Goal: Communication & Community: Share content

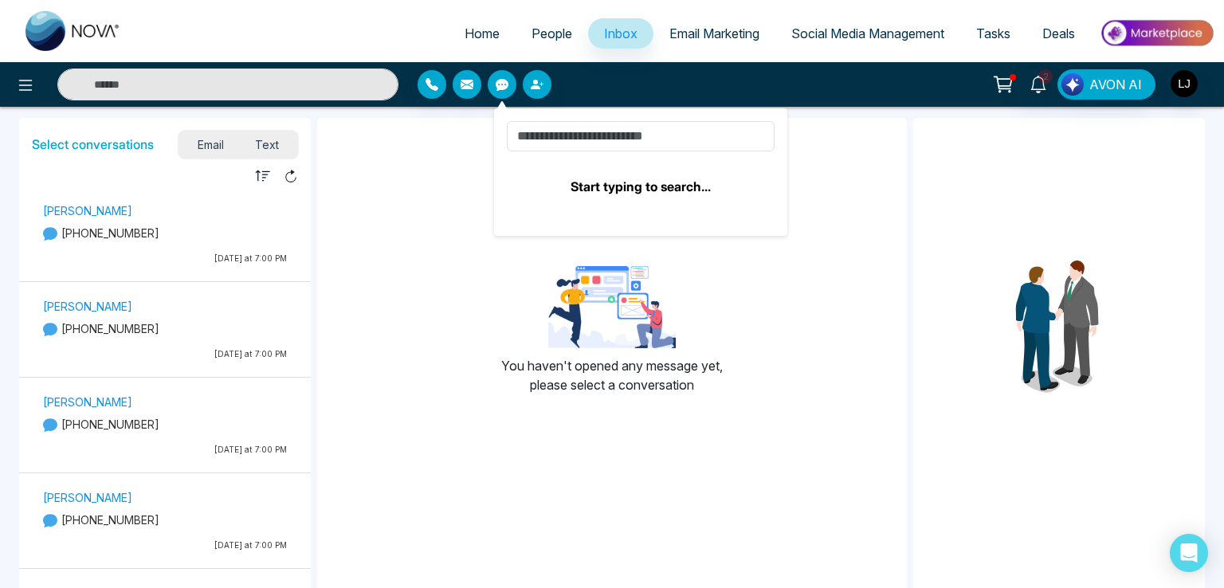
click at [532, 33] on span "People" at bounding box center [552, 34] width 41 height 16
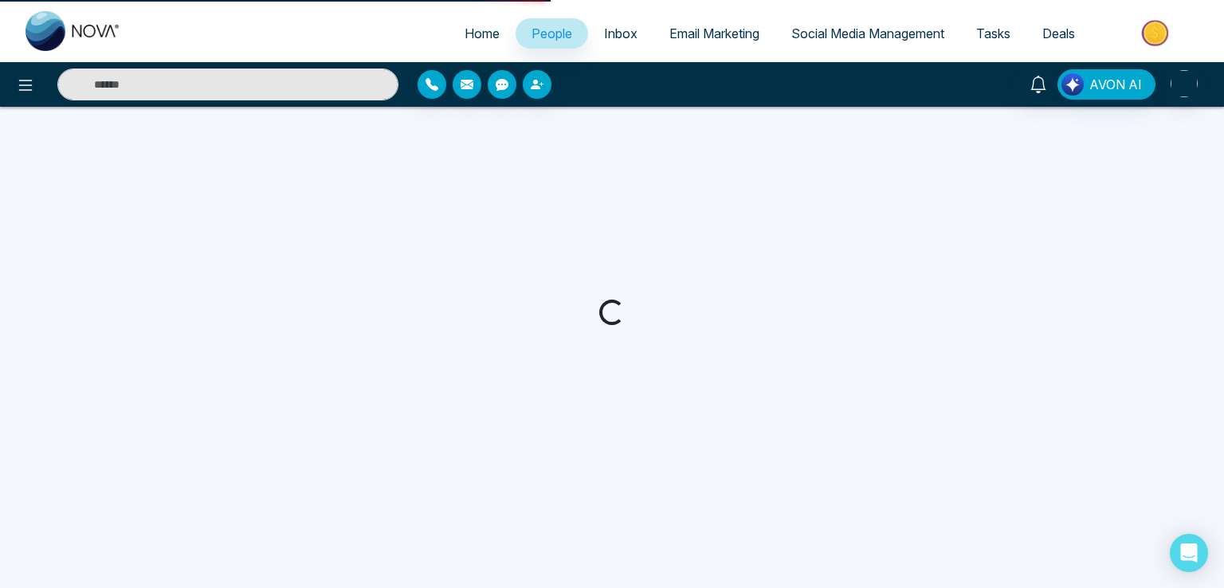
click at [532, 33] on span "People" at bounding box center [552, 34] width 41 height 16
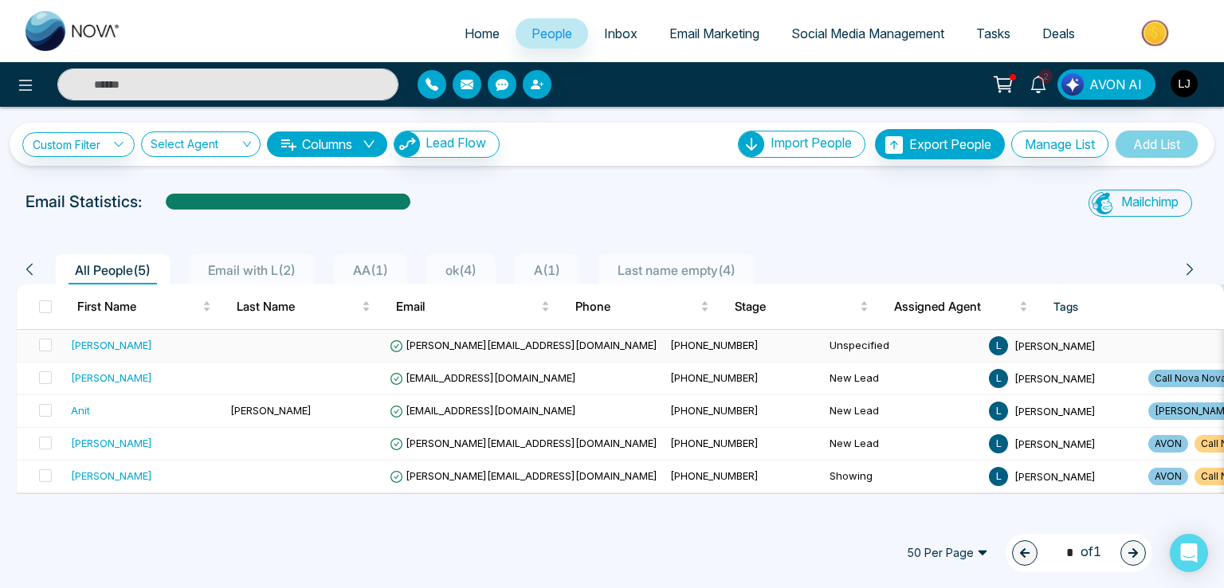
click at [434, 343] on span "[PERSON_NAME][EMAIL_ADDRESS][DOMAIN_NAME]" at bounding box center [524, 345] width 268 height 13
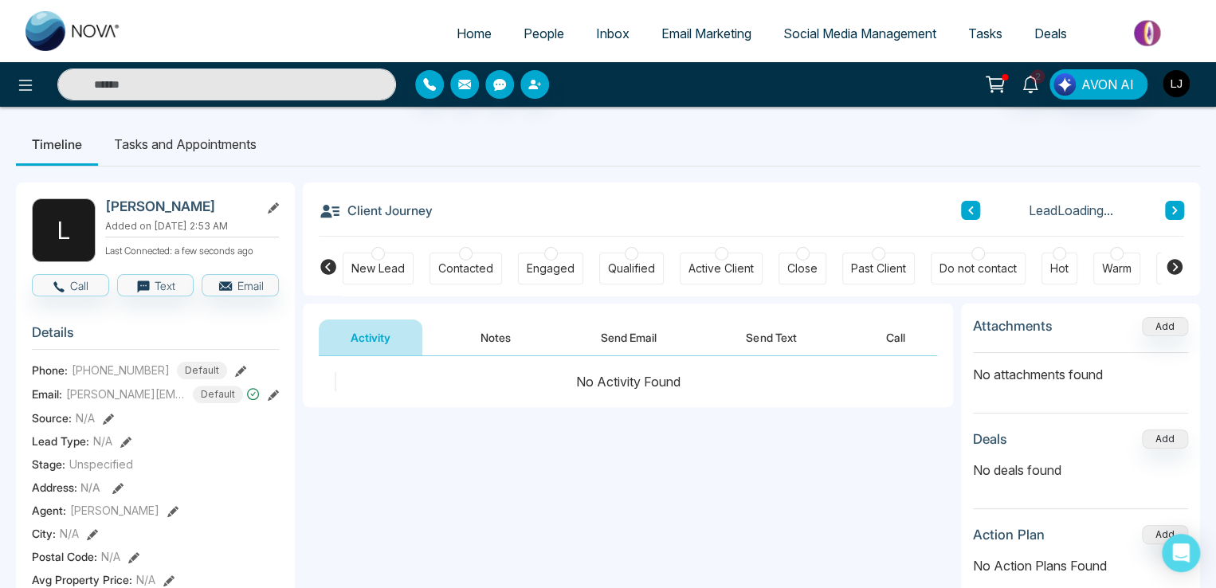
click at [1185, 88] on img "button" at bounding box center [1176, 83] width 27 height 27
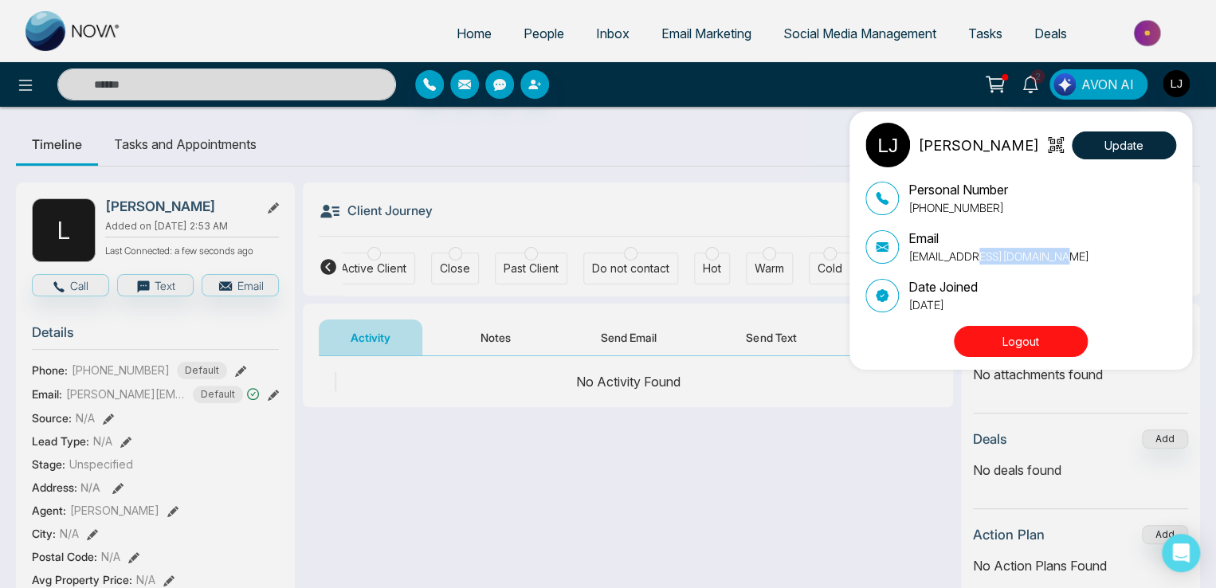
scroll to position [0, 348]
drag, startPoint x: 1067, startPoint y: 250, endPoint x: 903, endPoint y: 270, distance: 164.6
click at [903, 270] on div "Personal Number [PHONE_NUMBER] Email [EMAIL_ADDRESS][DOMAIN_NAME] Date Joined […" at bounding box center [1021, 246] width 311 height 133
copy p "[EMAIL_ADDRESS][DOMAIN_NAME]"
click at [275, 403] on div "[PERSON_NAME] Update Personal Number [PHONE_NUMBER] Email [EMAIL_ADDRESS][DOMAI…" at bounding box center [608, 294] width 1216 height 588
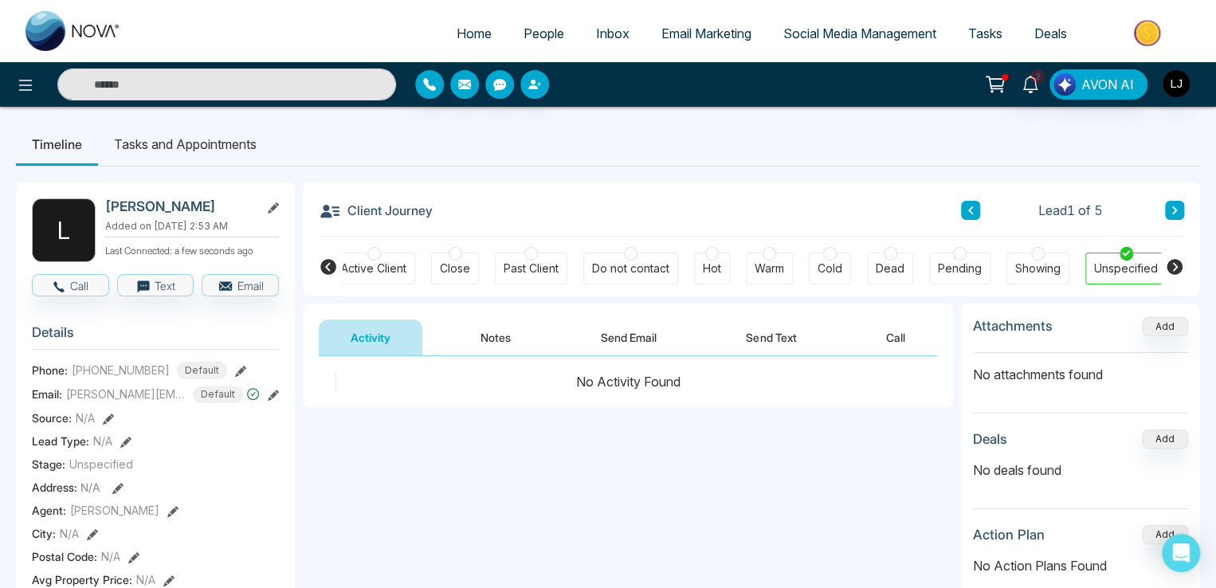
click at [275, 401] on icon at bounding box center [273, 395] width 11 height 11
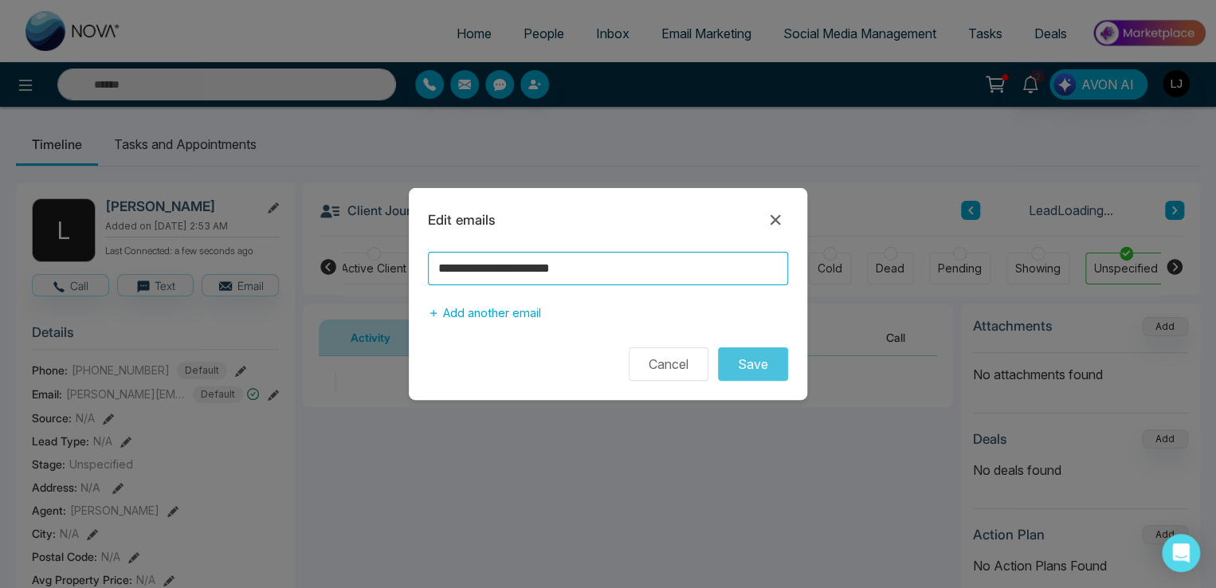
drag, startPoint x: 622, startPoint y: 259, endPoint x: 305, endPoint y: 294, distance: 318.4
click at [305, 294] on div "**********" at bounding box center [608, 294] width 1216 height 588
paste input "**"
type input "**********"
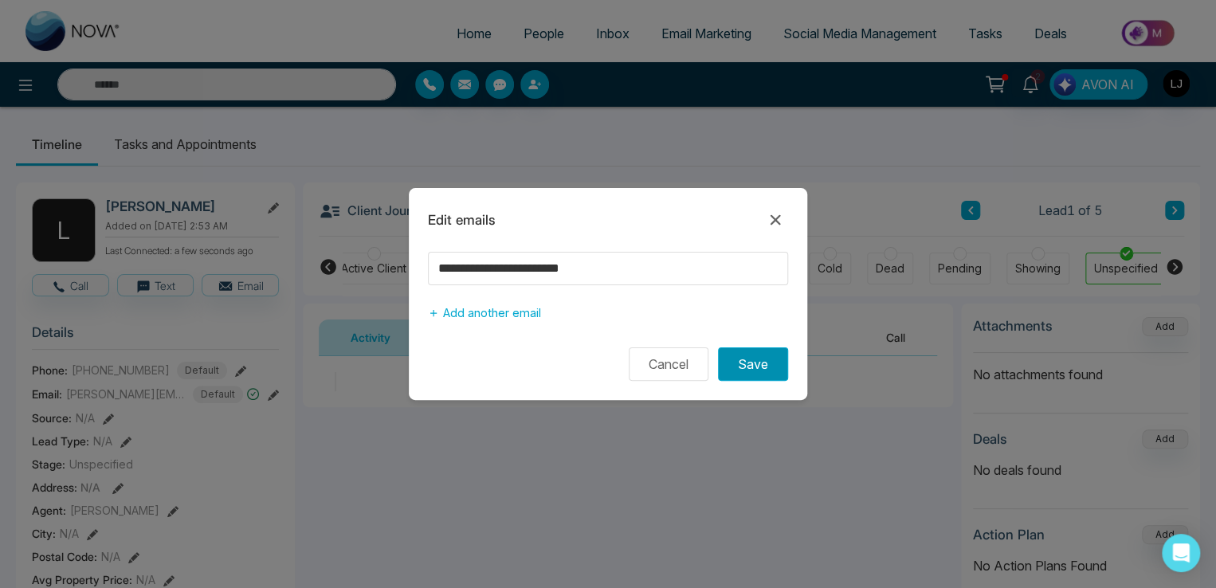
click at [764, 361] on button "Save" at bounding box center [753, 364] width 70 height 33
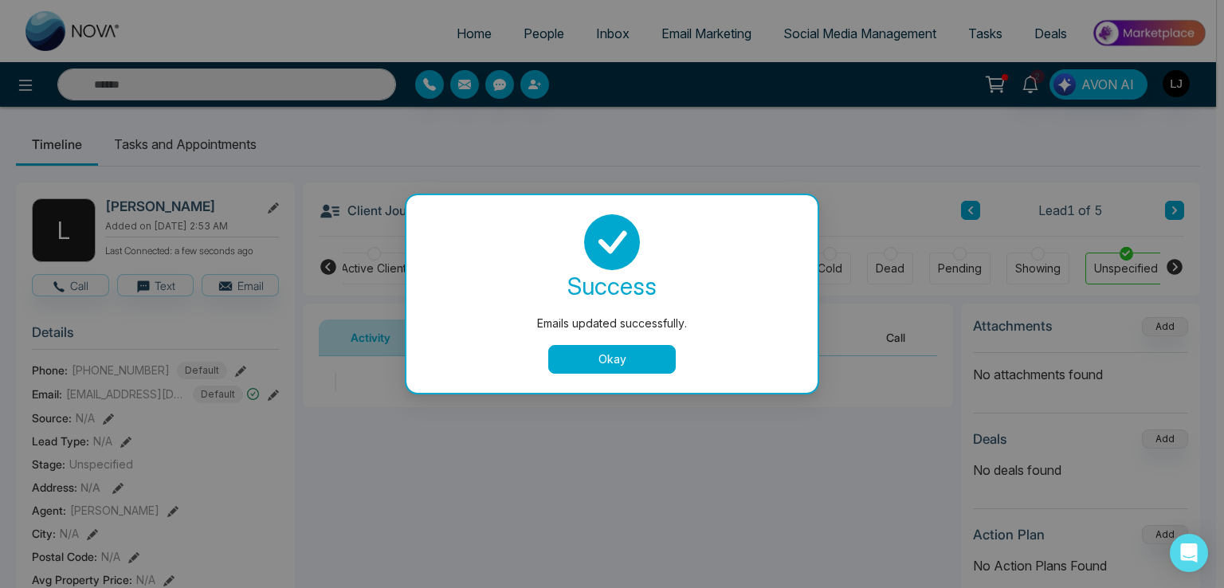
click at [773, 221] on div at bounding box center [612, 242] width 373 height 56
click at [621, 371] on button "Okay" at bounding box center [612, 359] width 128 height 29
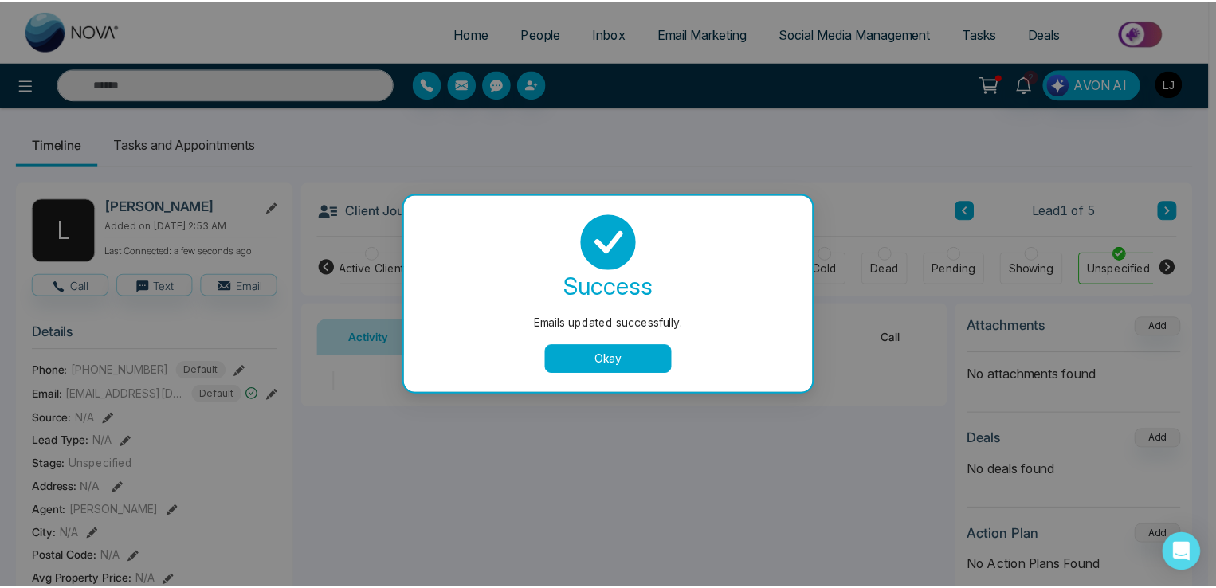
scroll to position [0, 340]
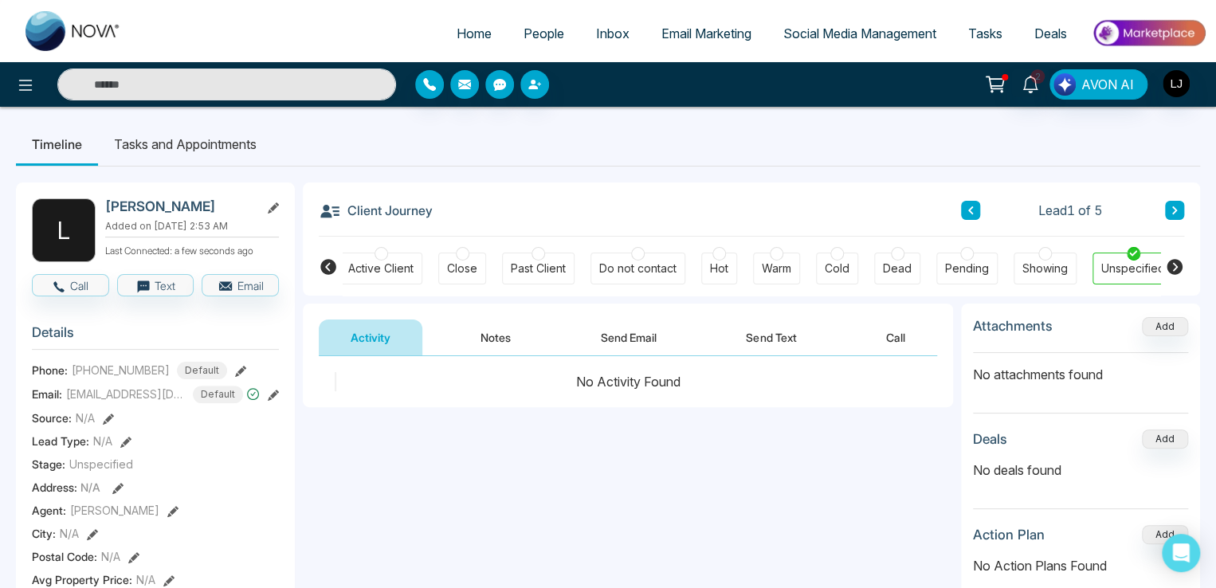
click at [524, 29] on span "People" at bounding box center [544, 34] width 41 height 16
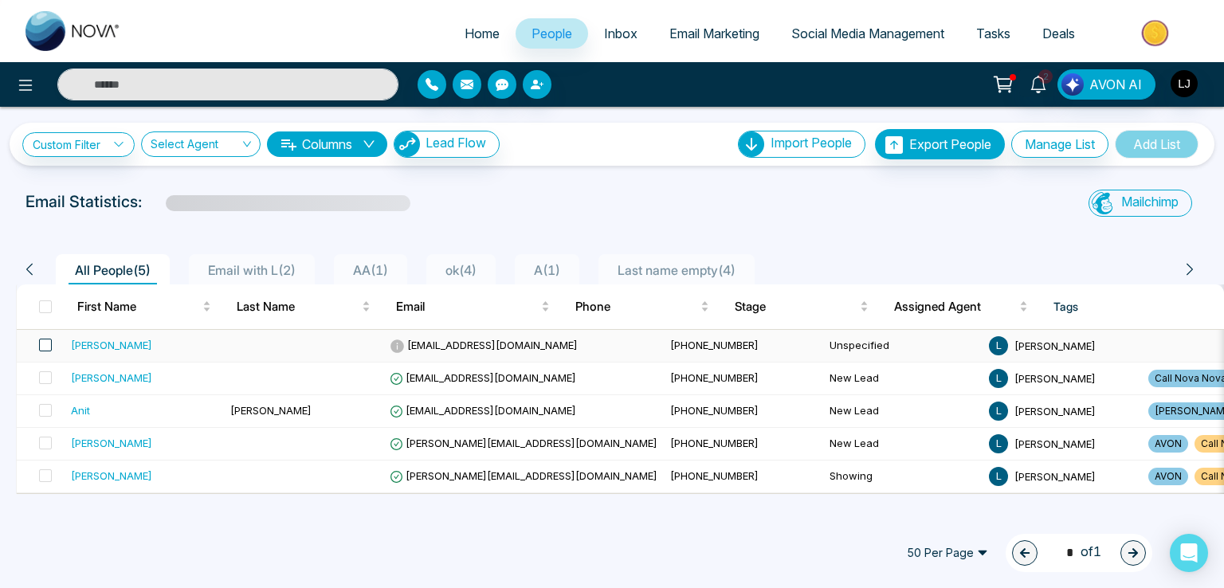
click at [45, 339] on span at bounding box center [45, 345] width 13 height 13
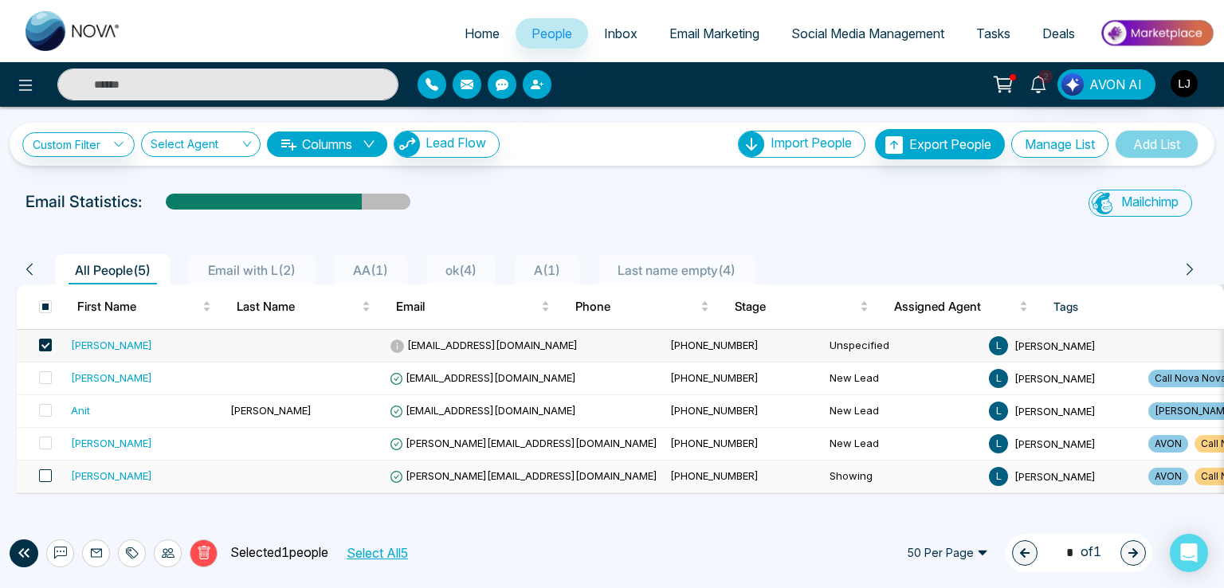
click at [41, 473] on span at bounding box center [45, 476] width 13 height 13
click at [90, 553] on icon at bounding box center [96, 553] width 13 height 13
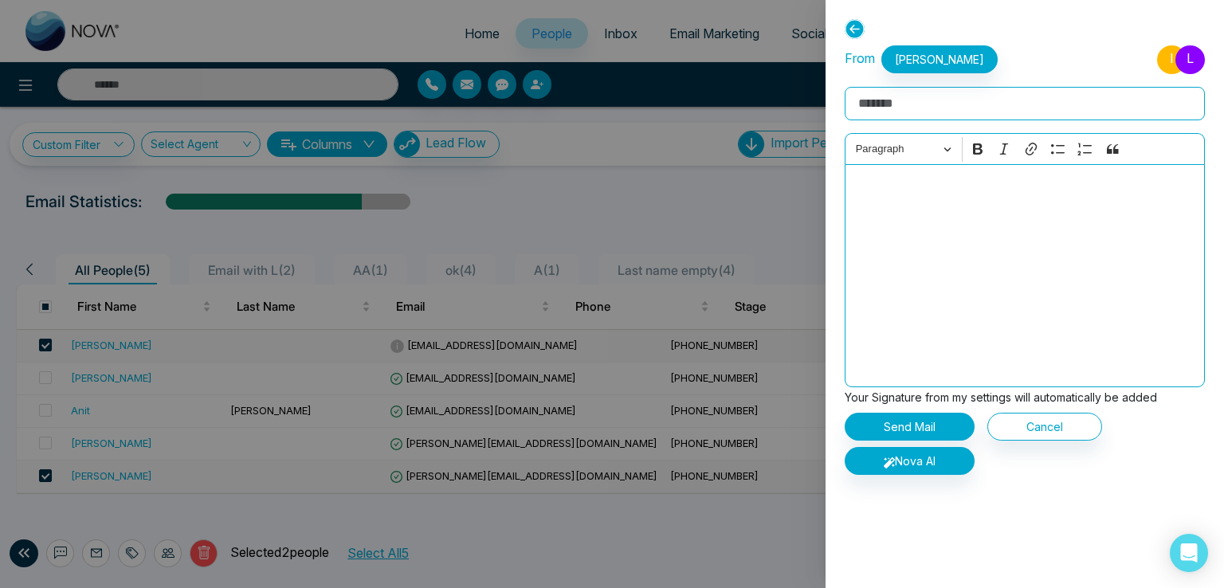
click at [926, 498] on p "Use Template" at bounding box center [1025, 503] width 360 height 32
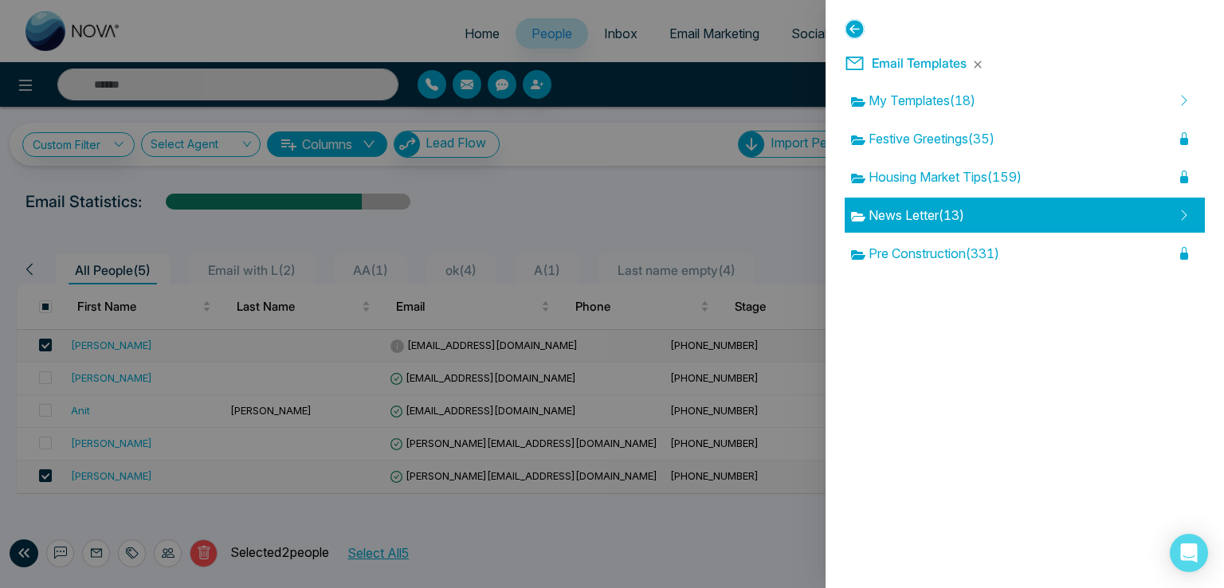
click at [954, 207] on span "News Letter ( 13 )" at bounding box center [907, 215] width 113 height 19
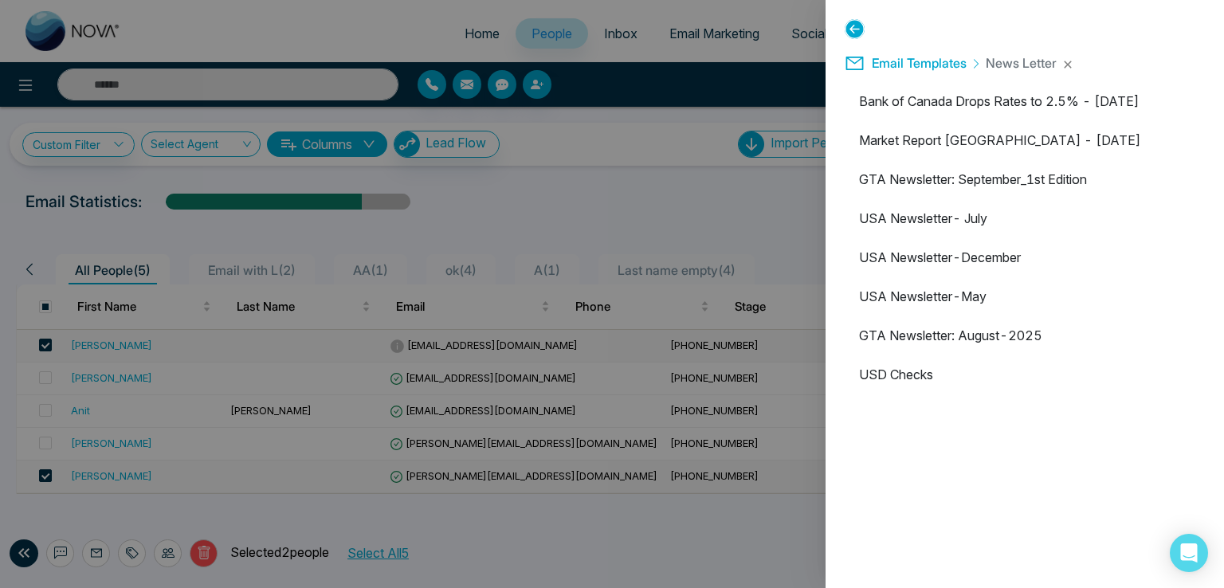
click at [858, 25] on icon at bounding box center [855, 29] width 20 height 20
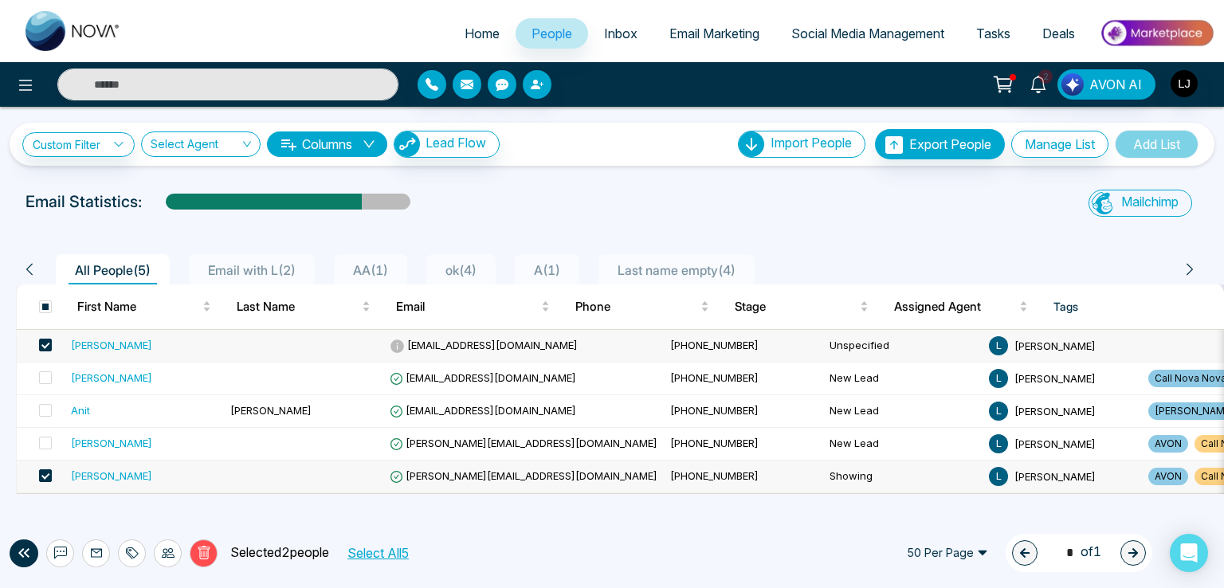
click at [692, 26] on span "Email Marketing" at bounding box center [715, 34] width 90 height 16
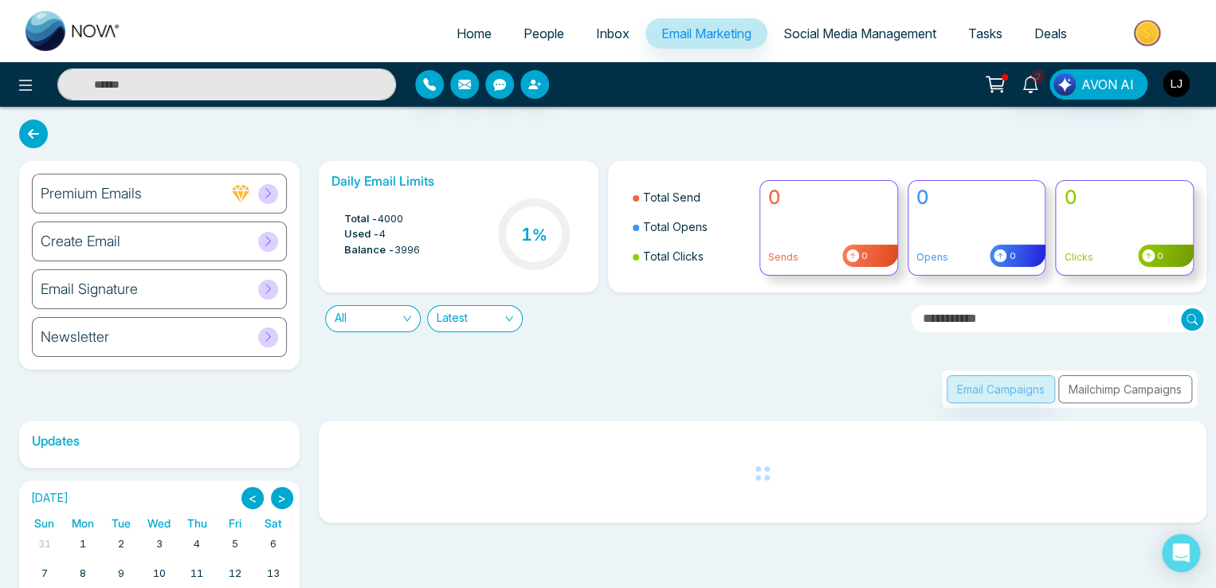
click at [551, 31] on span "People" at bounding box center [544, 34] width 41 height 16
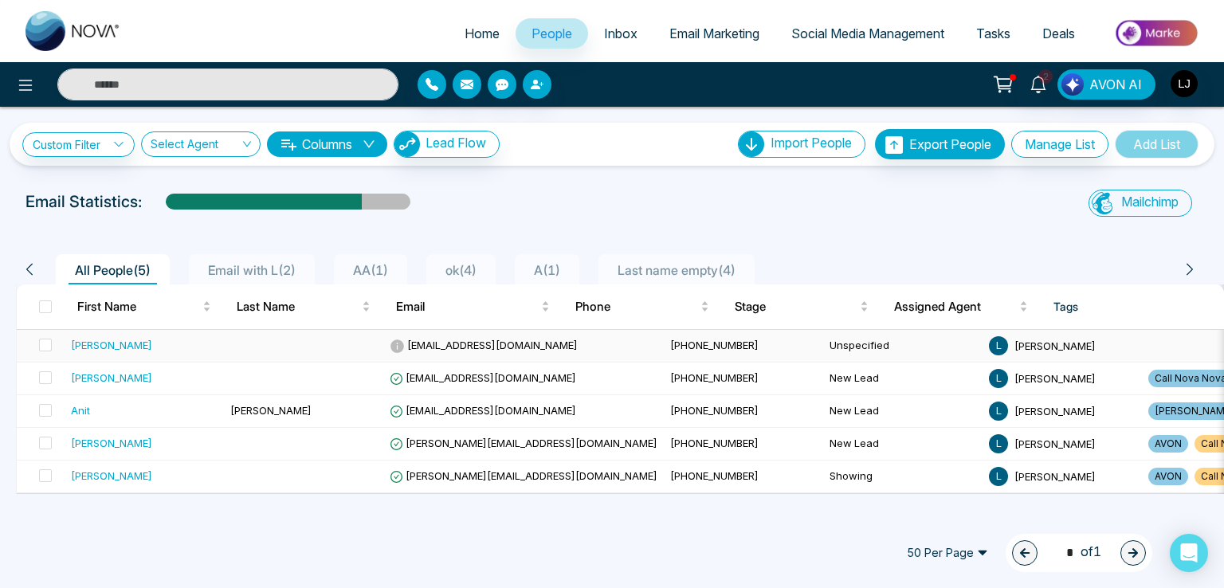
click at [436, 344] on span "[EMAIL_ADDRESS][DOMAIN_NAME]" at bounding box center [484, 345] width 188 height 13
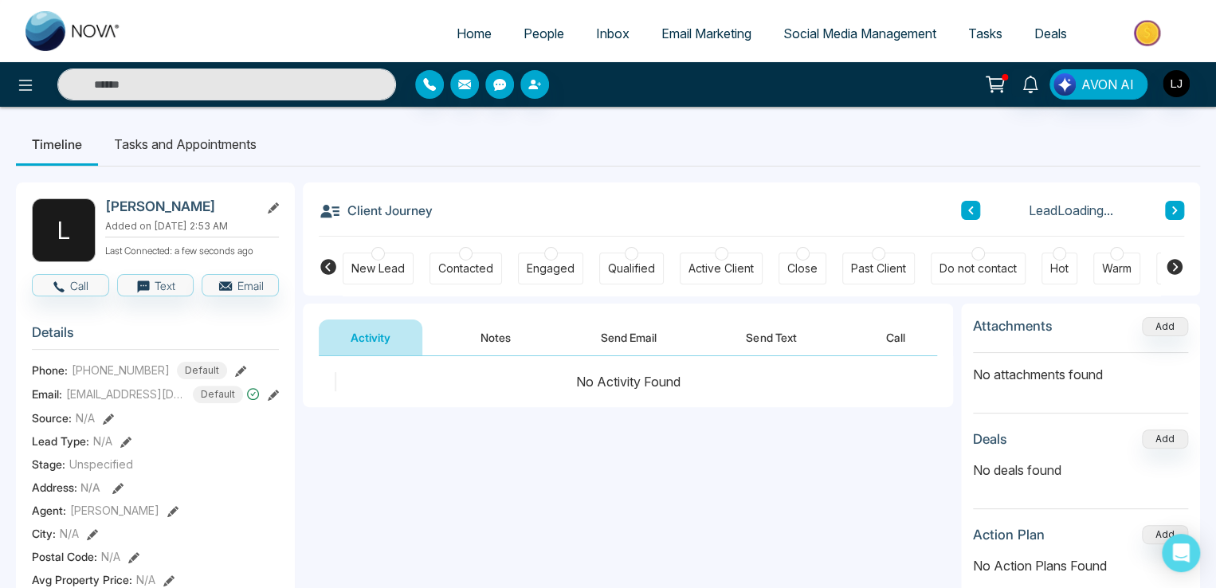
click at [641, 334] on button "Send Email" at bounding box center [629, 338] width 120 height 36
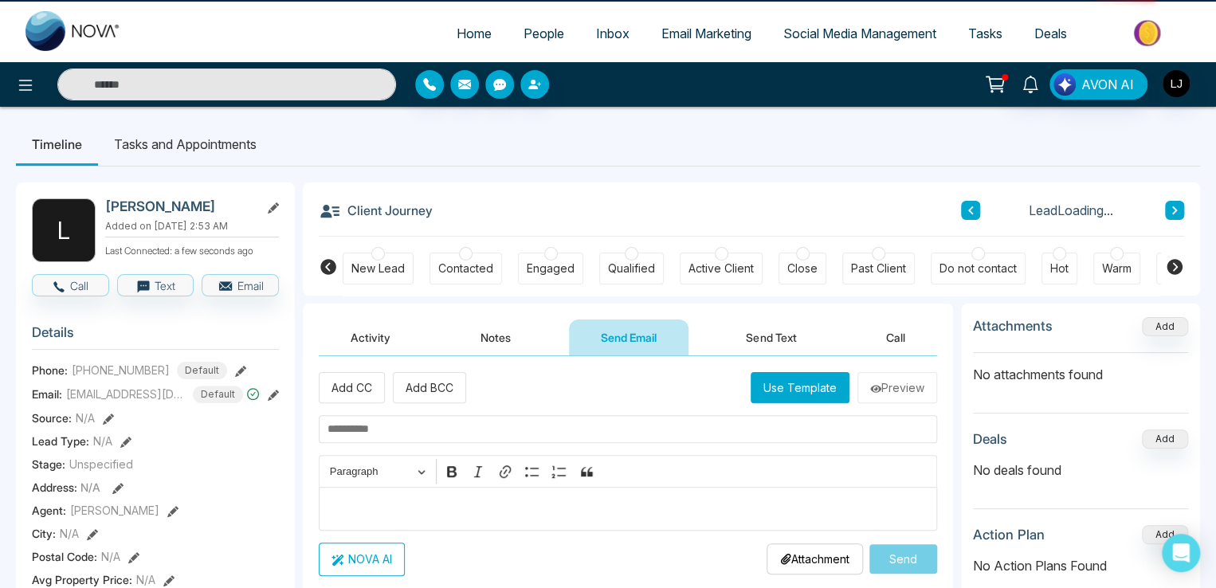
click at [774, 387] on button "Use Template" at bounding box center [800, 387] width 99 height 31
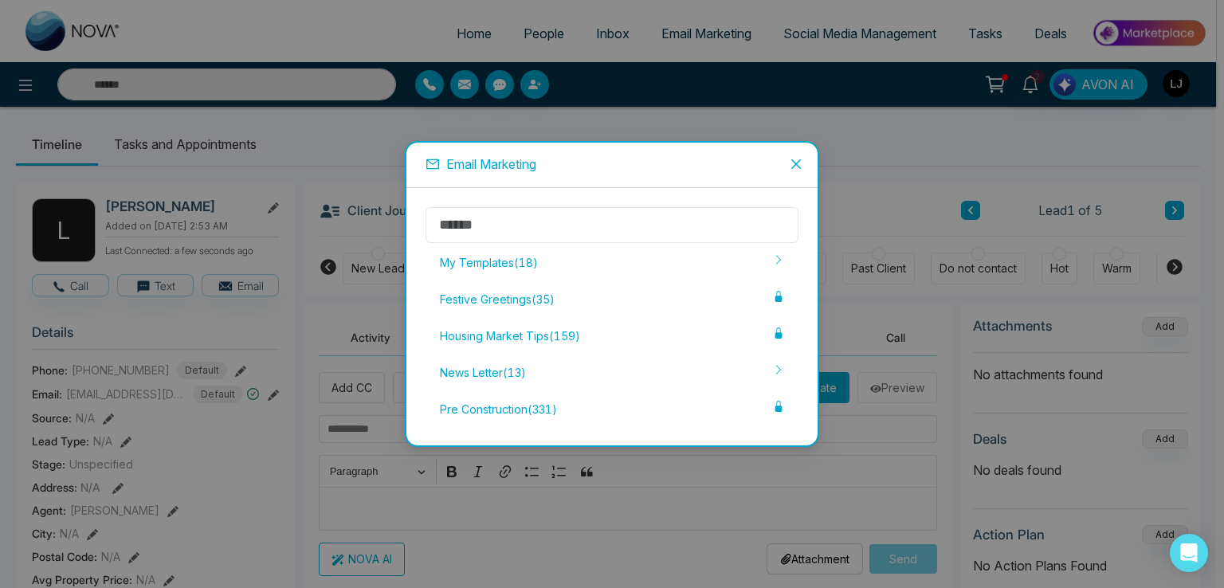
click at [484, 224] on input "text" at bounding box center [612, 225] width 373 height 36
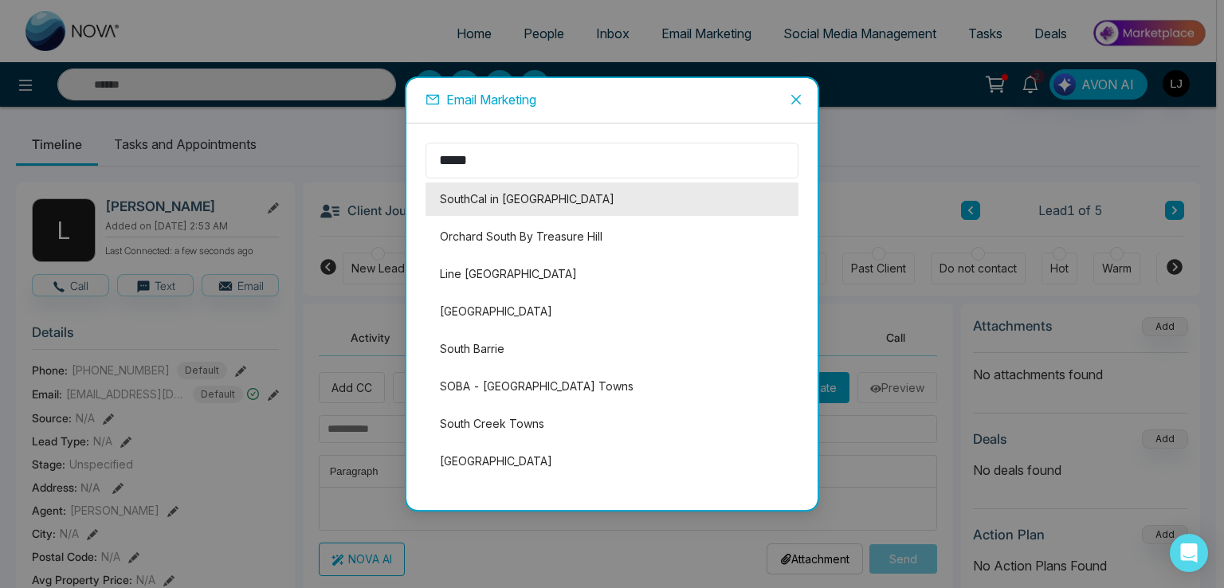
type input "*****"
click at [517, 199] on li "SouthCal in [GEOGRAPHIC_DATA]" at bounding box center [612, 199] width 373 height 33
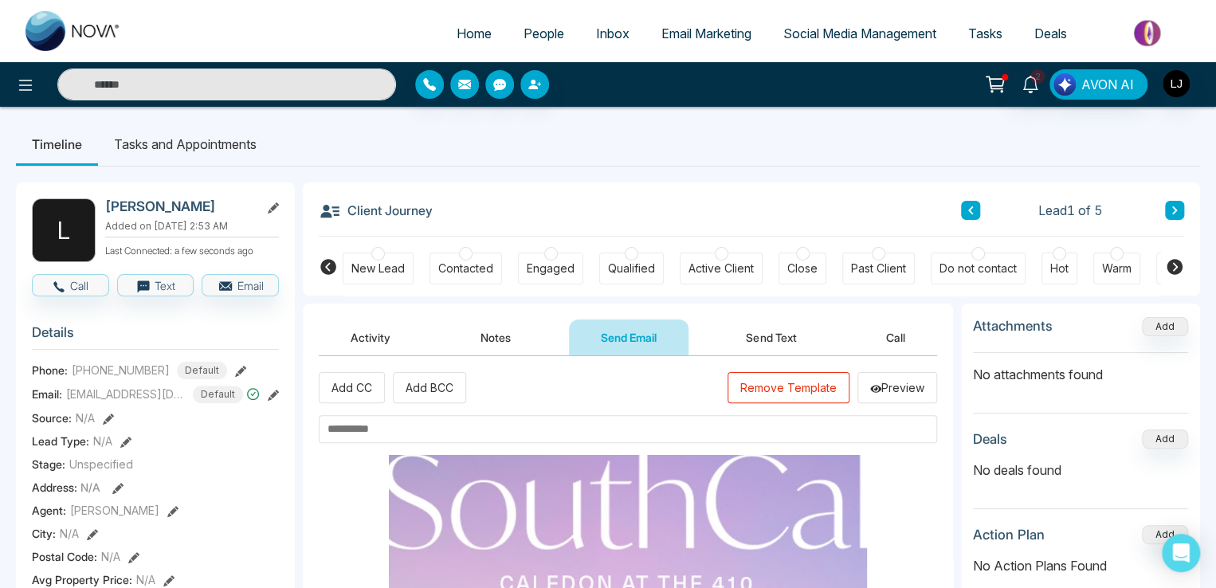
click at [349, 439] on input "text" at bounding box center [628, 429] width 619 height 28
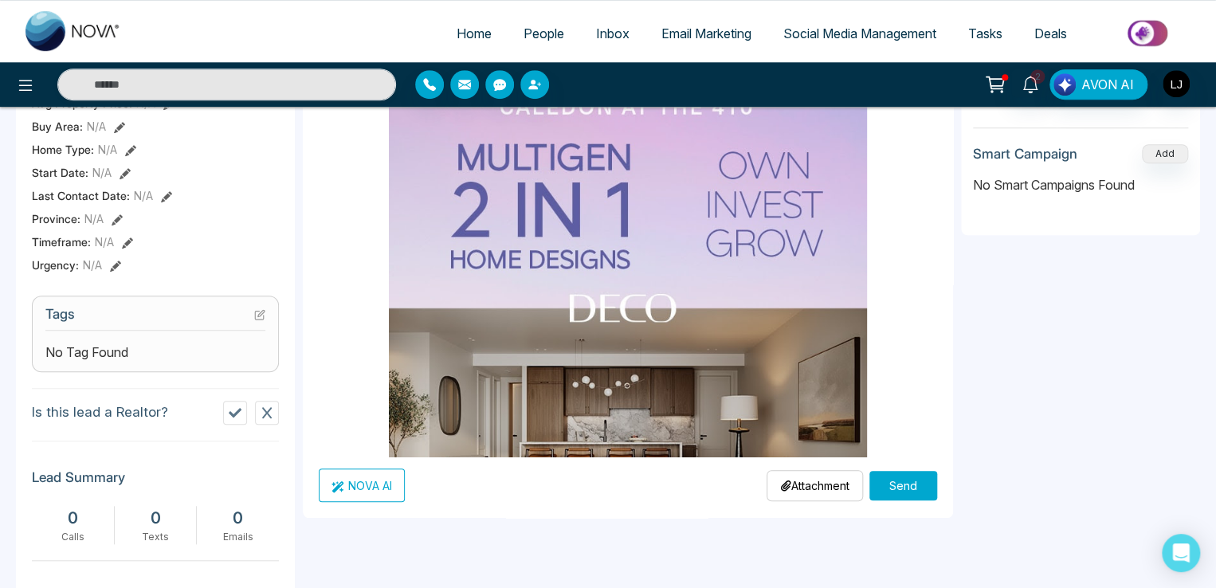
scroll to position [478, 0]
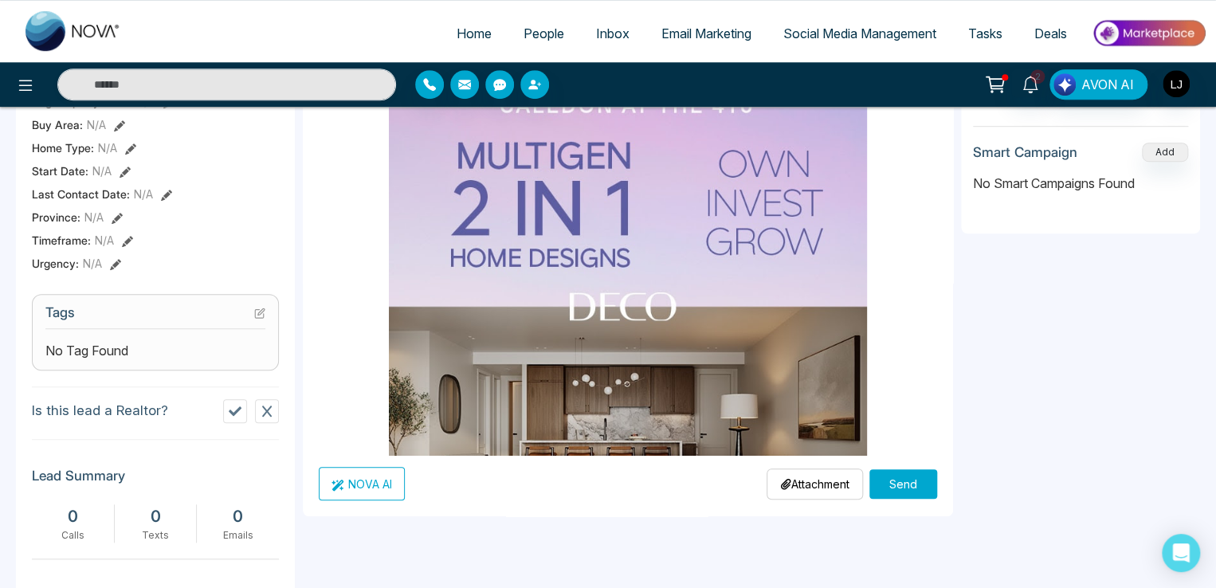
type input "*********"
click at [886, 484] on button "Send" at bounding box center [904, 484] width 68 height 29
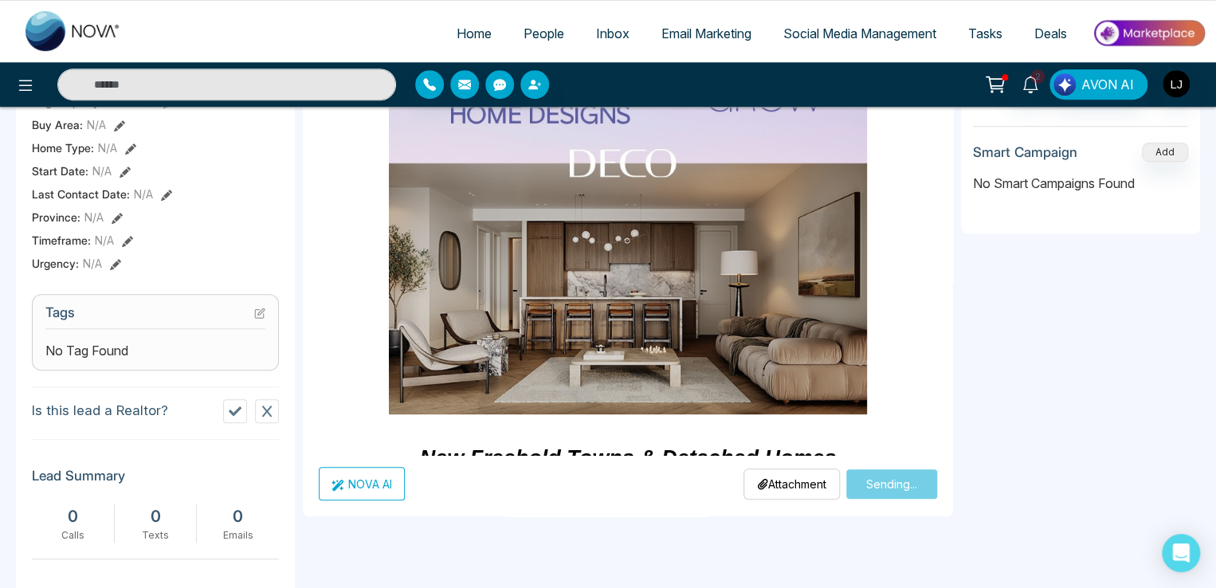
scroll to position [0, 0]
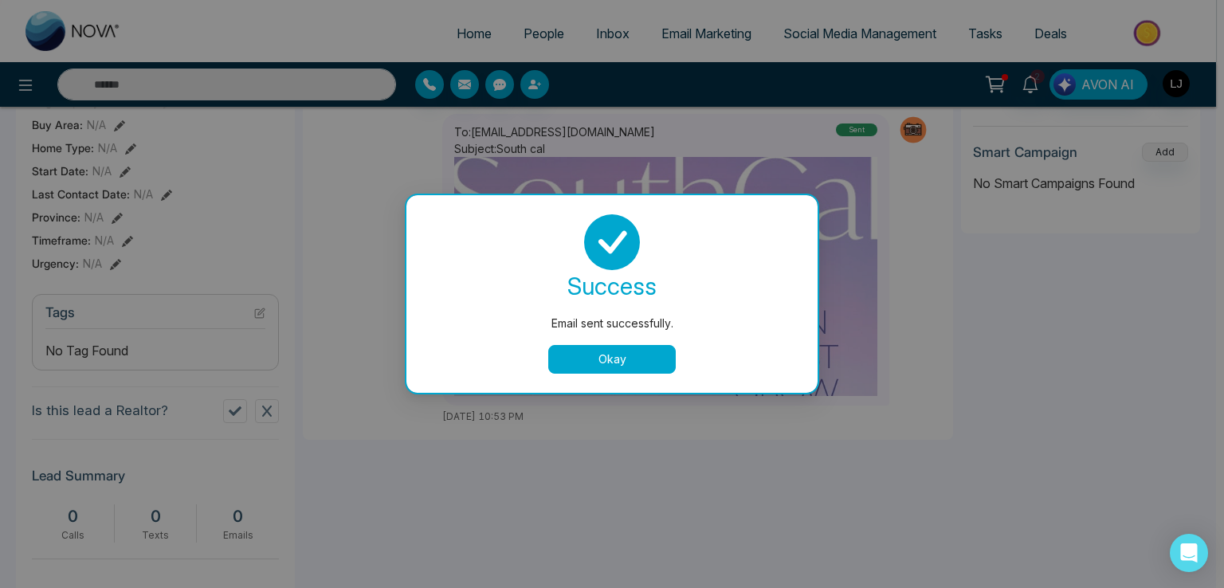
click at [568, 364] on button "Okay" at bounding box center [612, 359] width 128 height 29
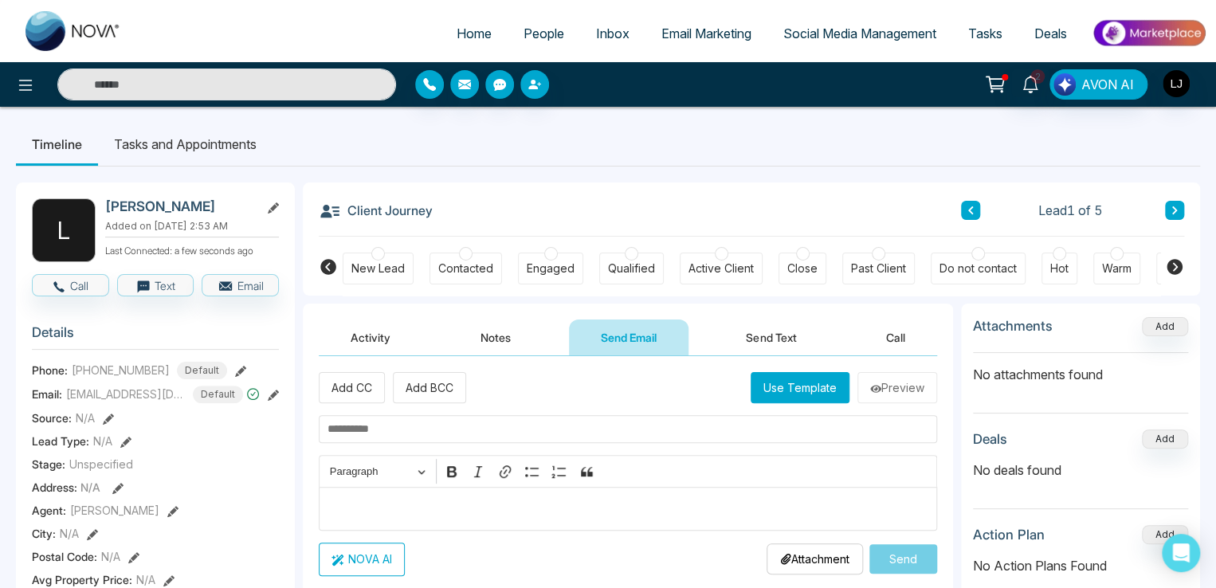
click at [1177, 205] on button at bounding box center [1174, 210] width 19 height 19
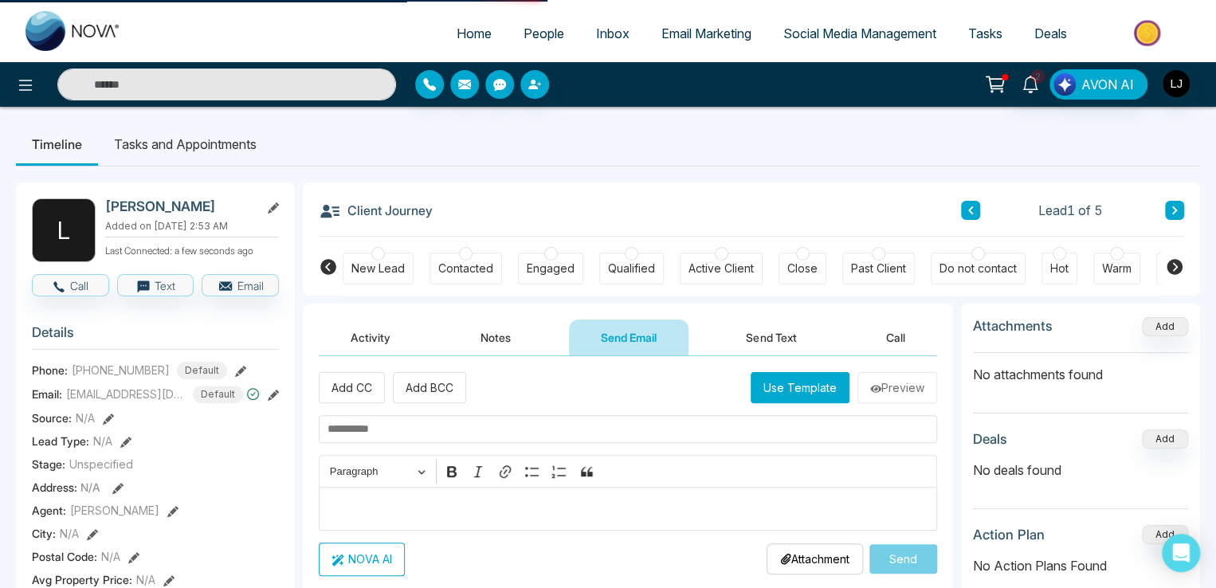
click at [1177, 205] on button at bounding box center [1174, 210] width 19 height 19
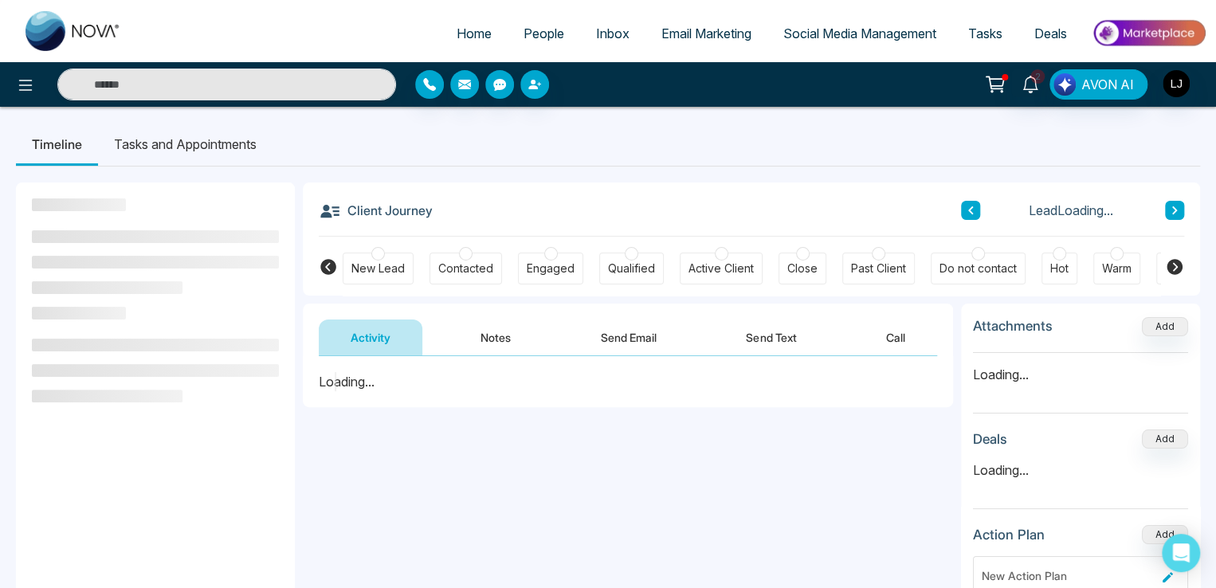
click at [539, 31] on span "People" at bounding box center [544, 34] width 41 height 16
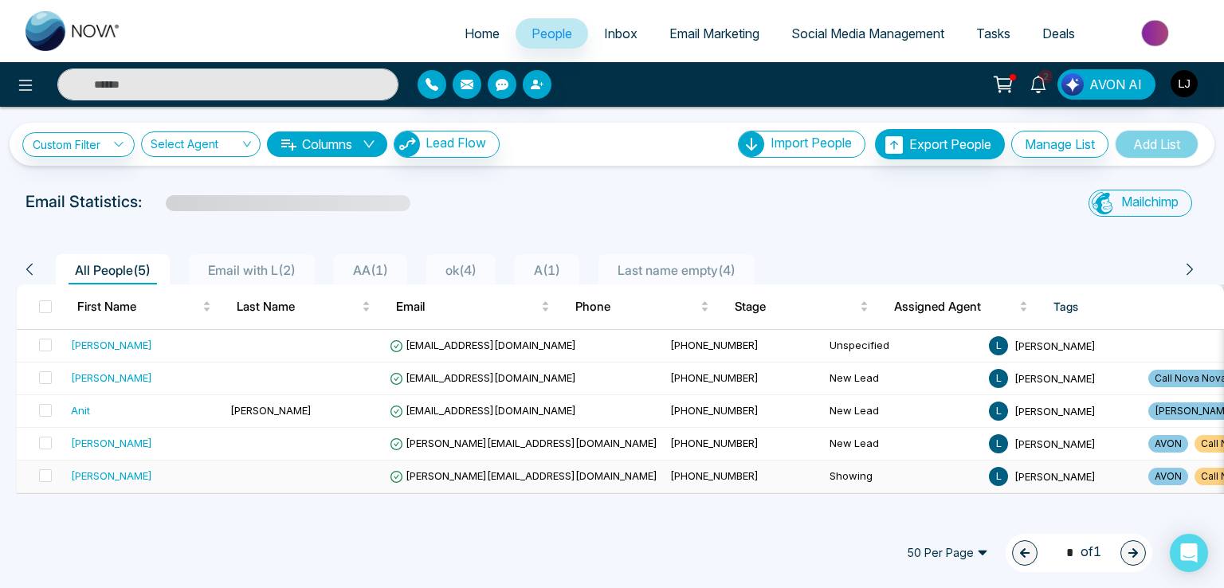
click at [429, 477] on span "[PERSON_NAME][EMAIL_ADDRESS][DOMAIN_NAME]" at bounding box center [524, 476] width 268 height 13
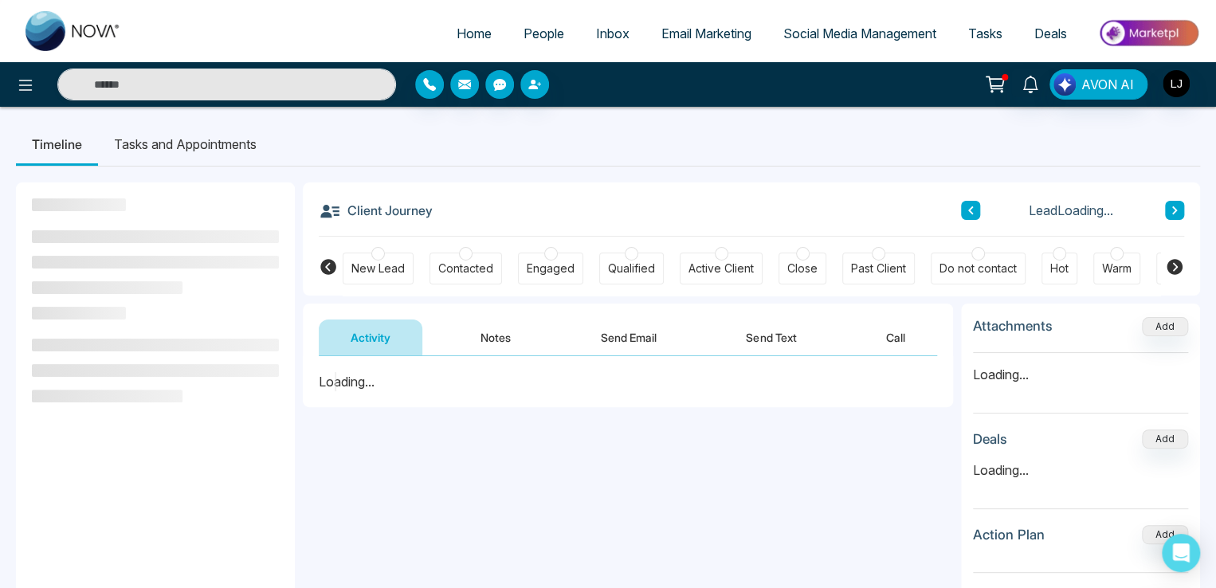
click at [638, 323] on button "Send Email" at bounding box center [629, 338] width 120 height 36
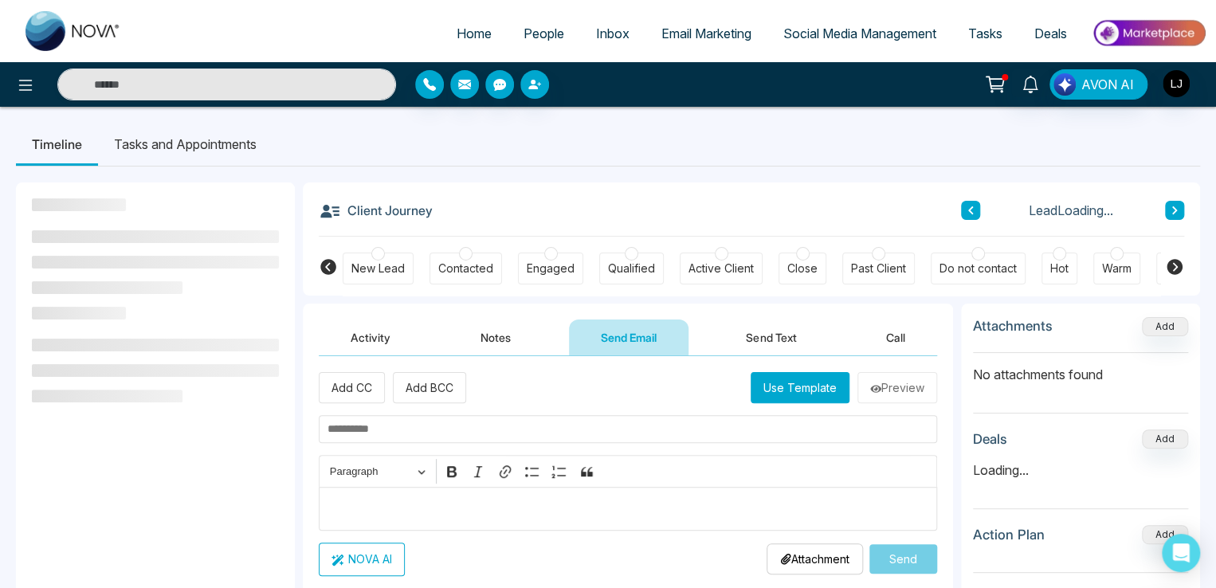
click at [786, 375] on button "Use Template" at bounding box center [800, 387] width 99 height 31
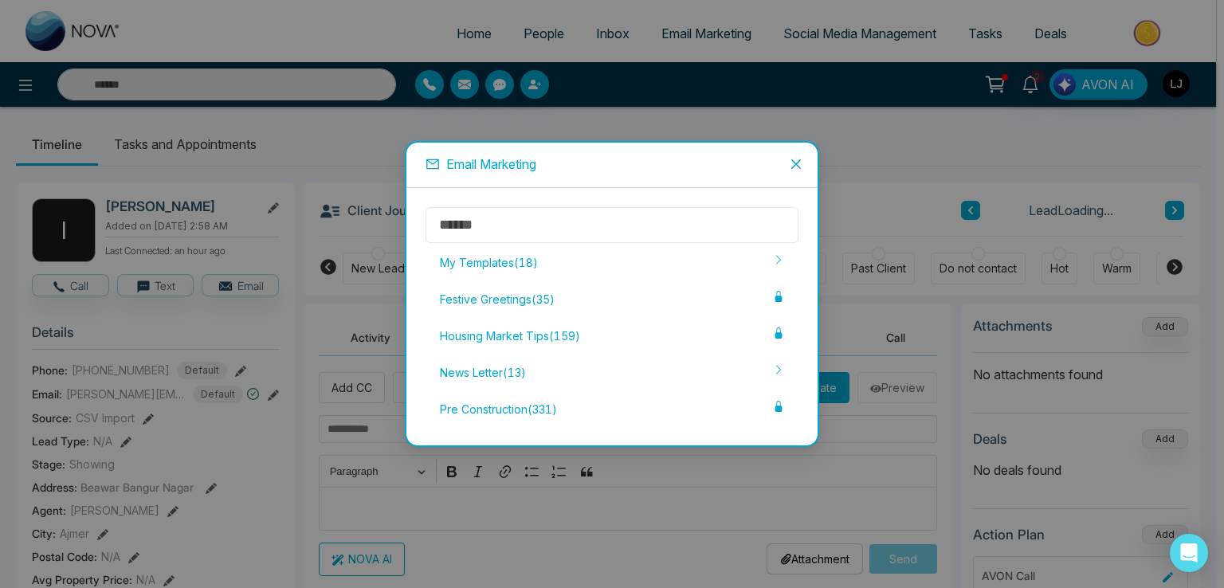
click at [511, 234] on input "text" at bounding box center [612, 225] width 373 height 36
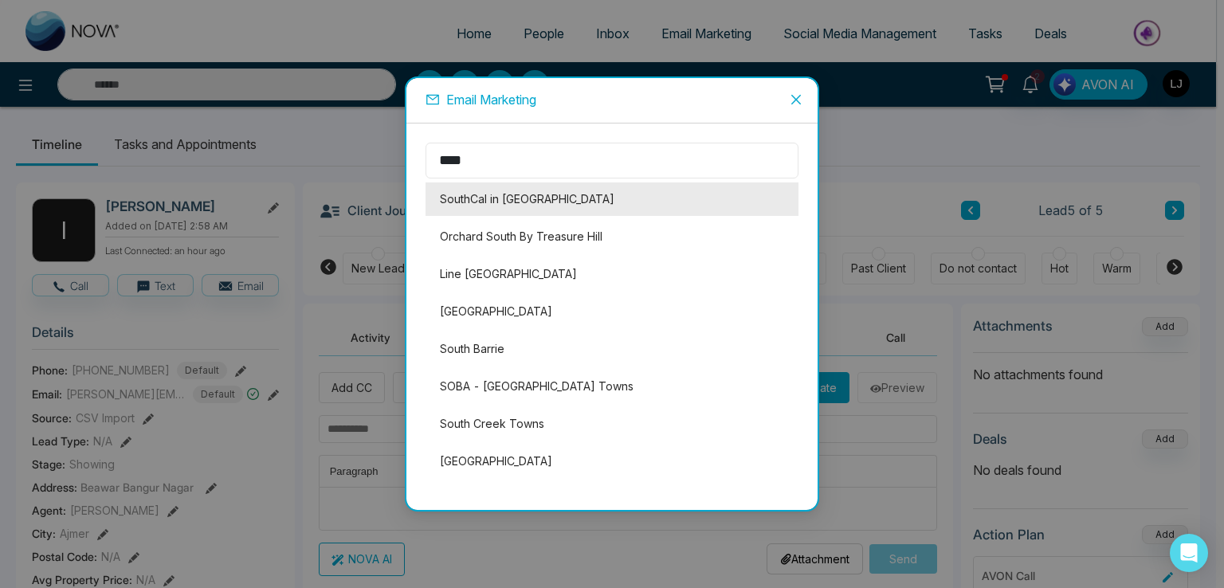
type input "****"
click at [486, 183] on li "SouthCal in [GEOGRAPHIC_DATA]" at bounding box center [612, 199] width 373 height 33
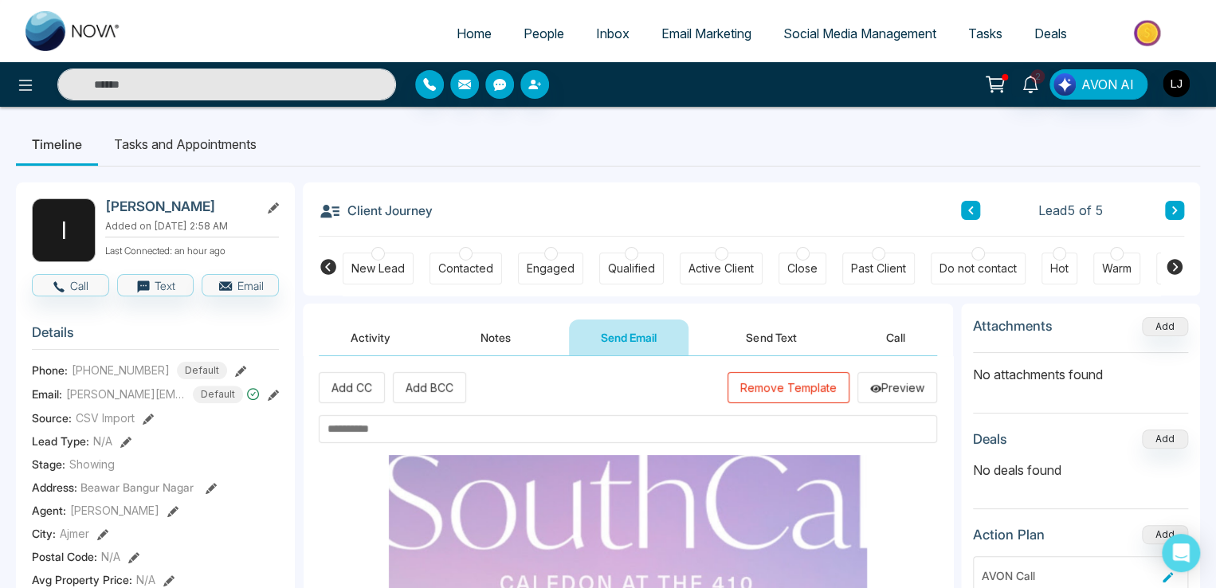
click at [369, 430] on input "text" at bounding box center [628, 429] width 619 height 28
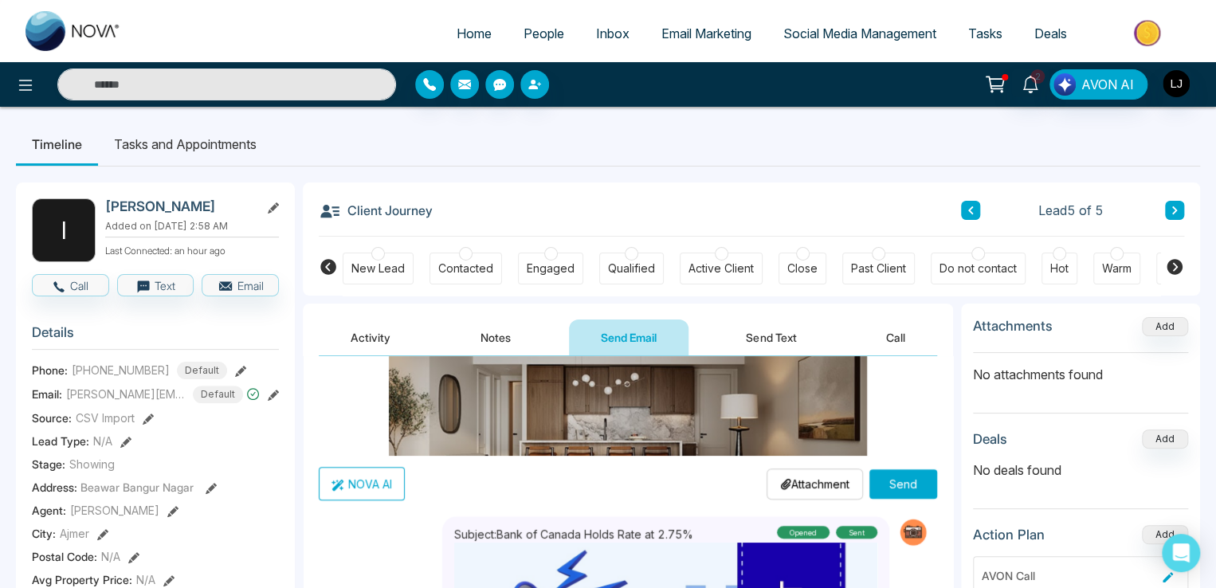
scroll to position [239, 0]
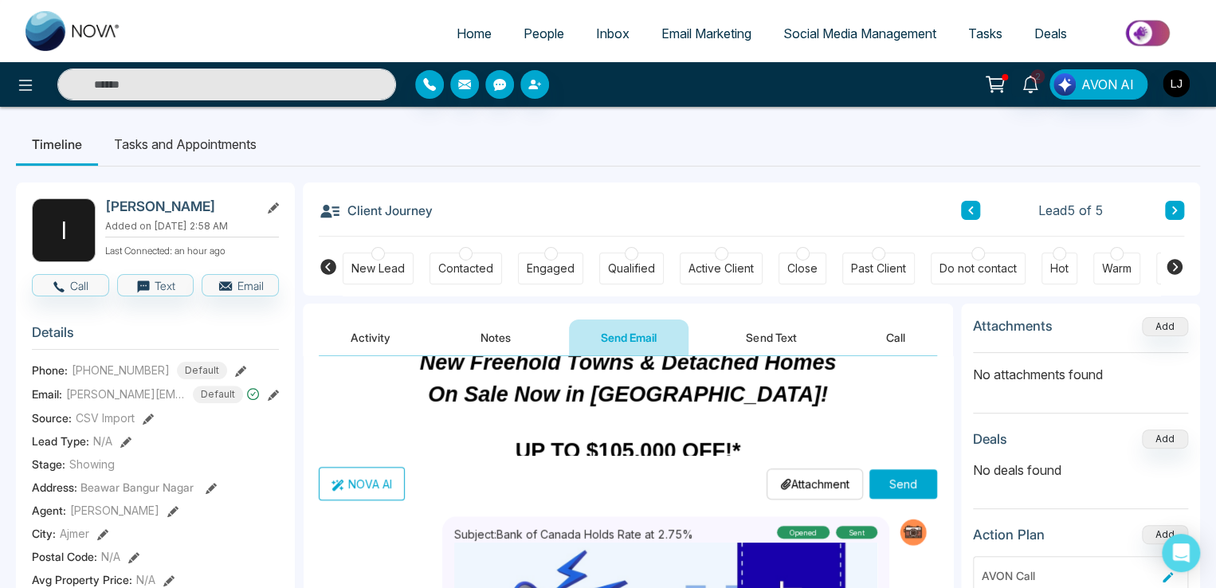
type input "**********"
click at [892, 479] on button "Send" at bounding box center [904, 484] width 68 height 29
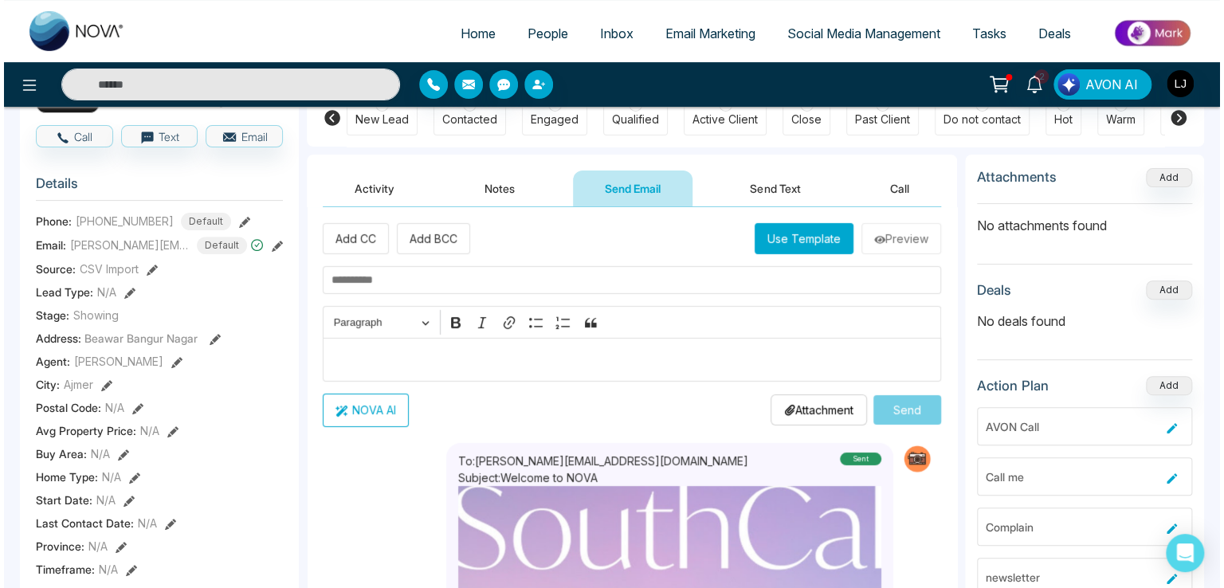
scroll to position [0, 0]
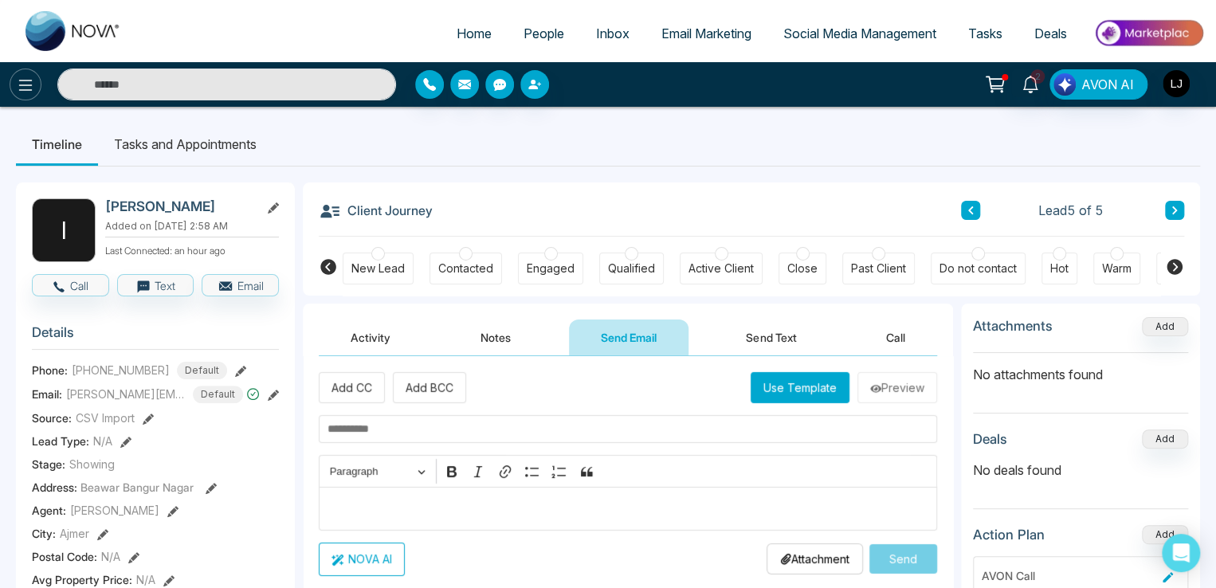
click at [27, 79] on icon at bounding box center [25, 85] width 19 height 19
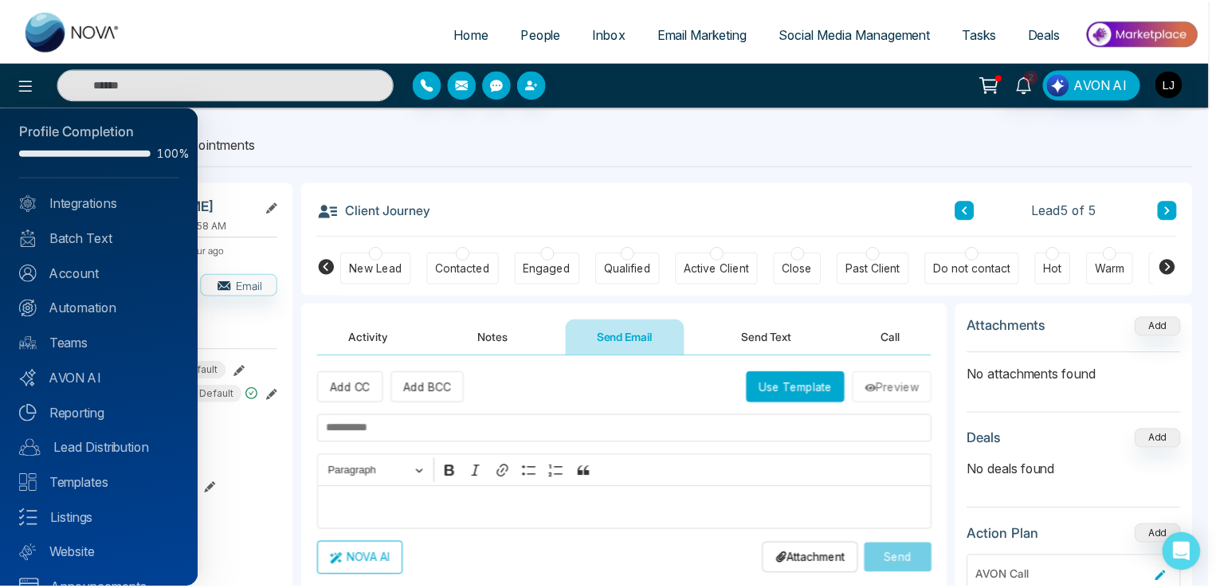
scroll to position [38, 0]
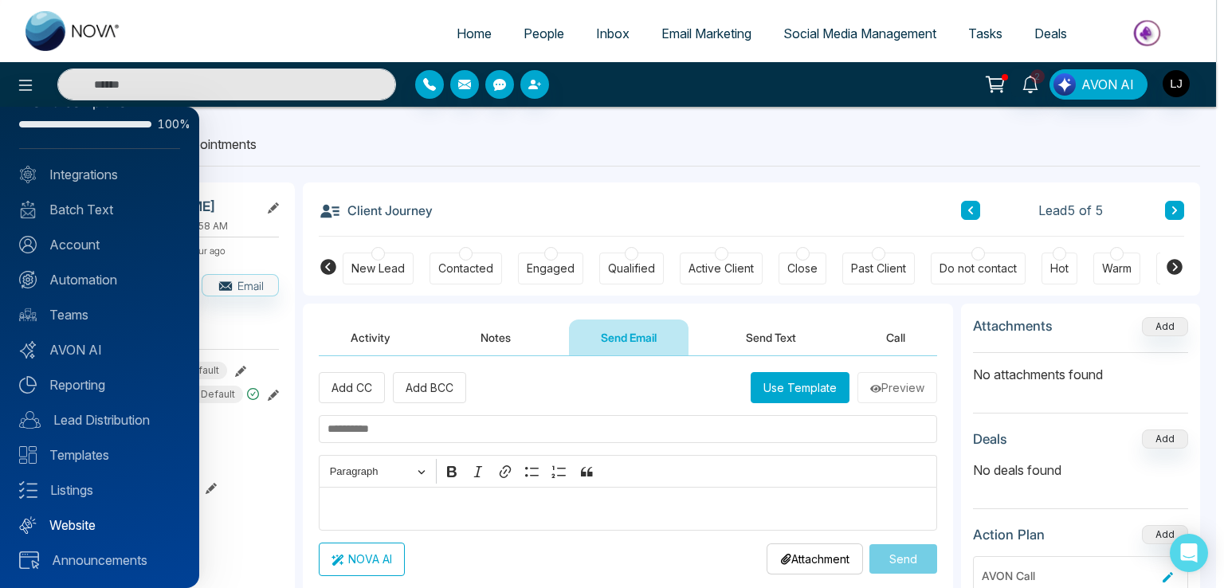
click at [75, 521] on link "Website" at bounding box center [99, 525] width 161 height 19
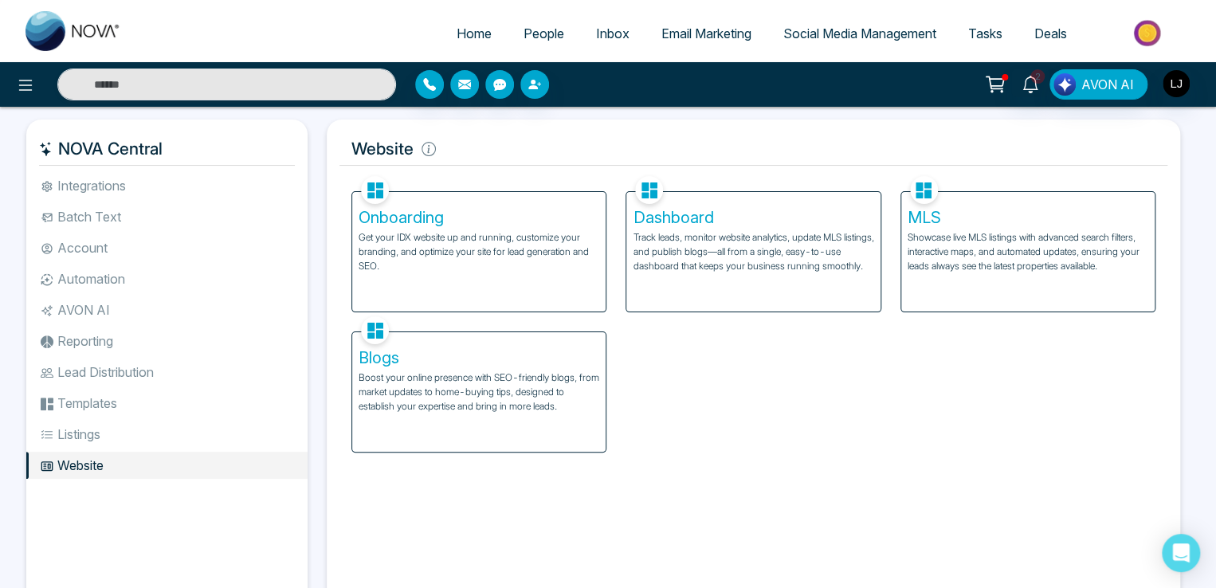
click at [724, 233] on p "Track leads, monitor website analytics, update MLS listings, and publish blogs—…" at bounding box center [753, 251] width 241 height 43
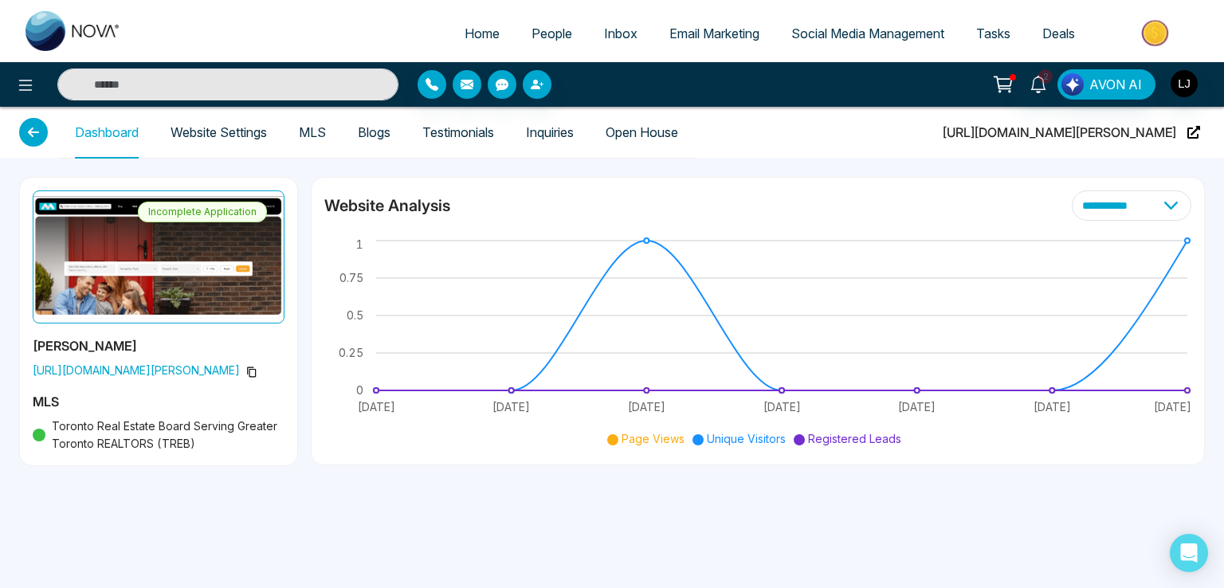
drag, startPoint x: 957, startPoint y: 134, endPoint x: 1180, endPoint y: 130, distance: 222.4
click at [1180, 130] on div "Dashboard Website Settings MLS Blogs Testimonials Inquiries Open House [URL][DO…" at bounding box center [612, 132] width 1186 height 51
copy span "[URL][DOMAIN_NAME][PERSON_NAME]"
click at [32, 125] on icon at bounding box center [33, 132] width 29 height 29
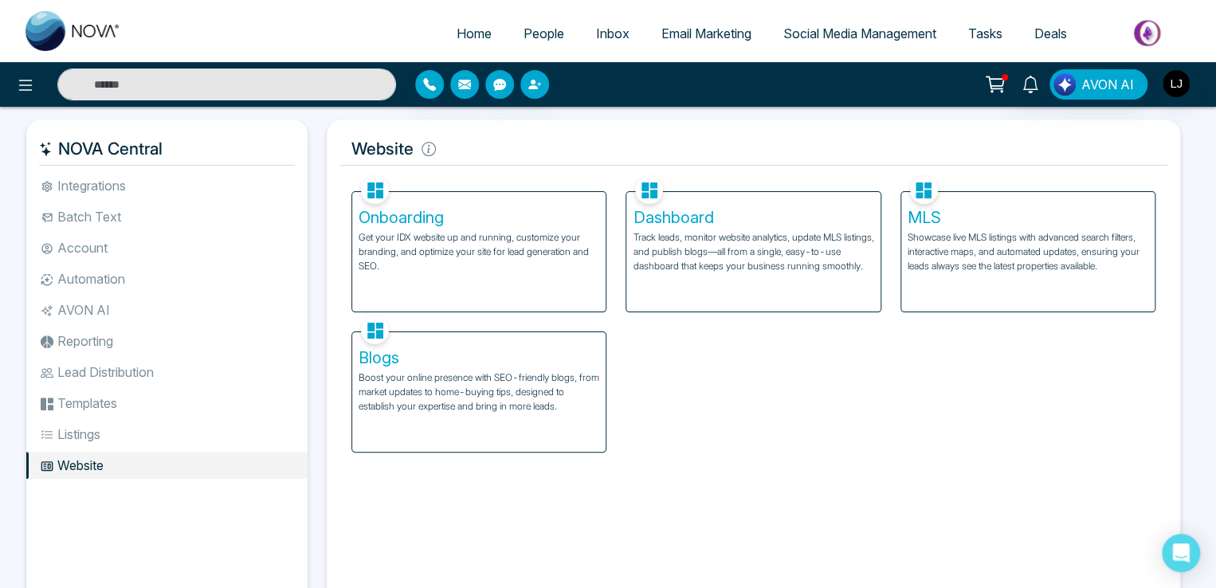
click at [445, 260] on p "Get your IDX website up and running, customize your branding, and optimize your…" at bounding box center [479, 251] width 241 height 43
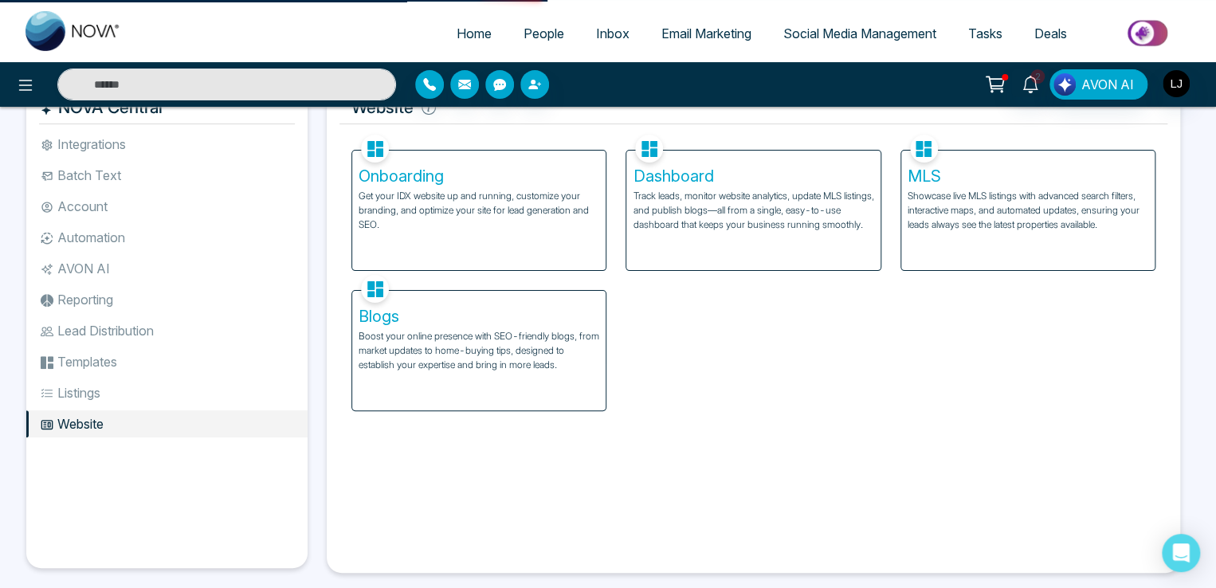
scroll to position [64, 0]
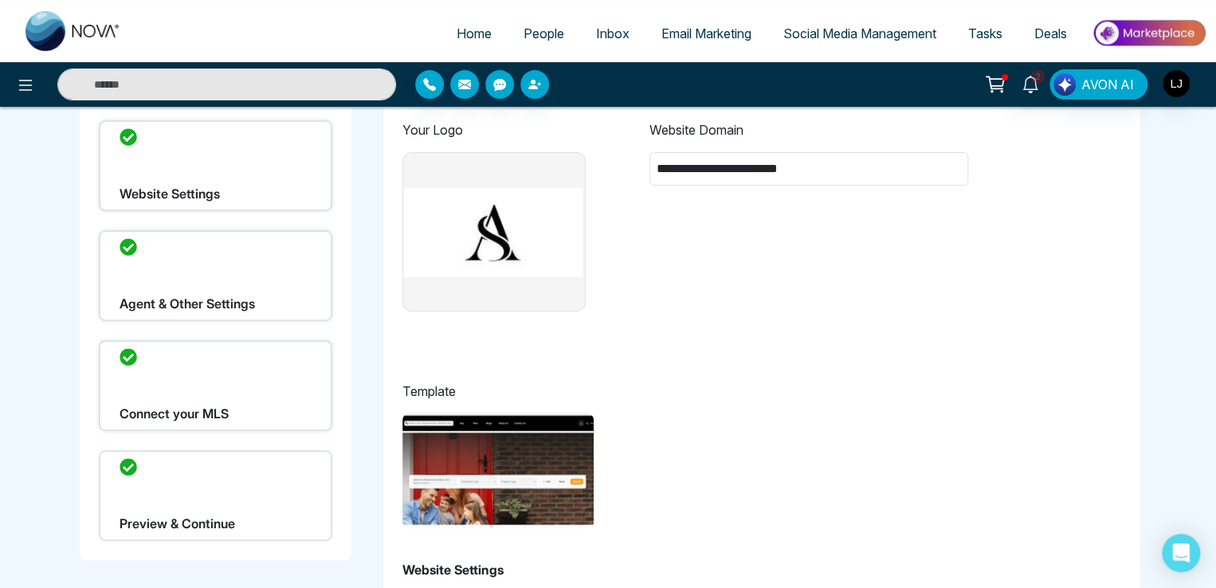
scroll to position [80, 0]
type input "**********"
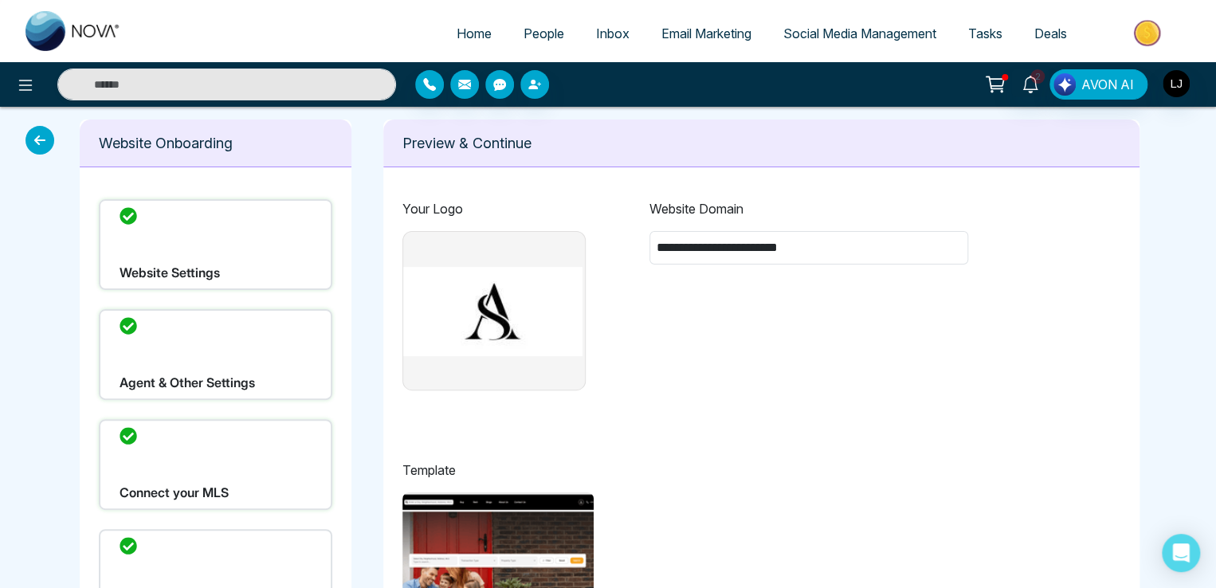
click at [147, 285] on div "Website Settings" at bounding box center [216, 244] width 234 height 91
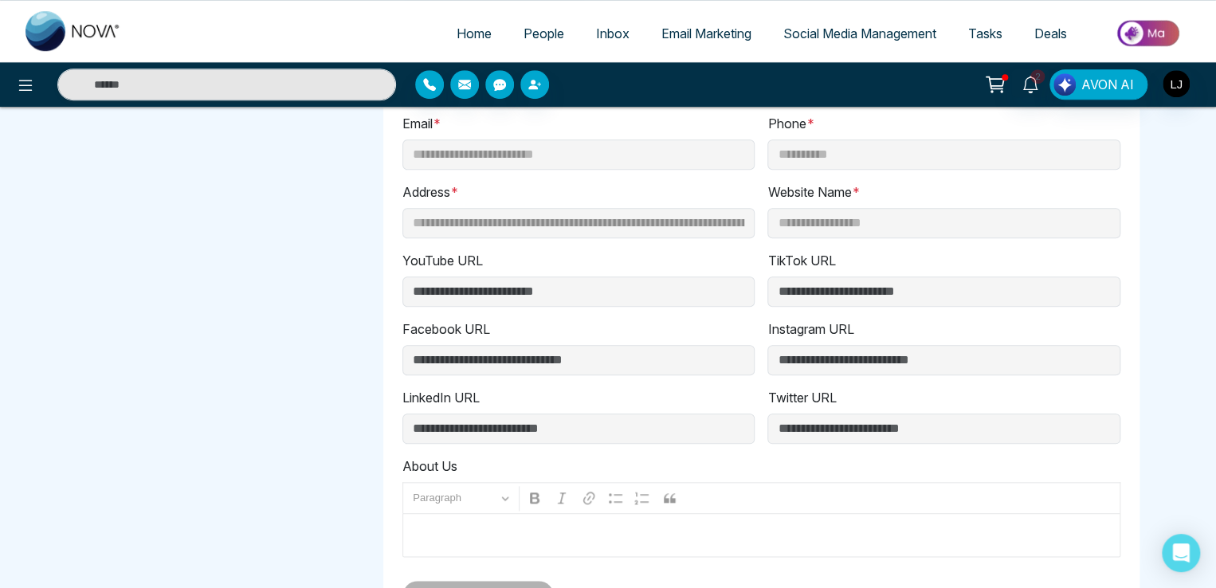
scroll to position [676, 0]
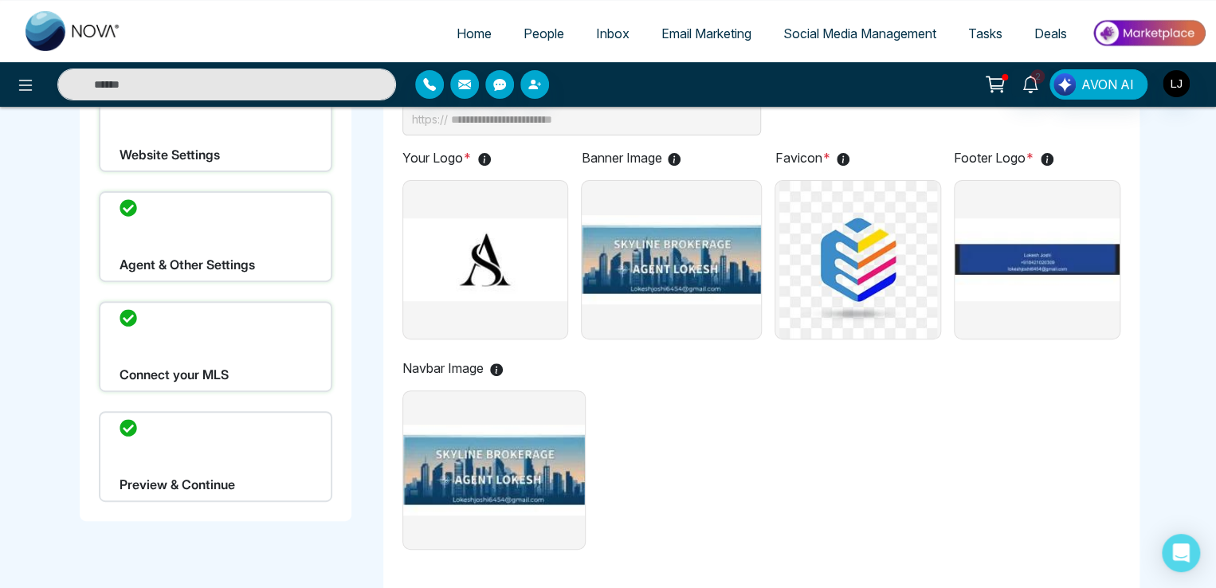
click at [195, 348] on div "Connect your MLS" at bounding box center [216, 346] width 234 height 91
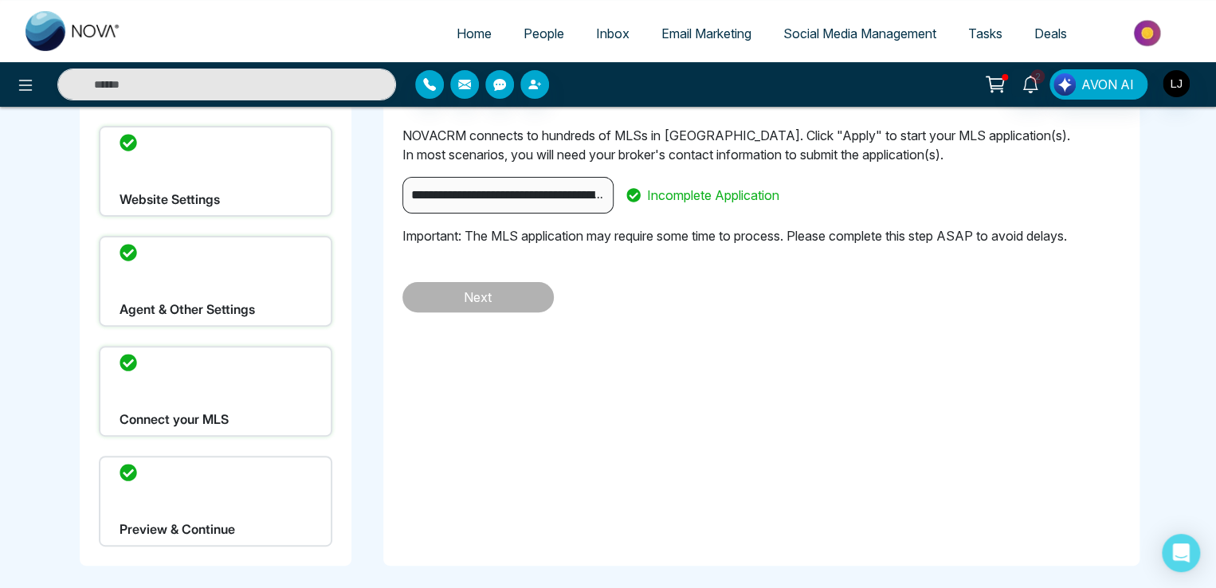
click at [207, 492] on div "Preview & Continue" at bounding box center [216, 501] width 234 height 91
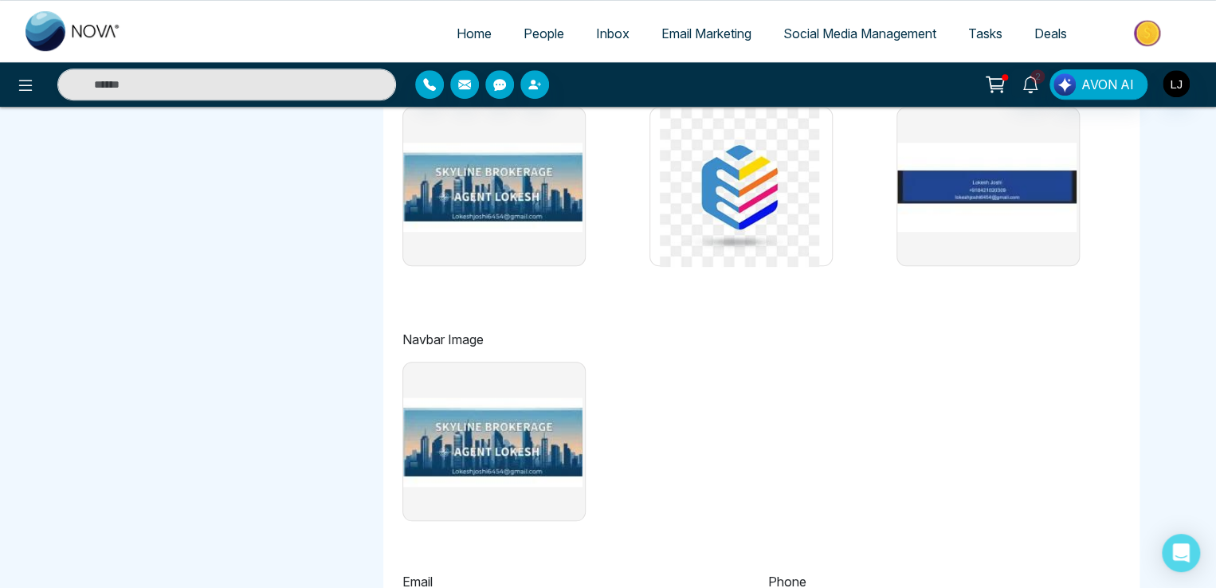
scroll to position [0, 0]
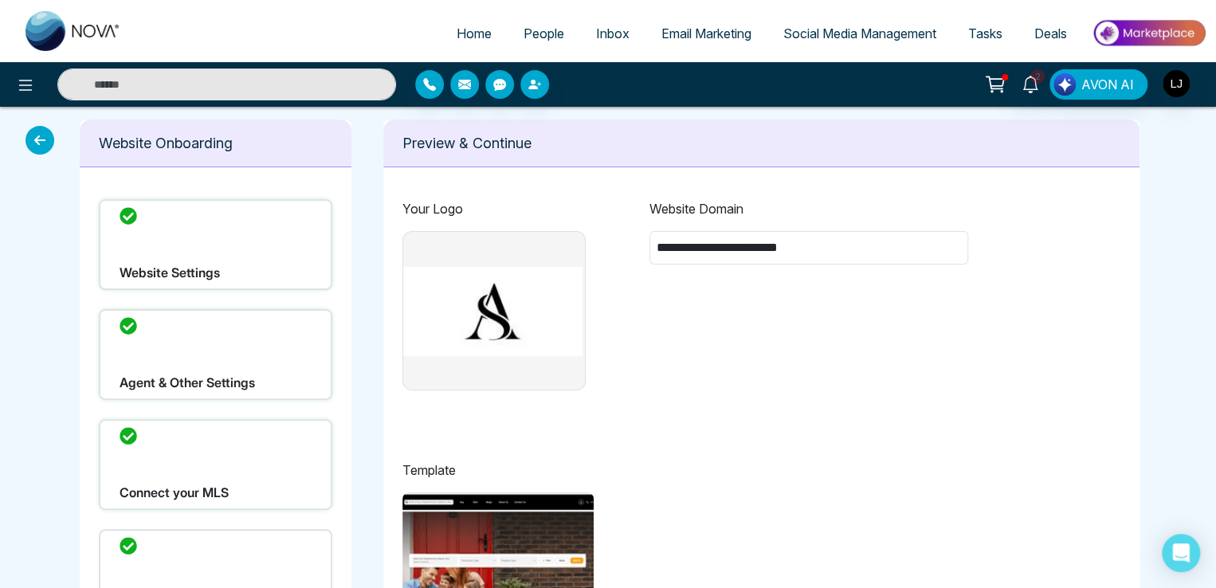
click at [183, 345] on div "Agent & Other Settings" at bounding box center [216, 354] width 234 height 91
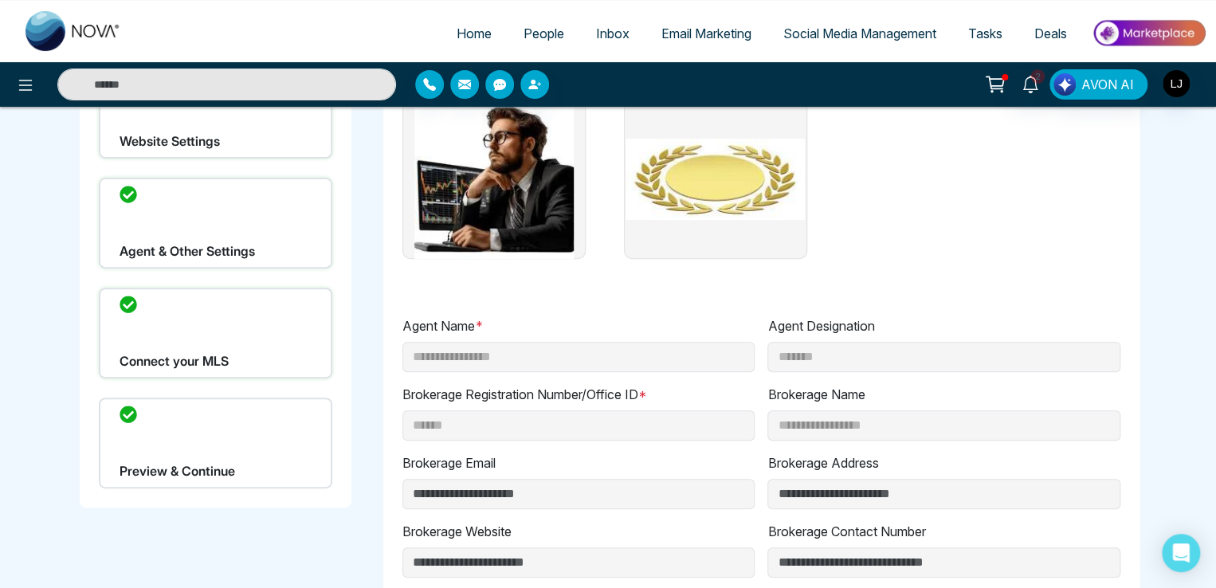
scroll to position [159, 0]
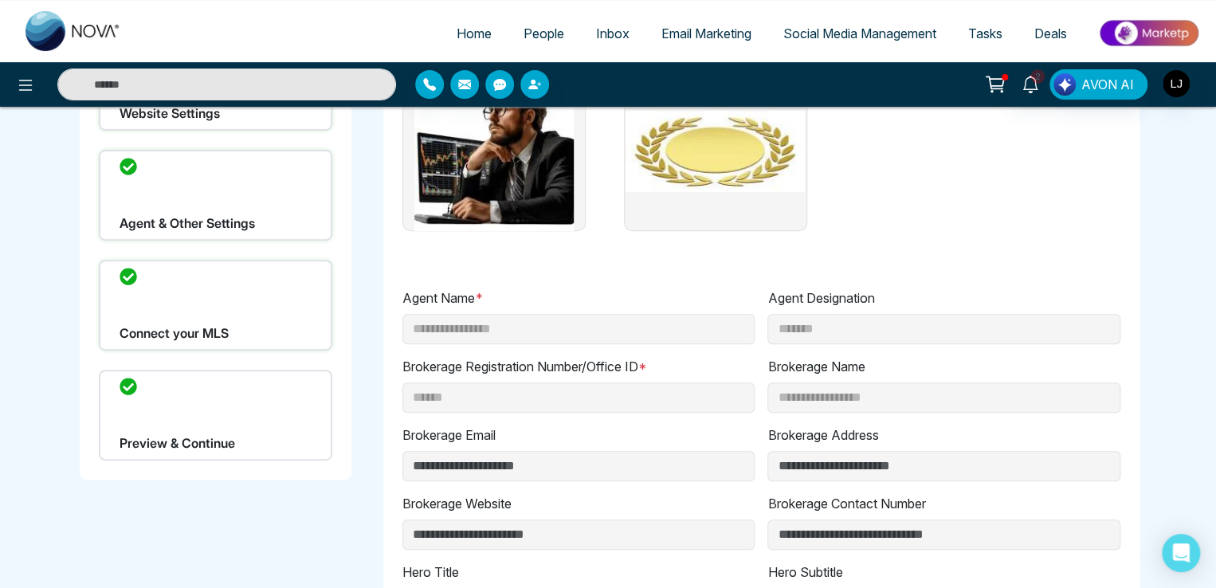
click at [188, 319] on div "Connect your MLS" at bounding box center [216, 305] width 234 height 91
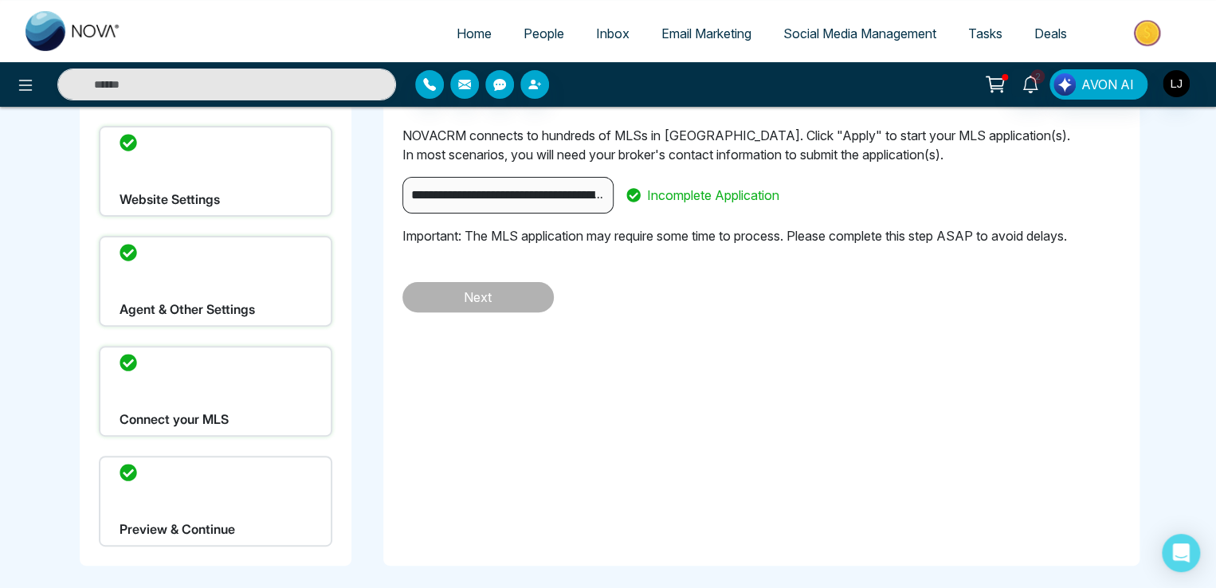
click at [225, 486] on div "Preview & Continue" at bounding box center [216, 501] width 234 height 91
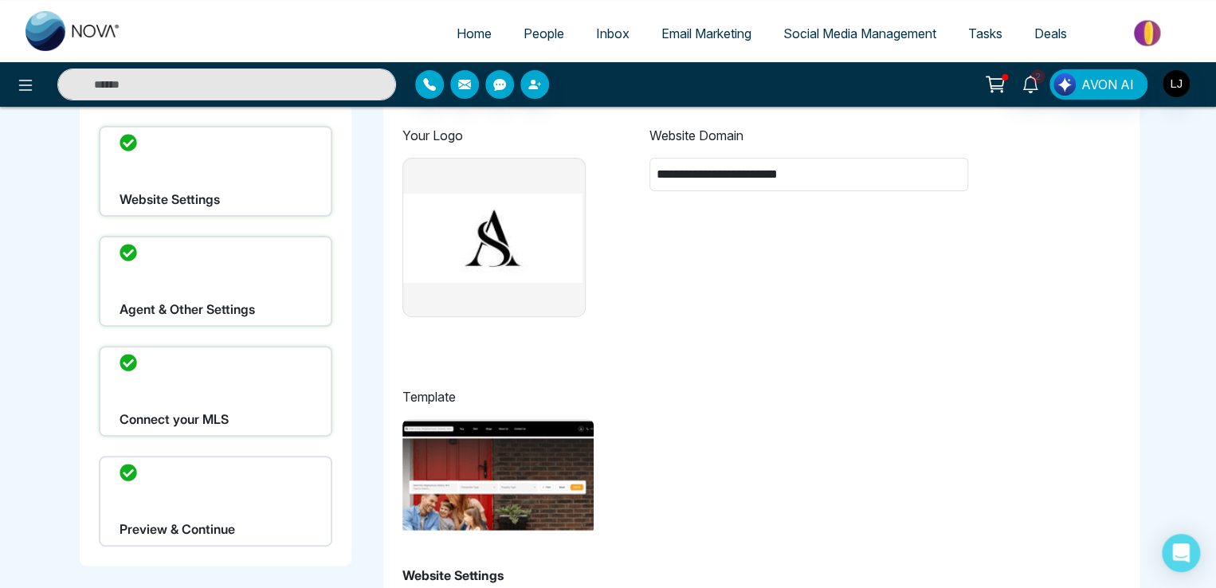
scroll to position [159, 0]
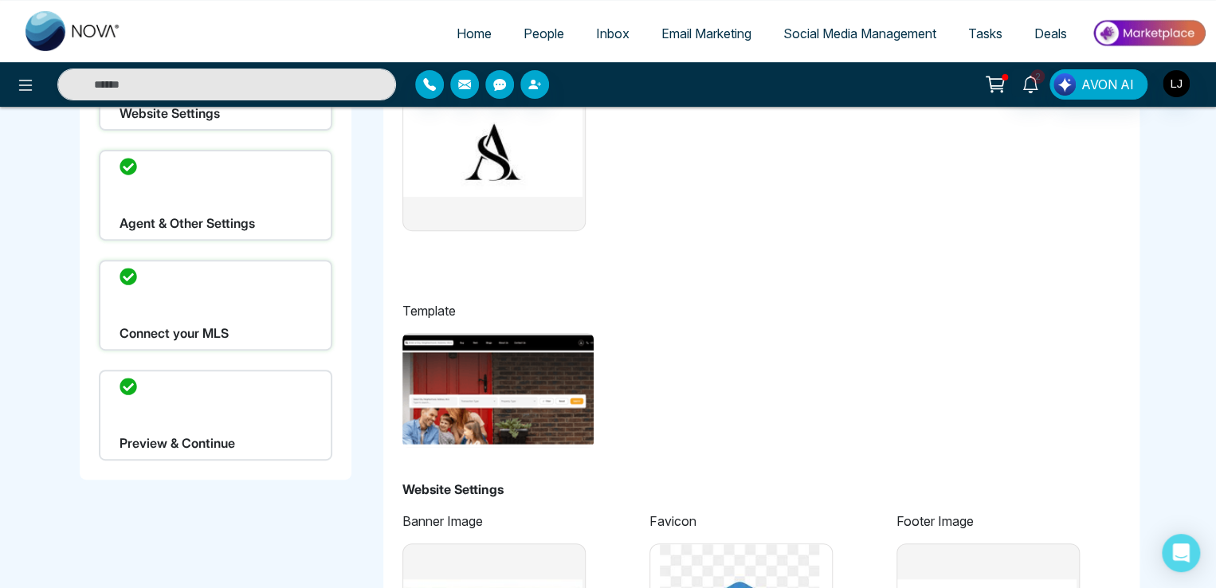
click at [219, 307] on div "Connect your MLS" at bounding box center [216, 305] width 234 height 91
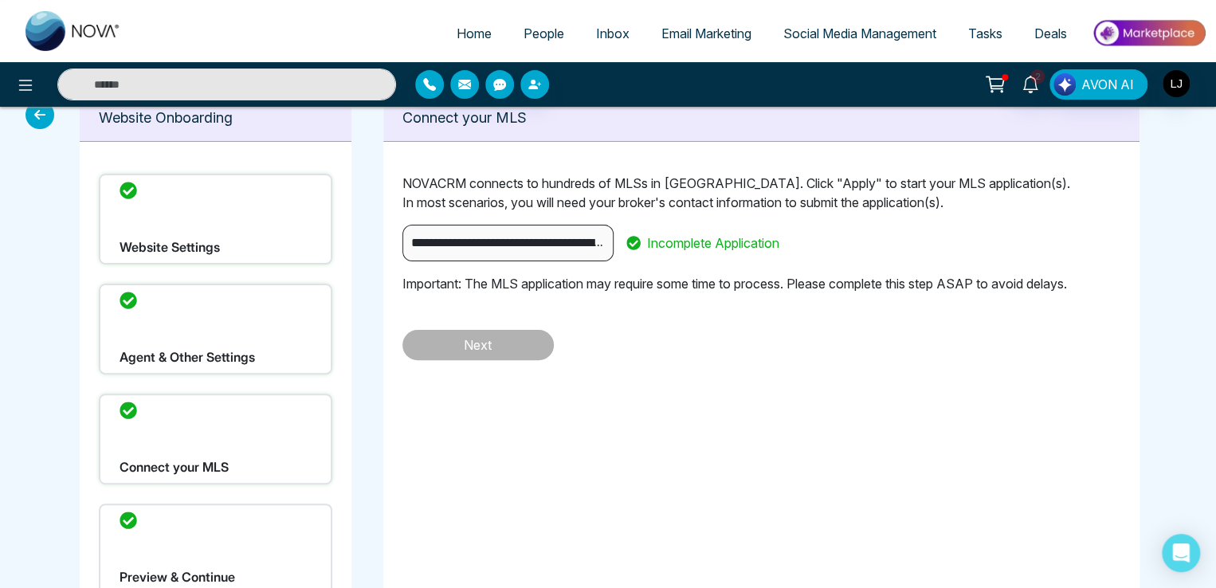
scroll to position [0, 0]
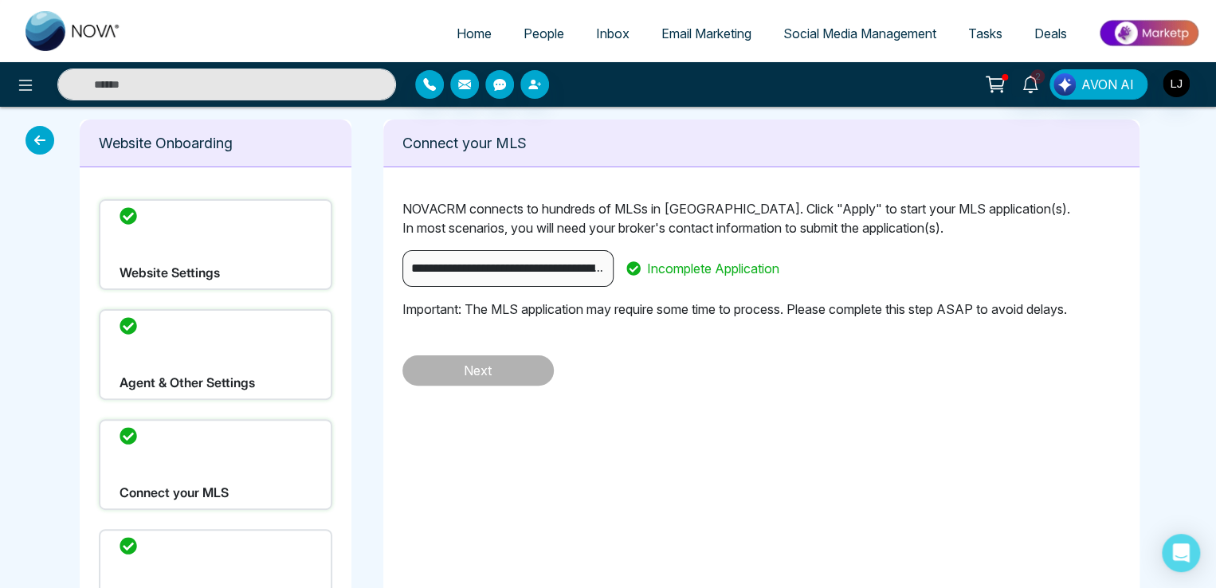
click at [198, 450] on div "Connect your MLS" at bounding box center [216, 464] width 234 height 91
click at [215, 242] on div "Website Settings" at bounding box center [216, 244] width 234 height 91
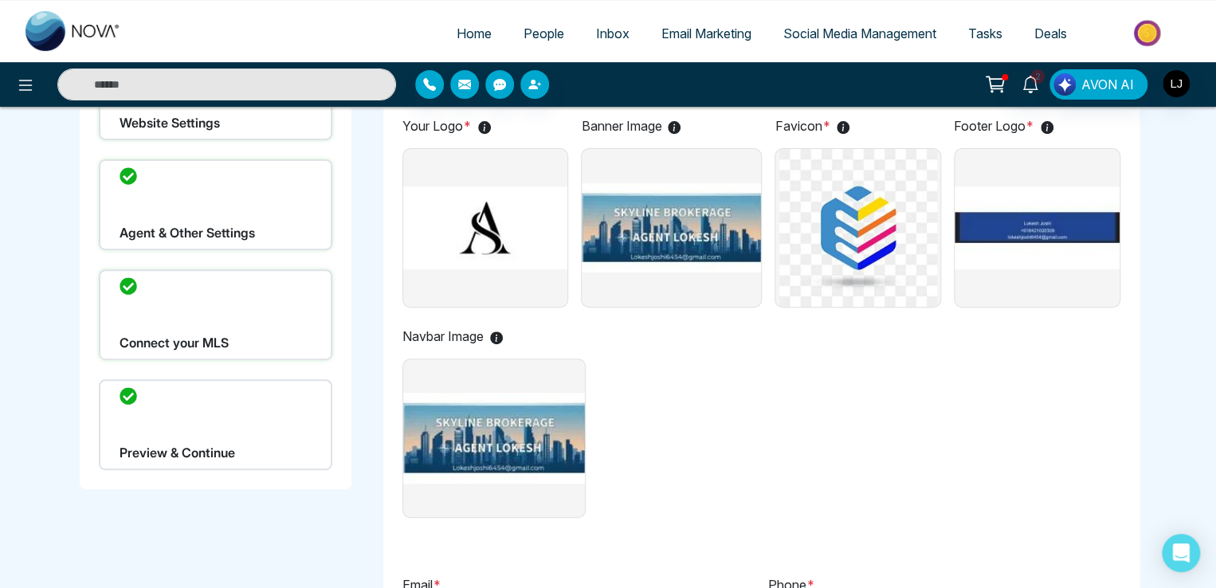
scroll to position [159, 0]
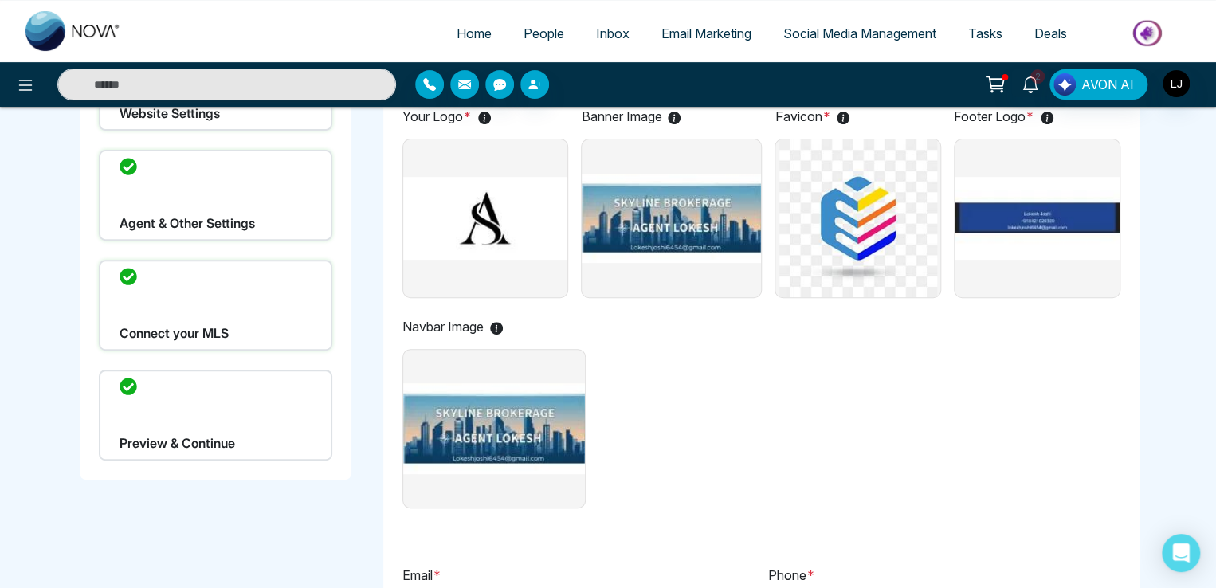
click at [190, 420] on div "Preview & Continue" at bounding box center [216, 415] width 234 height 91
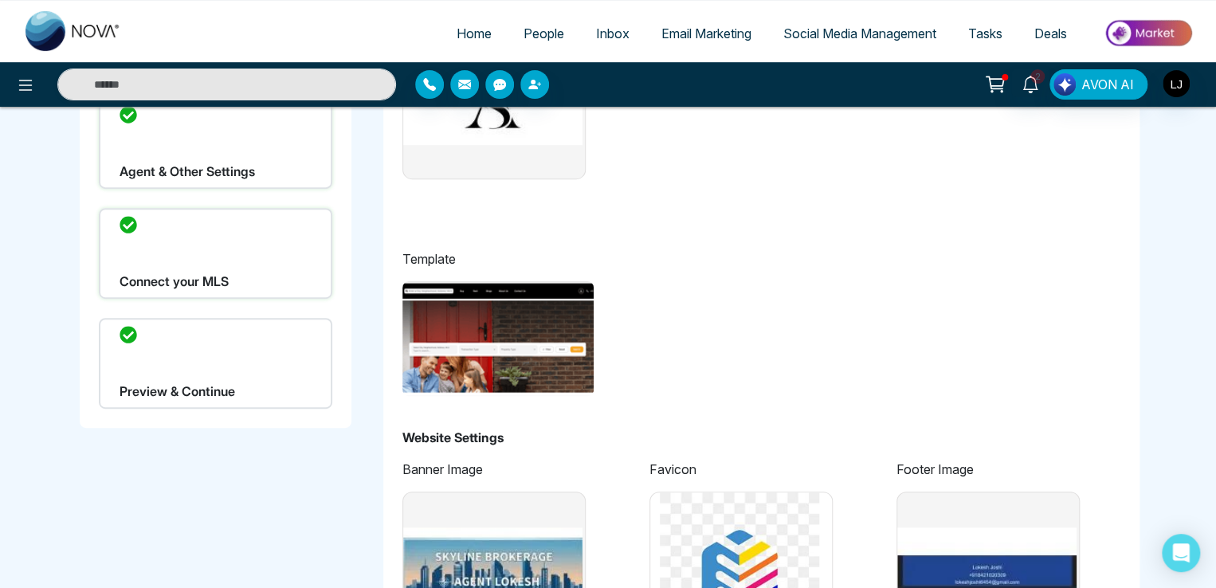
scroll to position [239, 0]
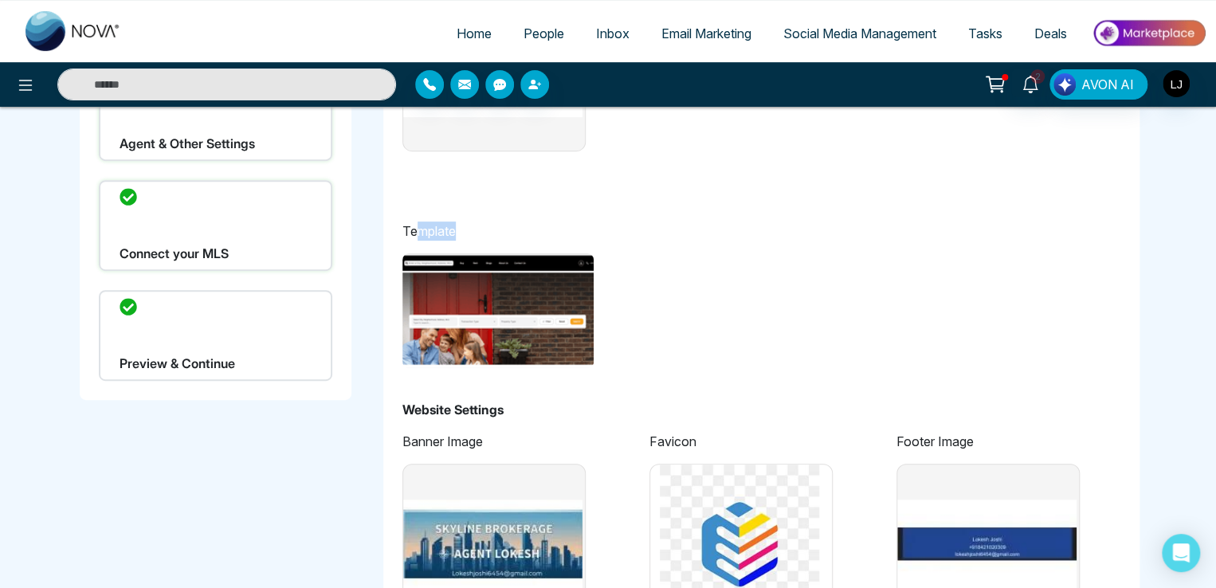
drag, startPoint x: 414, startPoint y: 230, endPoint x: 513, endPoint y: 236, distance: 99.0
click at [513, 236] on p "Template" at bounding box center [762, 231] width 719 height 19
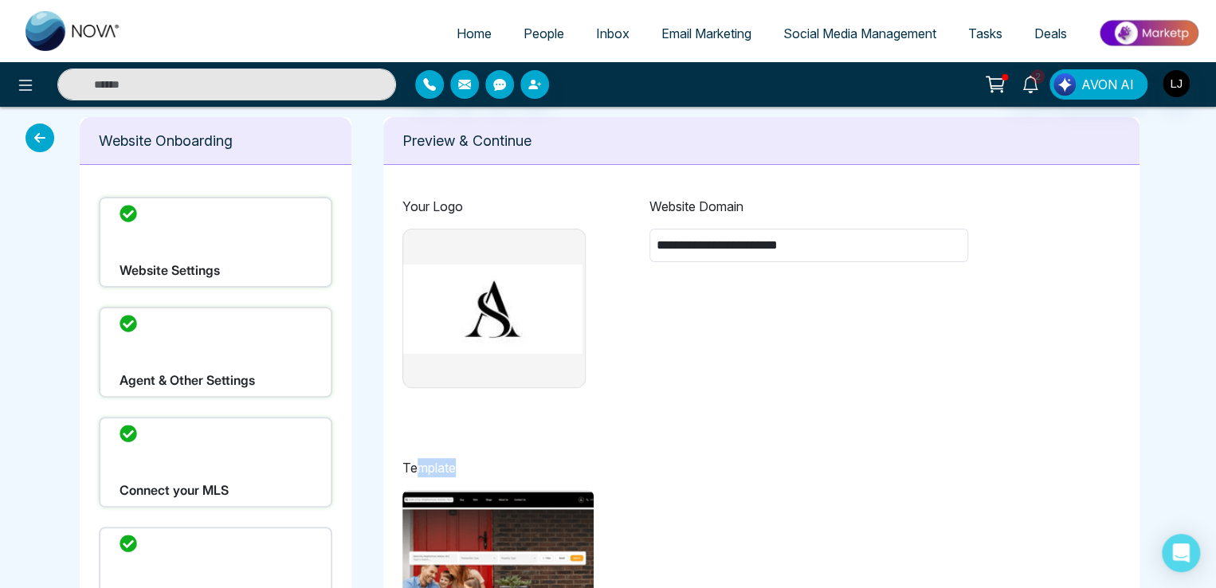
scroll to position [0, 0]
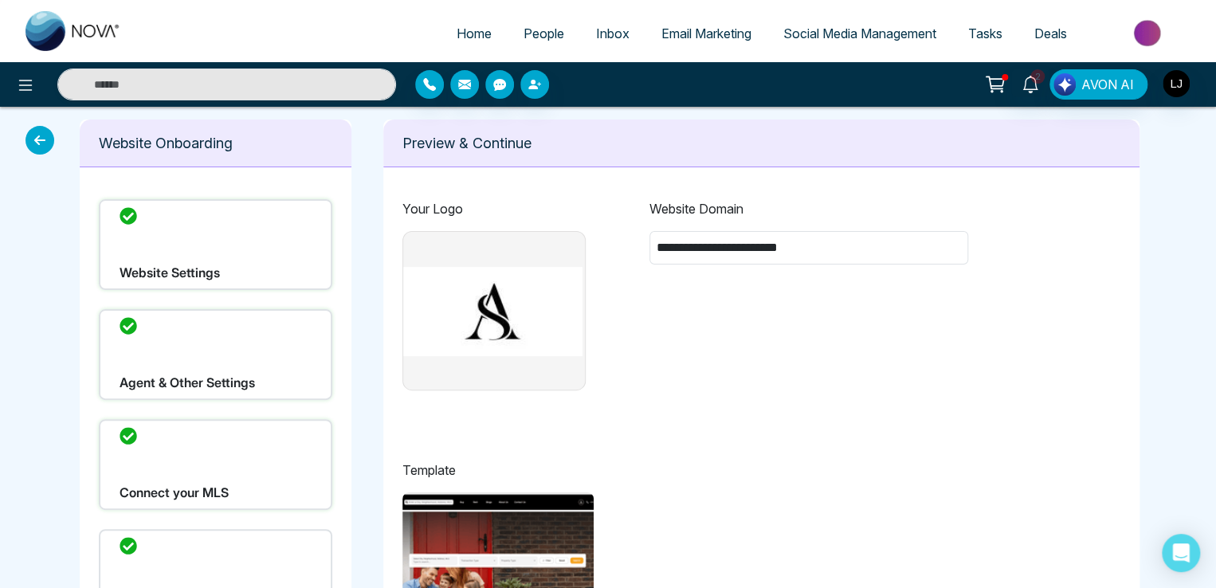
click at [187, 266] on div "Website Settings" at bounding box center [216, 244] width 234 height 91
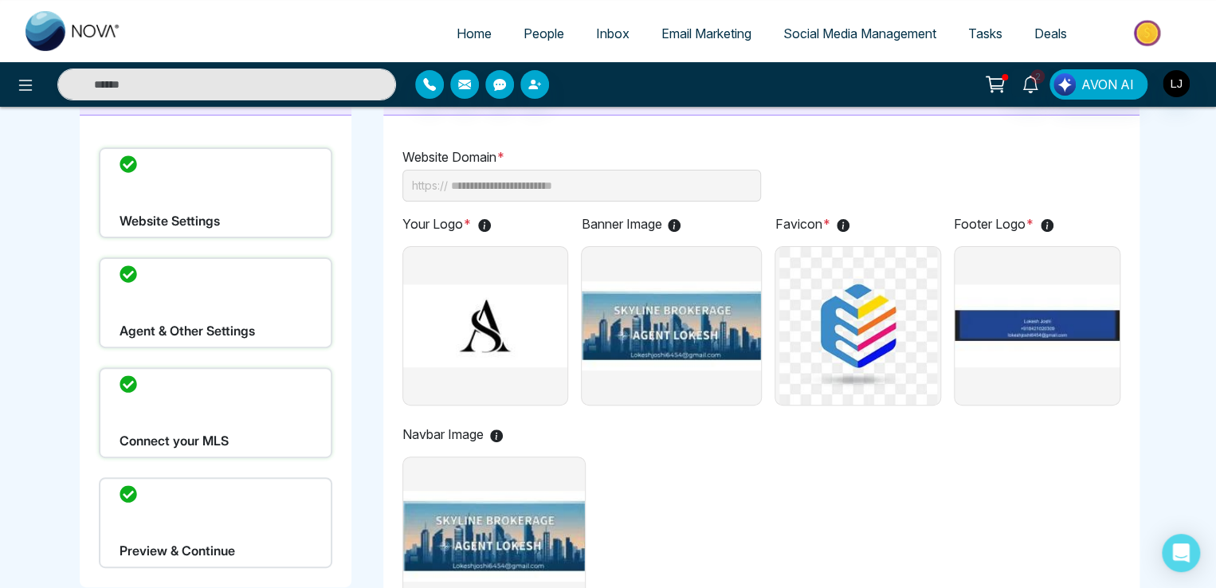
scroll to position [80, 0]
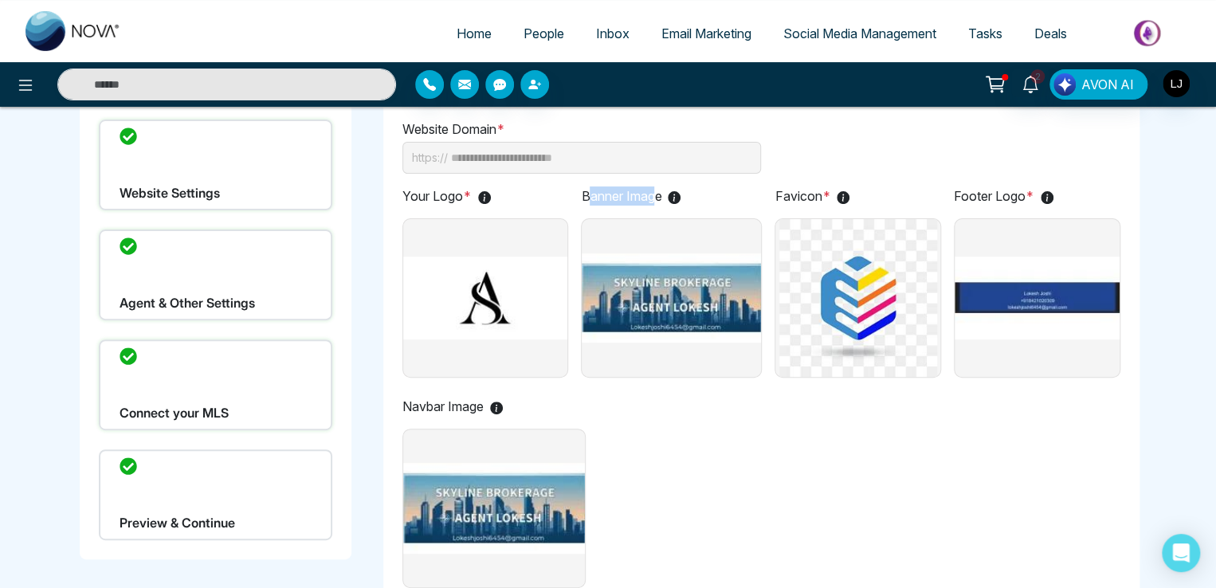
drag, startPoint x: 590, startPoint y: 192, endPoint x: 653, endPoint y: 196, distance: 63.1
click at [653, 196] on p "Banner Image" at bounding box center [671, 196] width 181 height 19
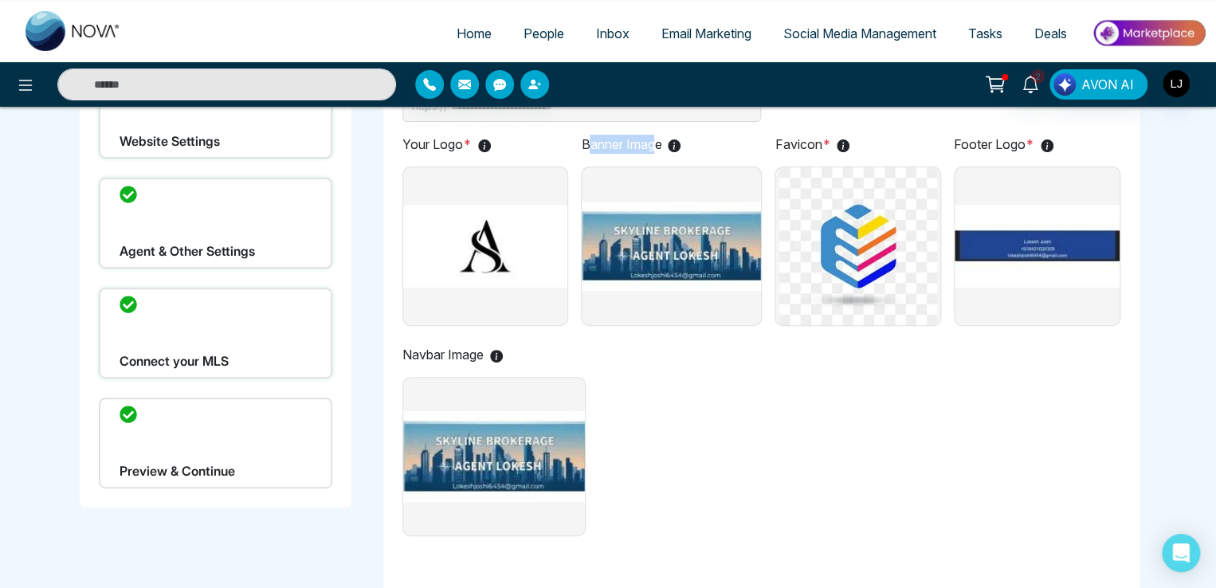
scroll to position [159, 0]
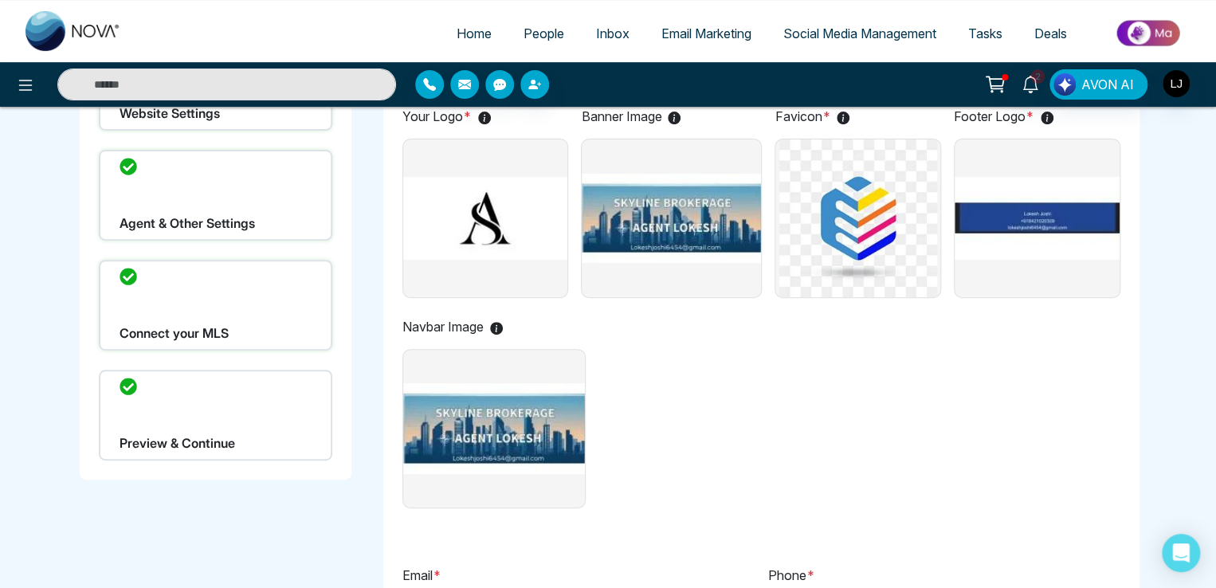
click at [142, 407] on div "Preview & Continue" at bounding box center [216, 415] width 234 height 91
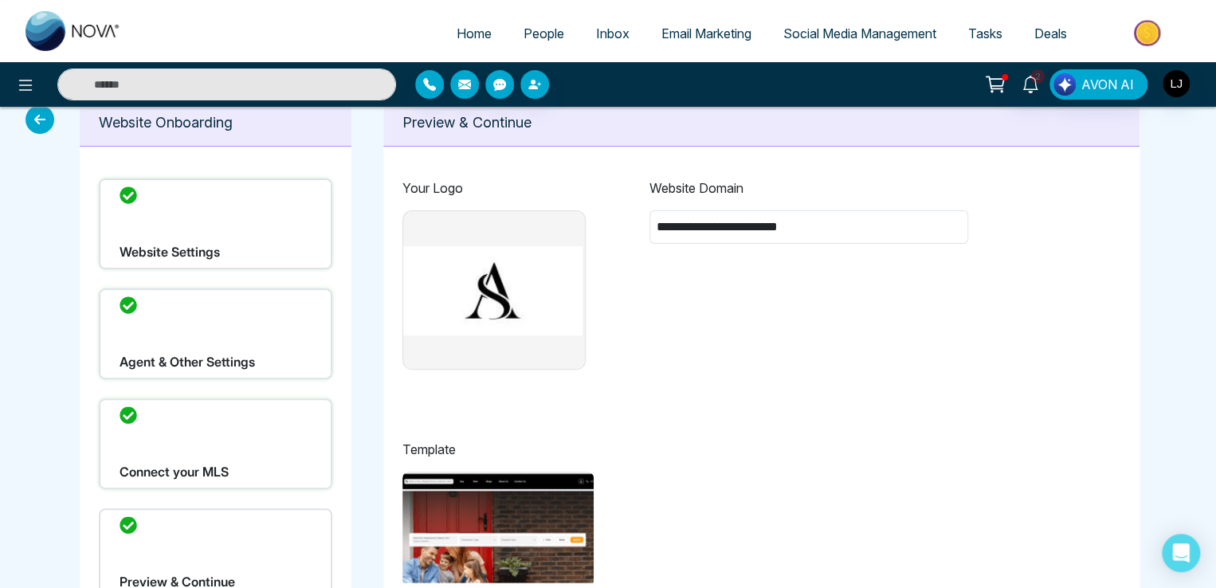
scroll to position [0, 0]
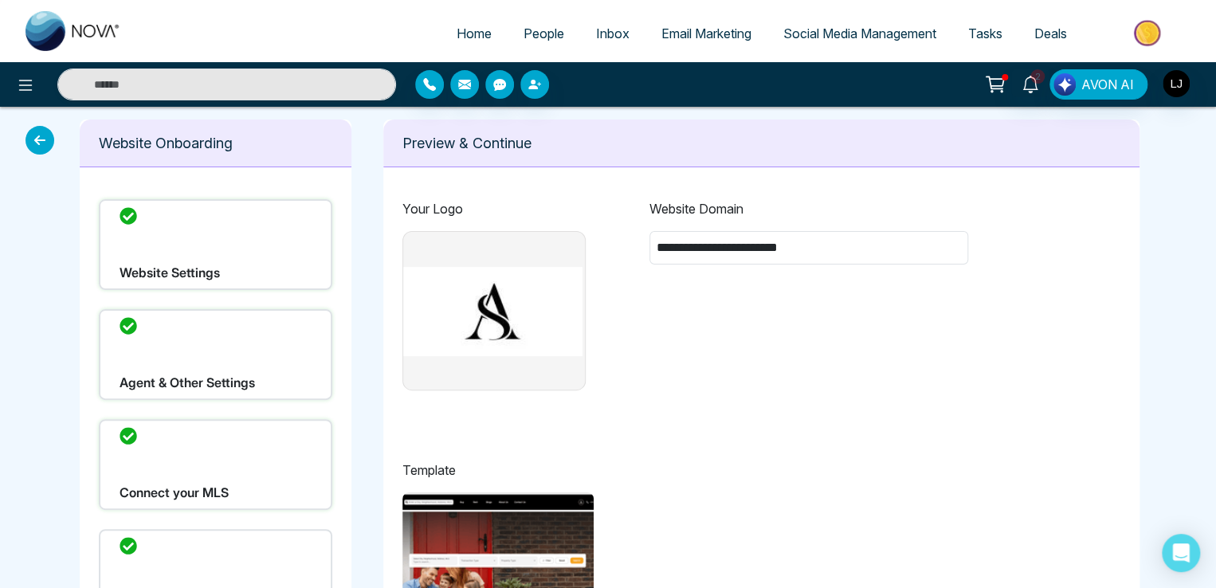
click at [175, 350] on div "Agent & Other Settings" at bounding box center [216, 354] width 234 height 91
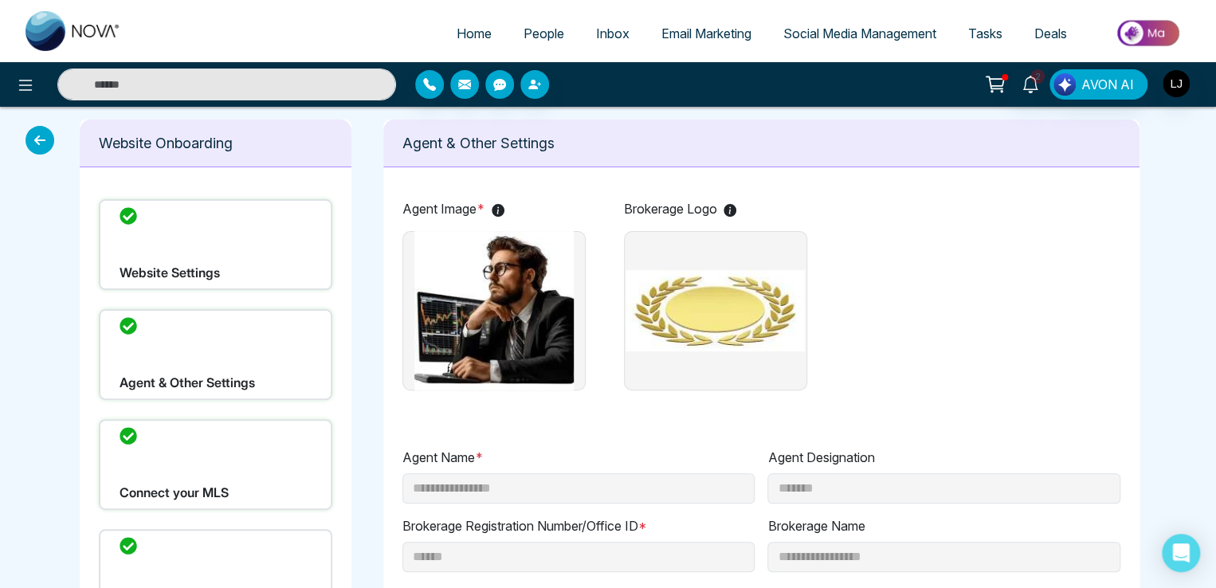
click at [155, 257] on div "Website Settings" at bounding box center [216, 244] width 234 height 91
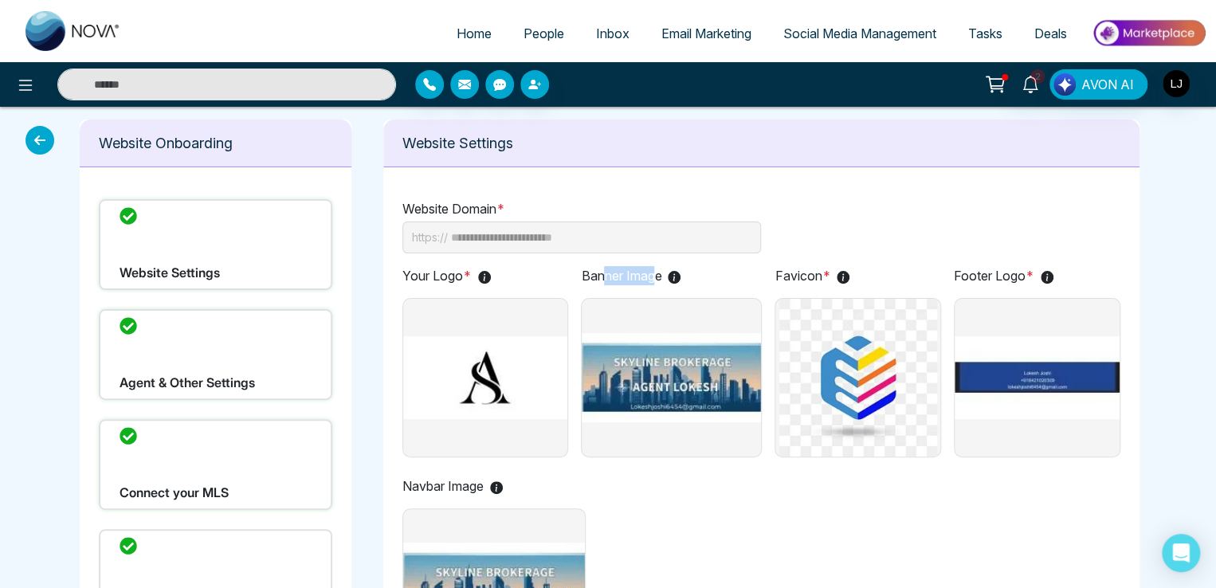
drag, startPoint x: 603, startPoint y: 273, endPoint x: 654, endPoint y: 274, distance: 51.0
click at [654, 274] on p "Banner Image" at bounding box center [671, 275] width 181 height 19
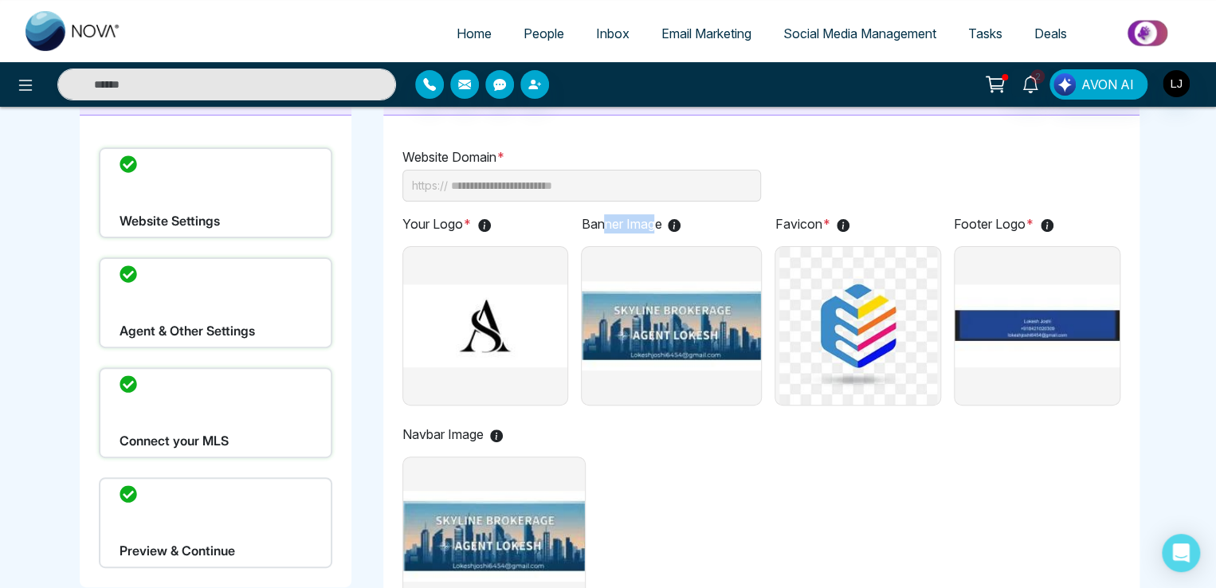
scroll to position [80, 0]
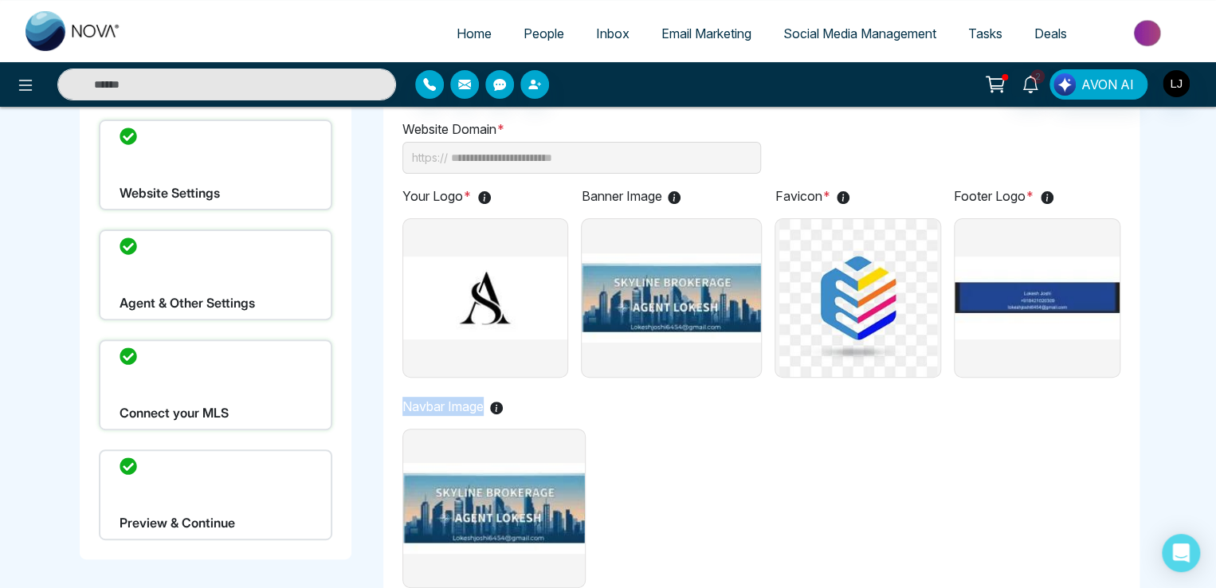
drag, startPoint x: 402, startPoint y: 408, endPoint x: 501, endPoint y: 410, distance: 98.9
click at [499, 410] on p "Navbar Image" at bounding box center [494, 406] width 183 height 19
drag, startPoint x: 580, startPoint y: 194, endPoint x: 622, endPoint y: 193, distance: 41.5
click at [622, 193] on p "Banner Image" at bounding box center [671, 196] width 181 height 19
drag, startPoint x: 394, startPoint y: 402, endPoint x: 435, endPoint y: 405, distance: 41.6
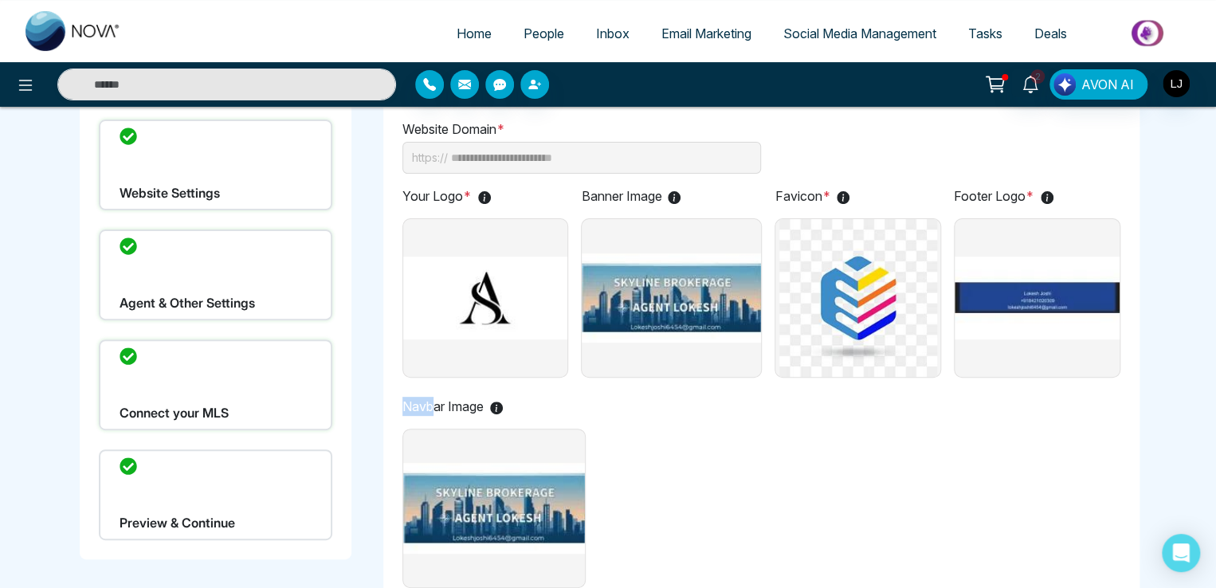
drag, startPoint x: 591, startPoint y: 201, endPoint x: 623, endPoint y: 198, distance: 32.8
click at [623, 198] on p "Banner Image" at bounding box center [671, 196] width 181 height 19
drag, startPoint x: 407, startPoint y: 197, endPoint x: 490, endPoint y: 196, distance: 83.7
click at [490, 196] on p "Your Logo *" at bounding box center [486, 196] width 167 height 19
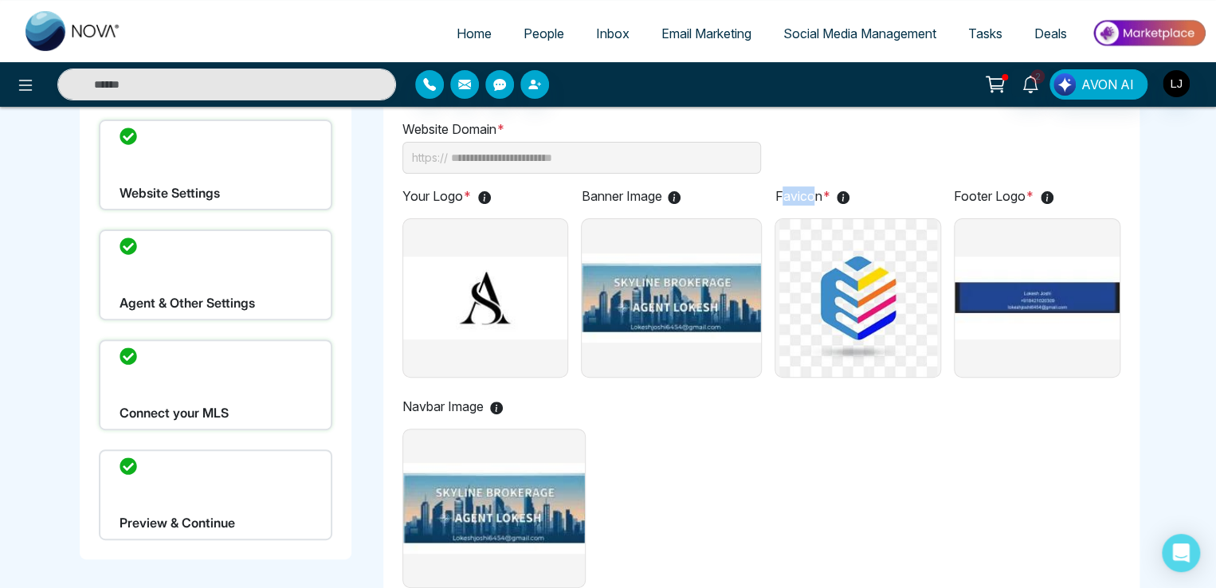
drag, startPoint x: 780, startPoint y: 193, endPoint x: 810, endPoint y: 190, distance: 30.5
click at [810, 190] on p "Favicon *" at bounding box center [858, 196] width 167 height 19
drag, startPoint x: 960, startPoint y: 192, endPoint x: 991, endPoint y: 190, distance: 31.2
click at [991, 190] on p "Footer Logo *" at bounding box center [1037, 196] width 167 height 19
drag, startPoint x: 418, startPoint y: 422, endPoint x: 480, endPoint y: 409, distance: 63.5
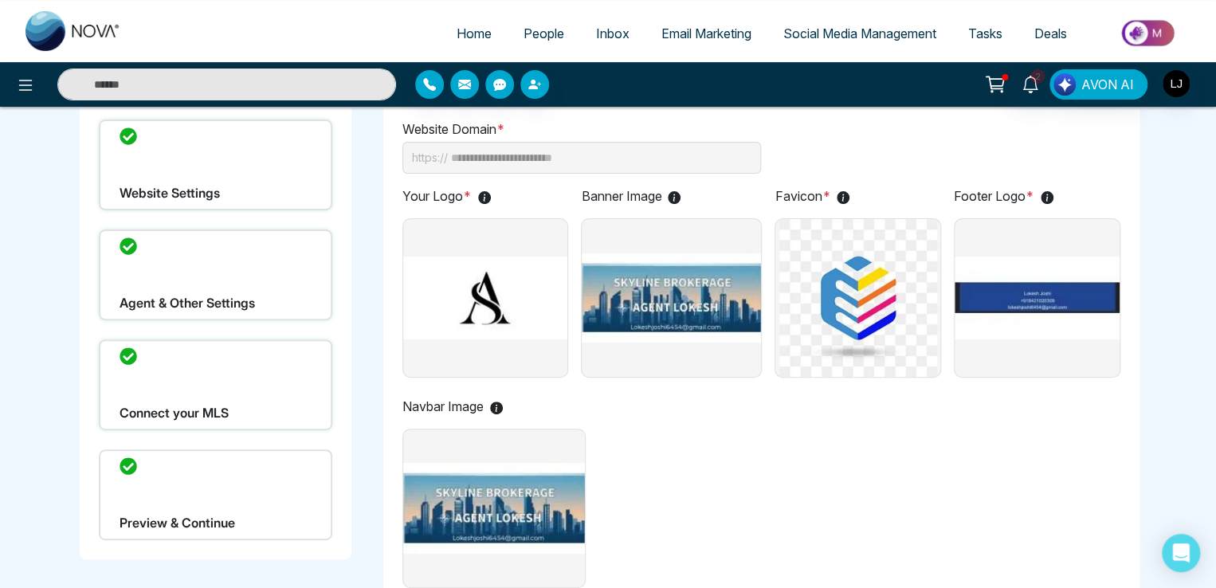
click at [480, 409] on div "Navbar Image" at bounding box center [494, 496] width 183 height 198
click at [210, 284] on div "Agent & Other Settings" at bounding box center [216, 275] width 234 height 91
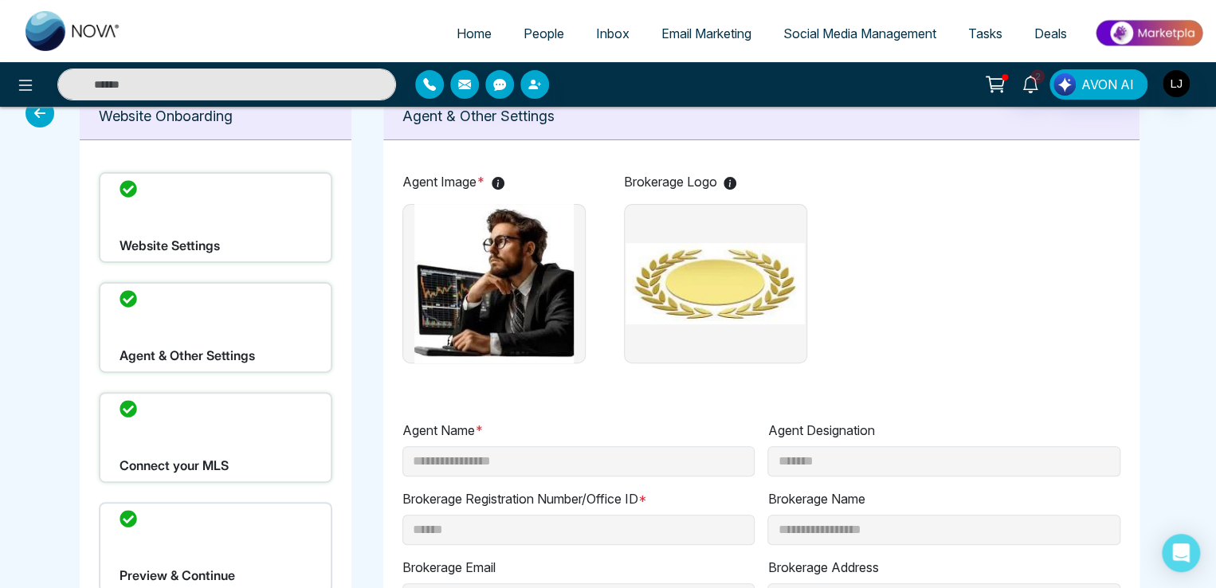
scroll to position [0, 0]
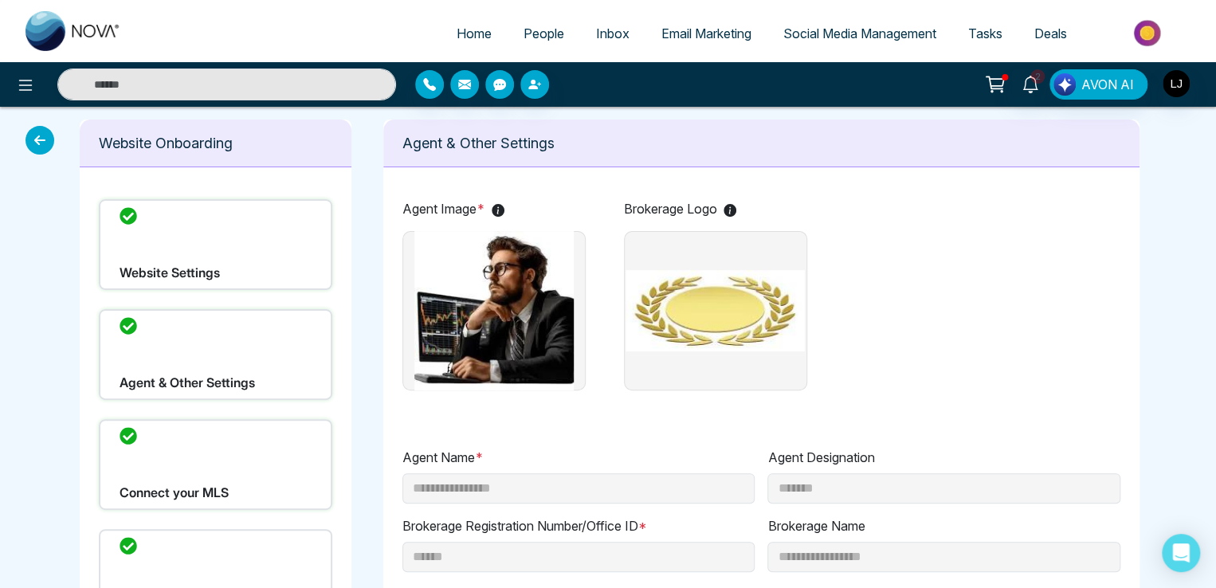
drag, startPoint x: 435, startPoint y: 202, endPoint x: 497, endPoint y: 203, distance: 61.4
click at [497, 203] on p "Agent Image *" at bounding box center [494, 208] width 183 height 19
drag, startPoint x: 668, startPoint y: 199, endPoint x: 721, endPoint y: 191, distance: 53.3
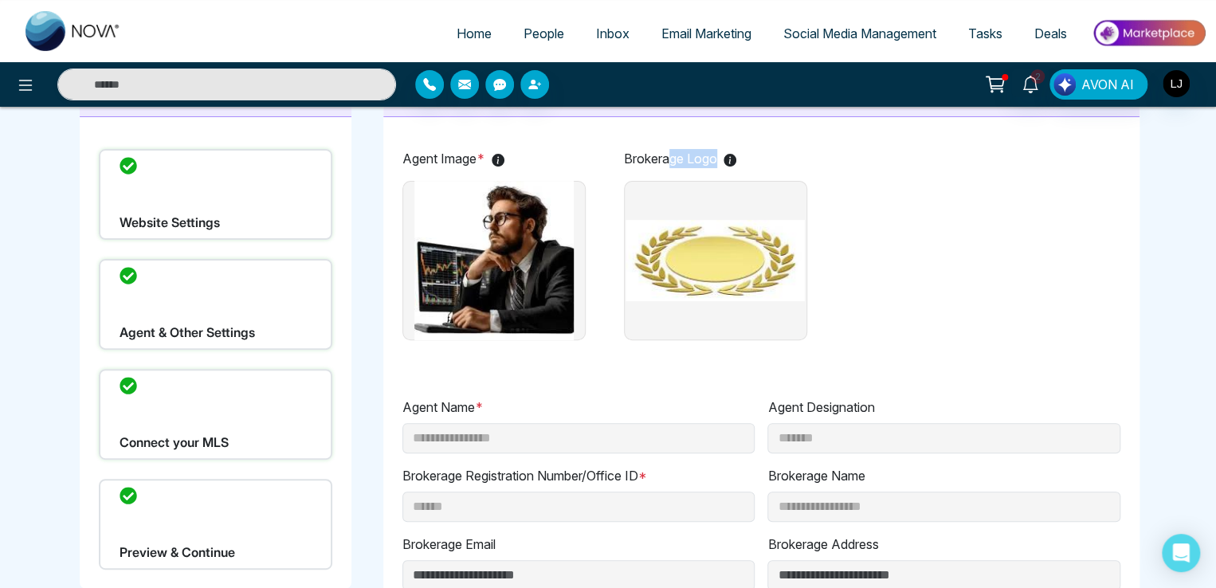
scroll to position [33, 0]
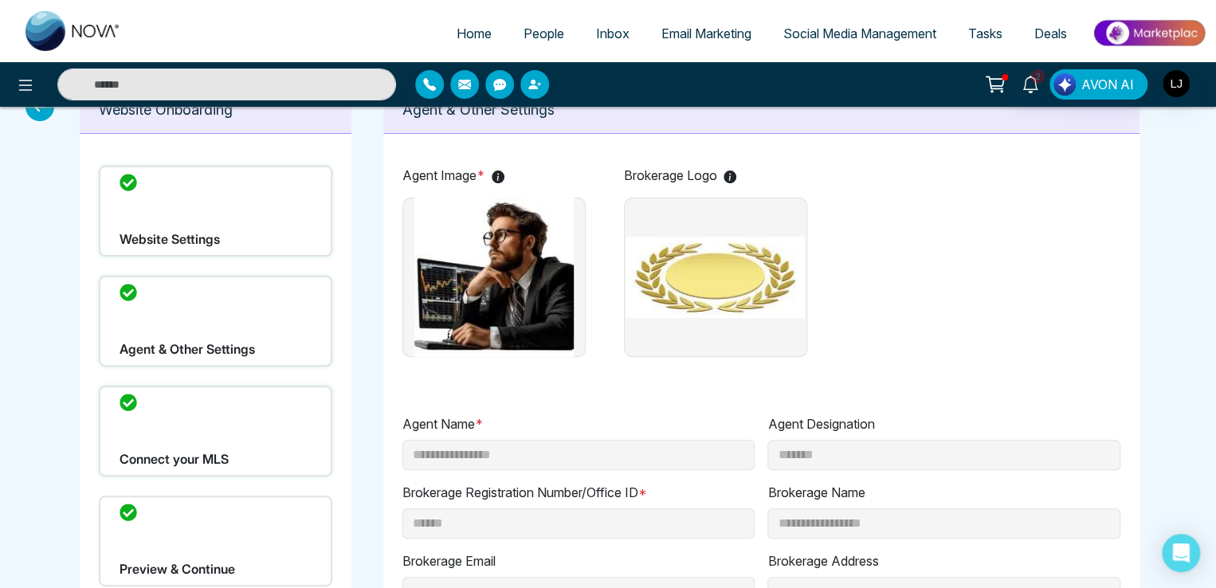
click at [36, 104] on div "2 AVON AI" at bounding box center [608, 84] width 1216 height 45
click at [37, 113] on icon at bounding box center [40, 106] width 29 height 29
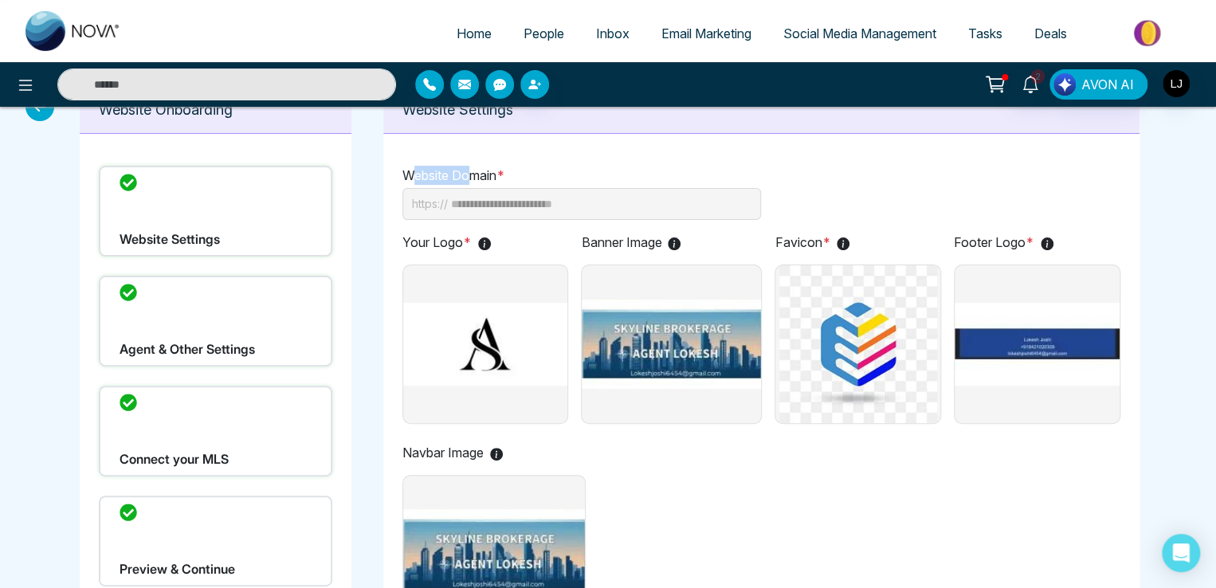
drag, startPoint x: 411, startPoint y: 176, endPoint x: 469, endPoint y: 176, distance: 57.4
click at [469, 176] on p "Website Domain *" at bounding box center [762, 175] width 719 height 19
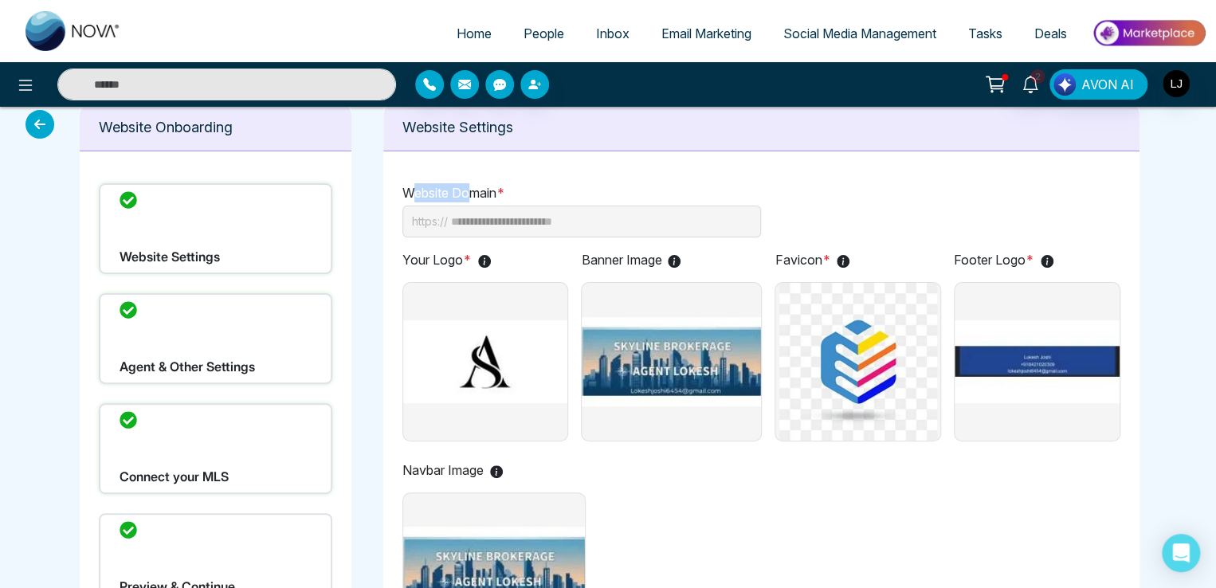
scroll to position [0, 0]
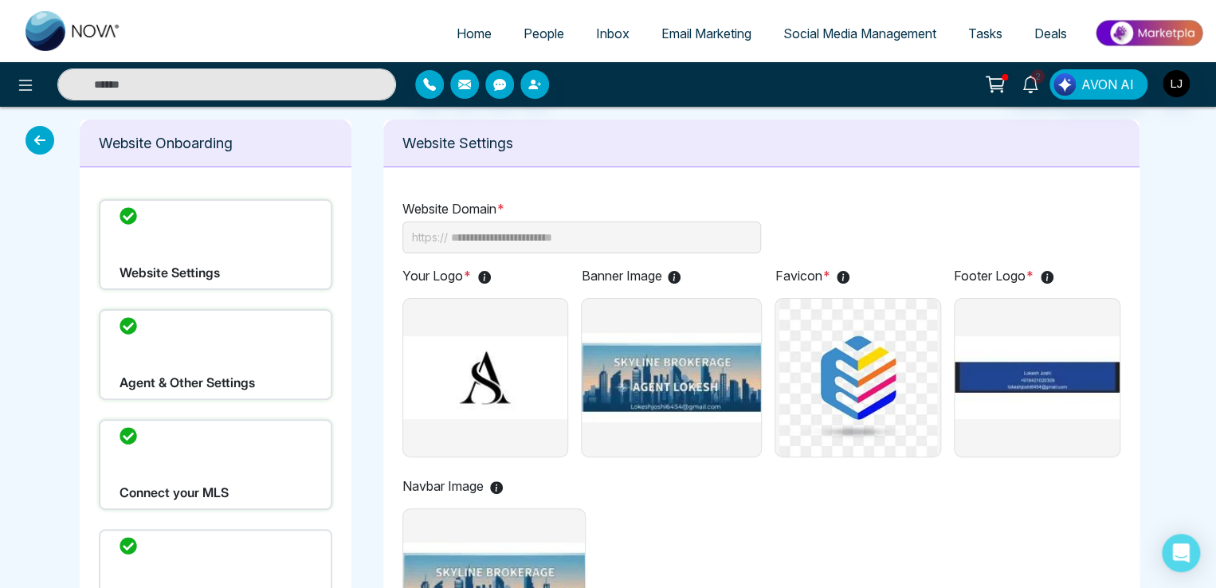
click at [37, 144] on icon at bounding box center [40, 140] width 29 height 29
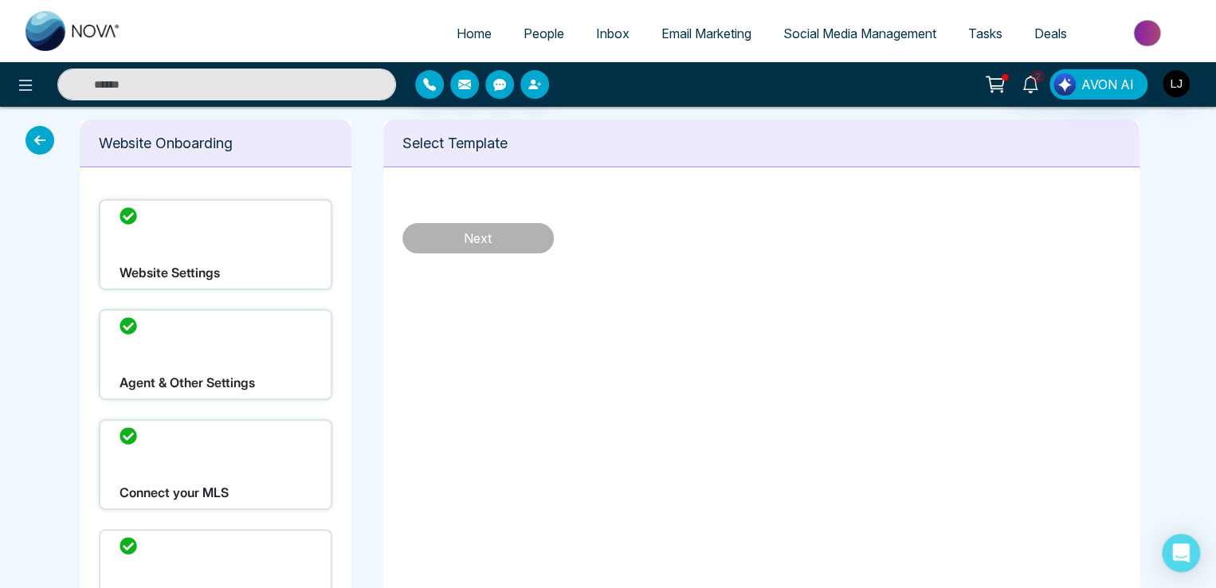
click at [37, 144] on icon at bounding box center [40, 140] width 29 height 29
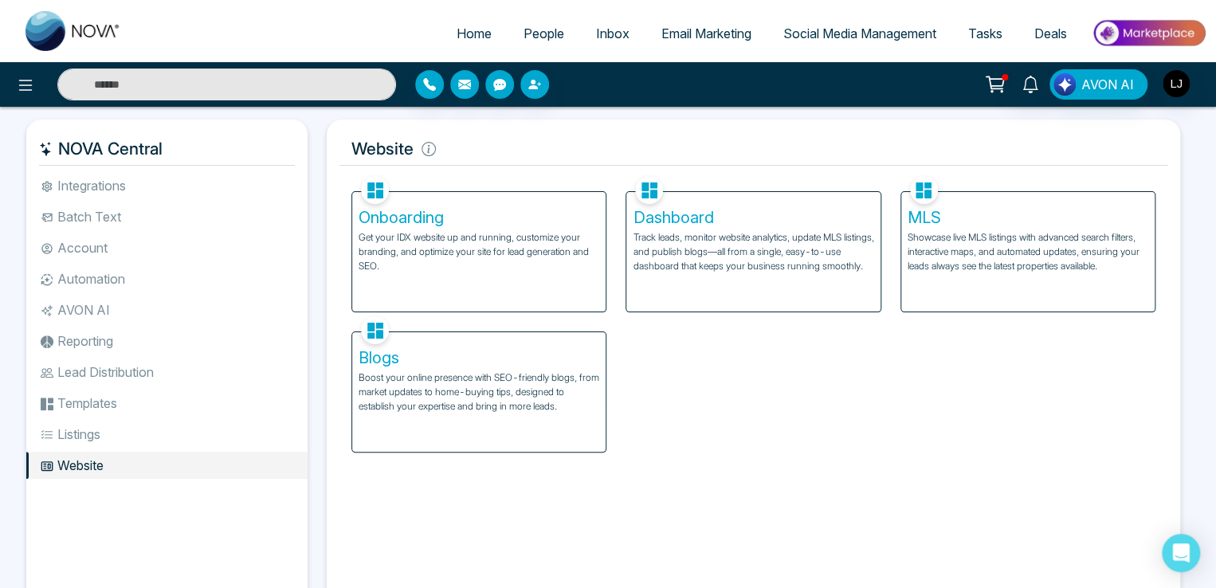
click at [721, 225] on h5 "Dashboard" at bounding box center [753, 217] width 241 height 19
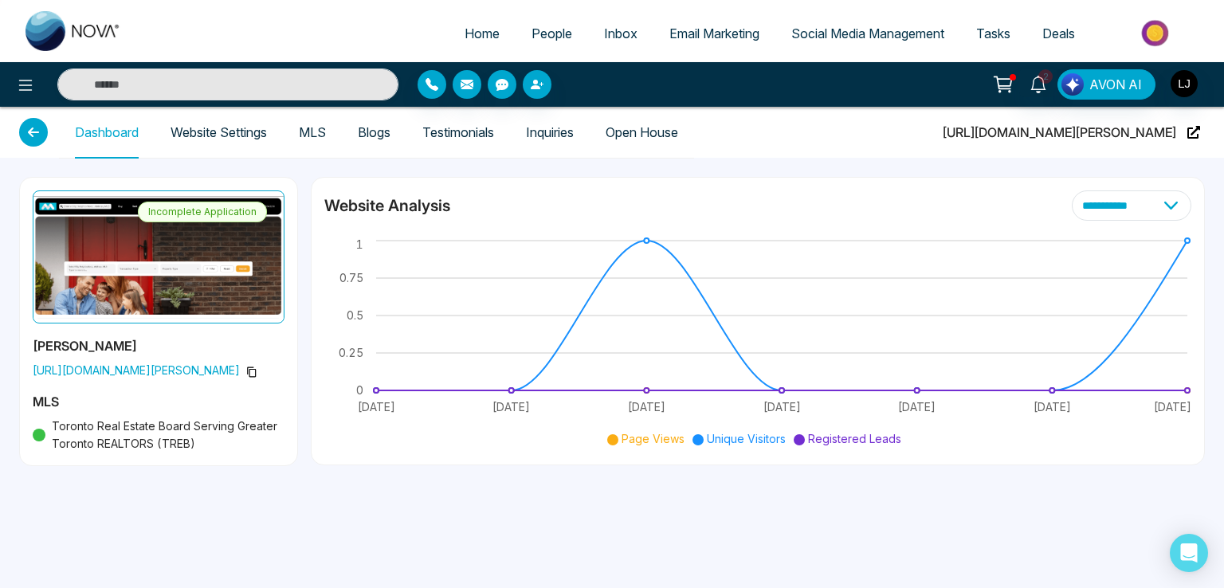
click at [471, 136] on link "Testimonials" at bounding box center [458, 133] width 72 height 14
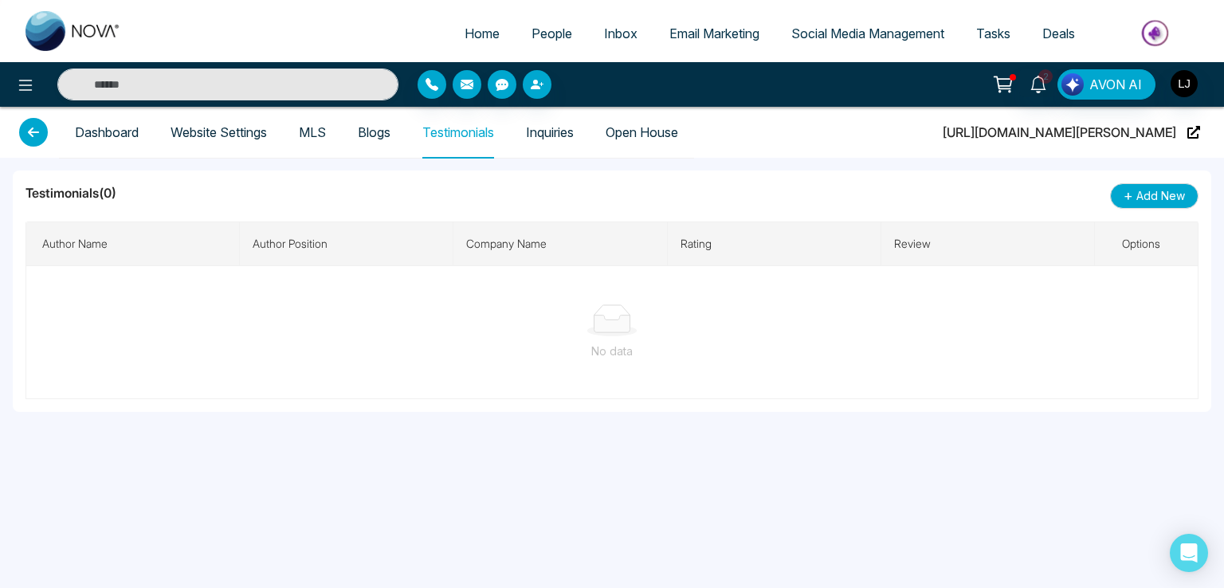
click at [568, 131] on link "Inquiries" at bounding box center [550, 133] width 48 height 14
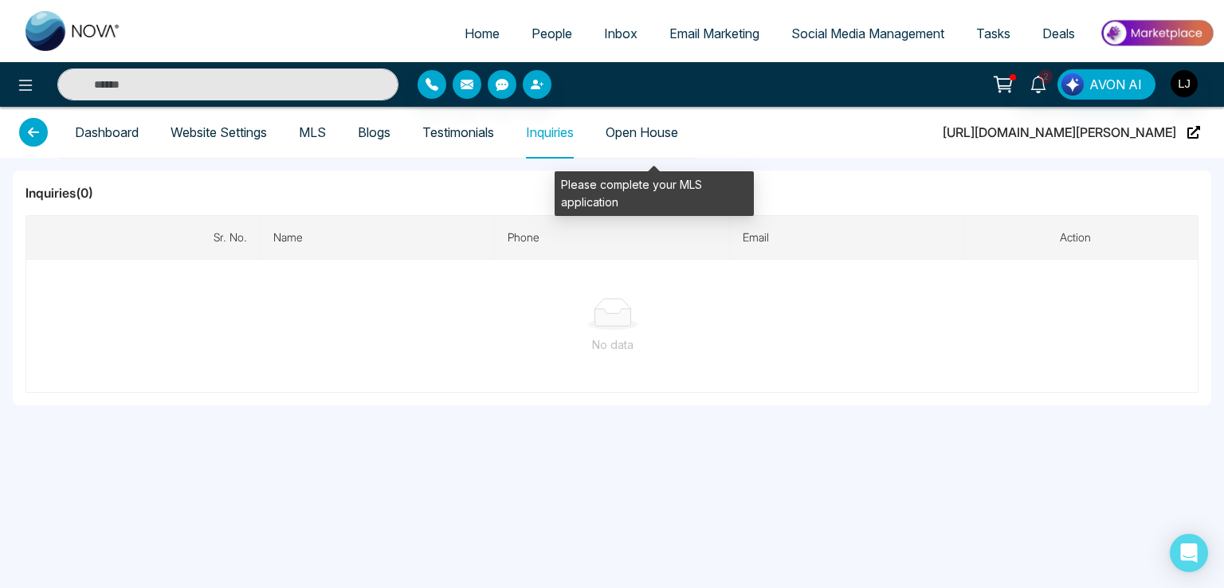
click at [657, 131] on span "Open House" at bounding box center [642, 132] width 73 height 51
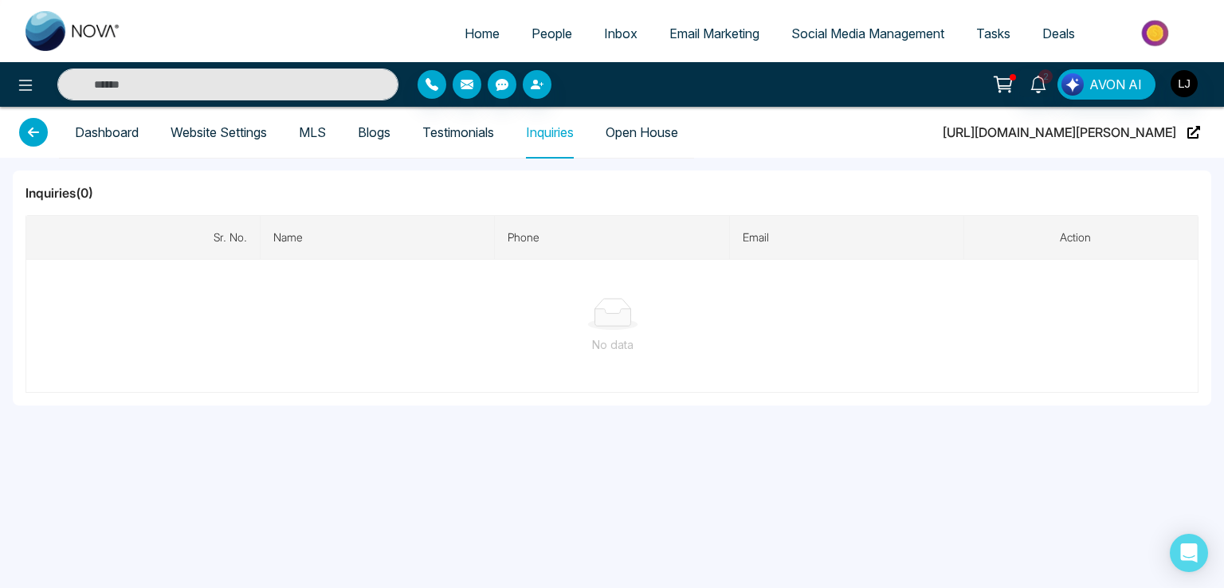
click at [472, 133] on link "Testimonials" at bounding box center [458, 133] width 72 height 14
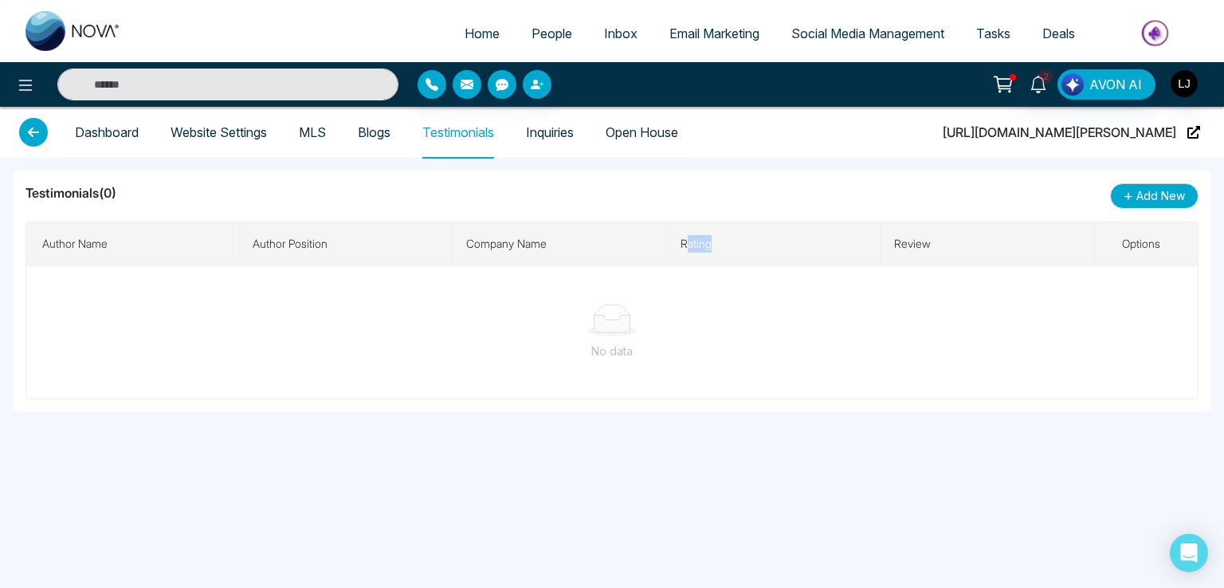
drag, startPoint x: 687, startPoint y: 246, endPoint x: 717, endPoint y: 243, distance: 30.4
click at [717, 243] on th "Rating" at bounding box center [775, 244] width 214 height 44
click at [670, 242] on th "Rating" at bounding box center [775, 244] width 214 height 44
drag, startPoint x: 682, startPoint y: 243, endPoint x: 725, endPoint y: 242, distance: 43.1
click at [725, 242] on th "Rating" at bounding box center [775, 244] width 214 height 44
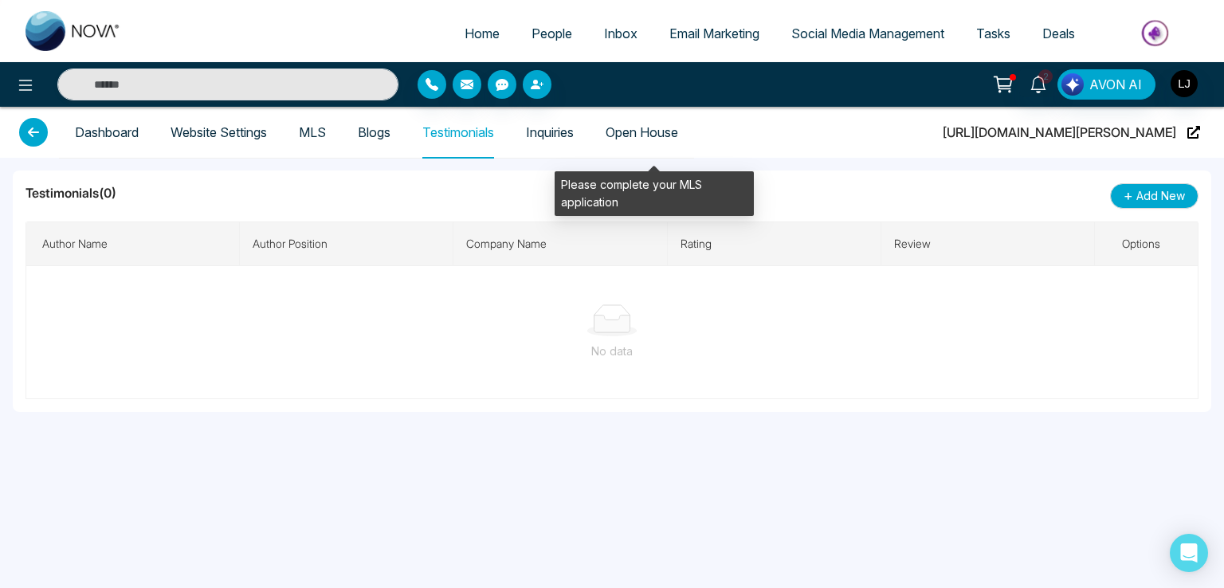
click at [634, 132] on span "Open House" at bounding box center [642, 132] width 73 height 51
click at [647, 128] on span "Open House" at bounding box center [642, 132] width 73 height 51
click at [646, 134] on span "Open House" at bounding box center [642, 132] width 73 height 51
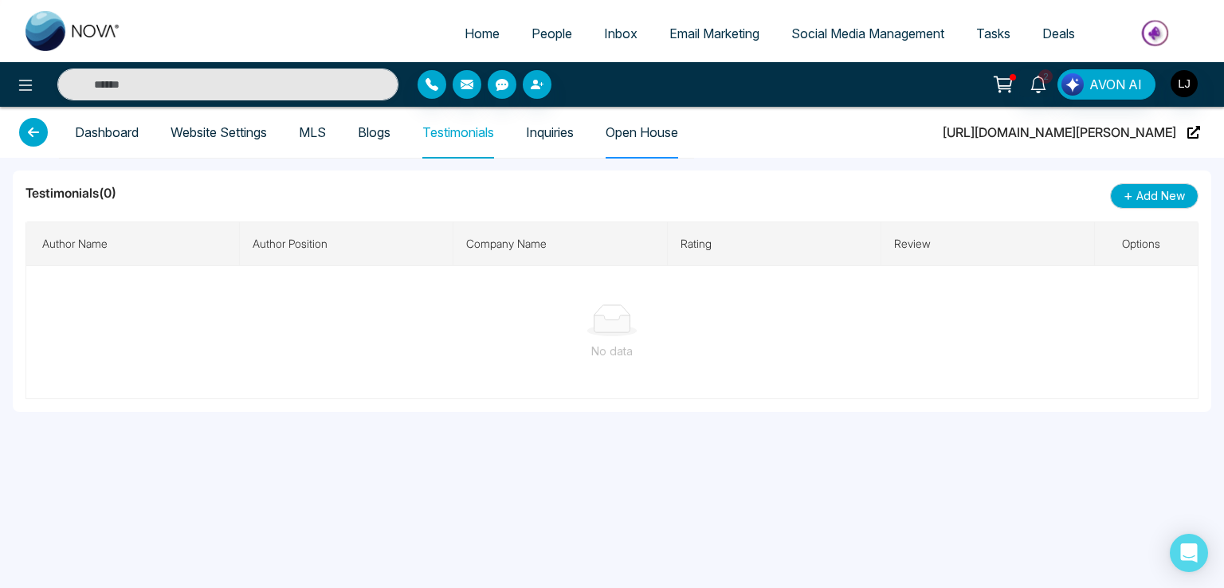
click at [536, 17] on ul "Home People Inbox Email Marketing Social Media Management Tasks Deals" at bounding box center [676, 35] width 1078 height 44
click at [539, 29] on span "People" at bounding box center [552, 34] width 41 height 16
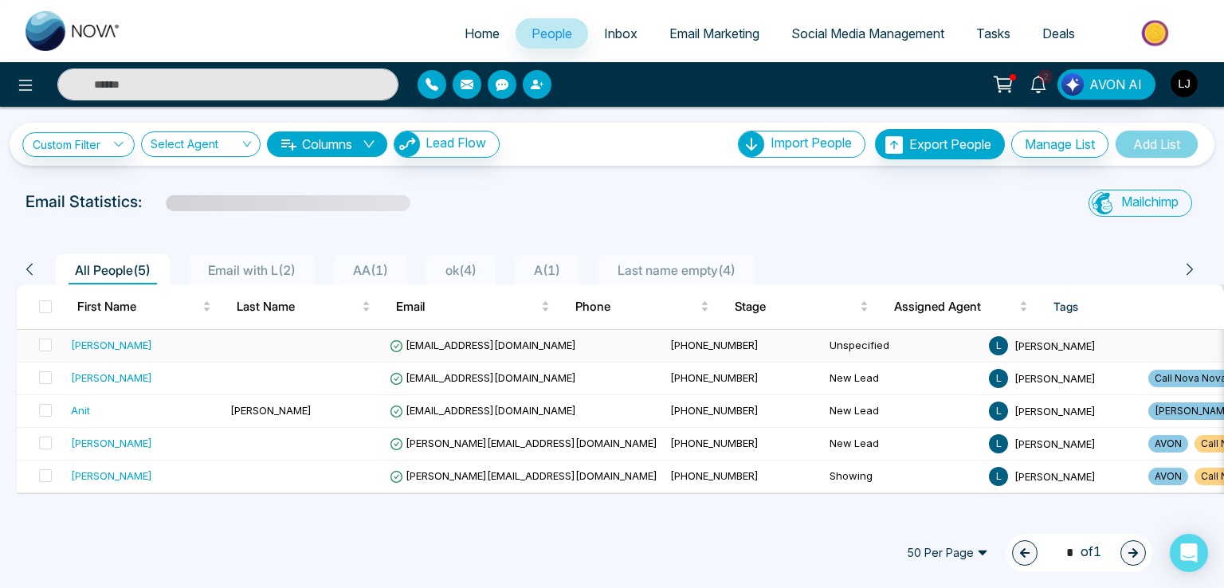
click at [439, 340] on span "[EMAIL_ADDRESS][DOMAIN_NAME]" at bounding box center [483, 345] width 187 height 13
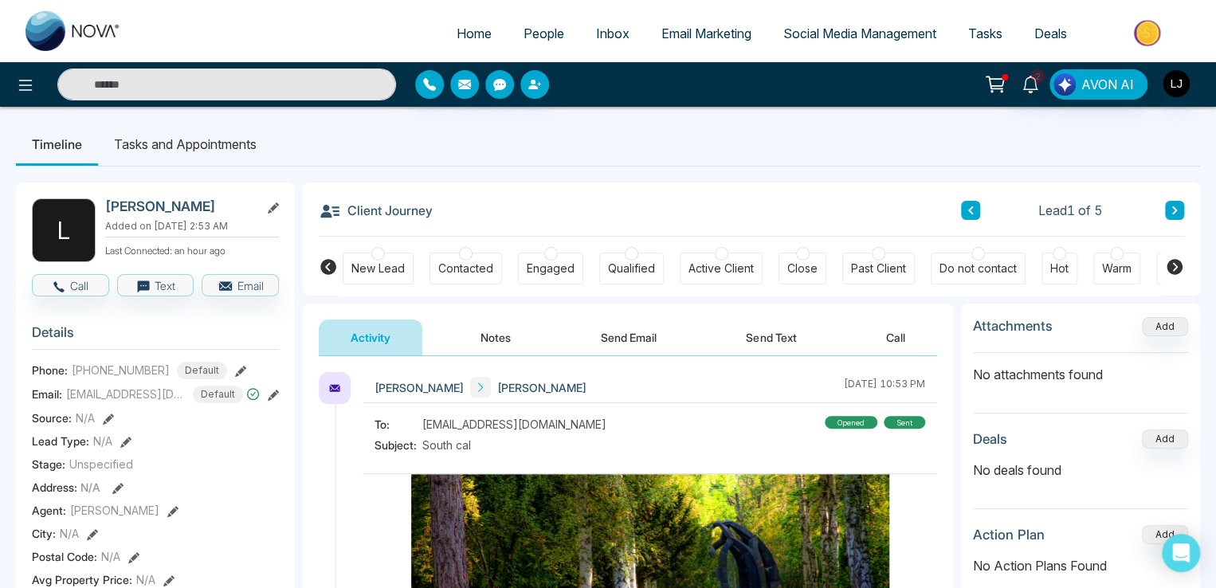
click at [532, 45] on link "People" at bounding box center [544, 33] width 73 height 30
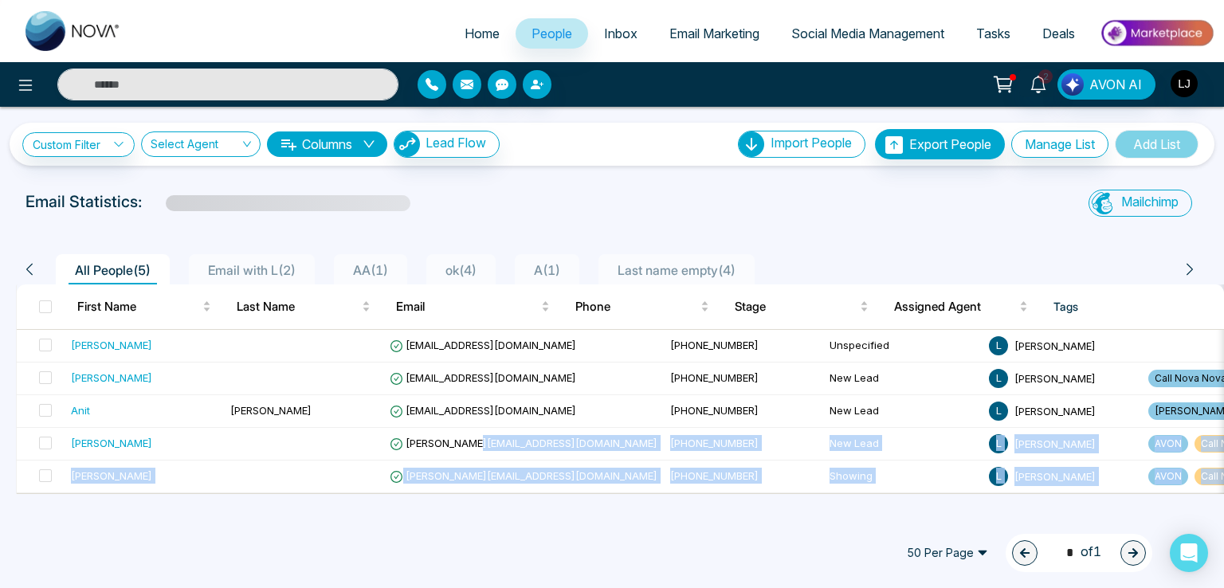
drag, startPoint x: 483, startPoint y: 447, endPoint x: 527, endPoint y: 521, distance: 85.4
click at [527, 494] on div "All People ( 5 ) Email with L ( 2 ) AA ( 1 ) ok ( 4 ) A ( 1 ) Last name empty (…" at bounding box center [612, 369] width 1205 height 250
click at [525, 520] on div "50 Per Page 1 * of 1" at bounding box center [612, 553] width 1224 height 70
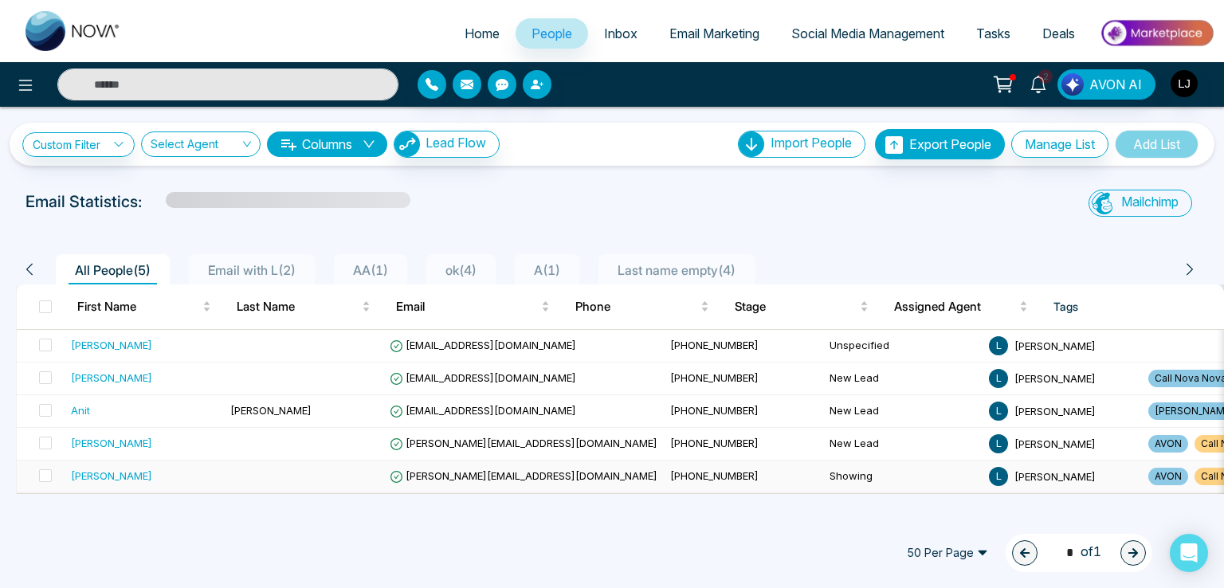
click at [496, 470] on span "[PERSON_NAME][EMAIL_ADDRESS][DOMAIN_NAME]" at bounding box center [524, 476] width 268 height 13
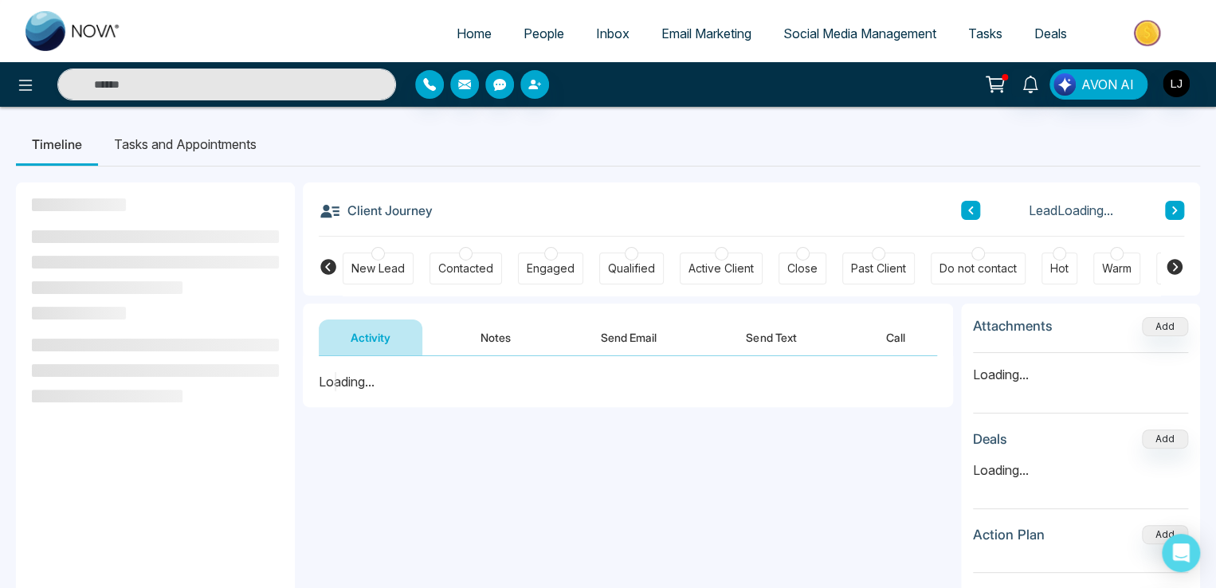
click at [639, 337] on button "Send Email" at bounding box center [629, 338] width 120 height 36
